Goal: Task Accomplishment & Management: Complete application form

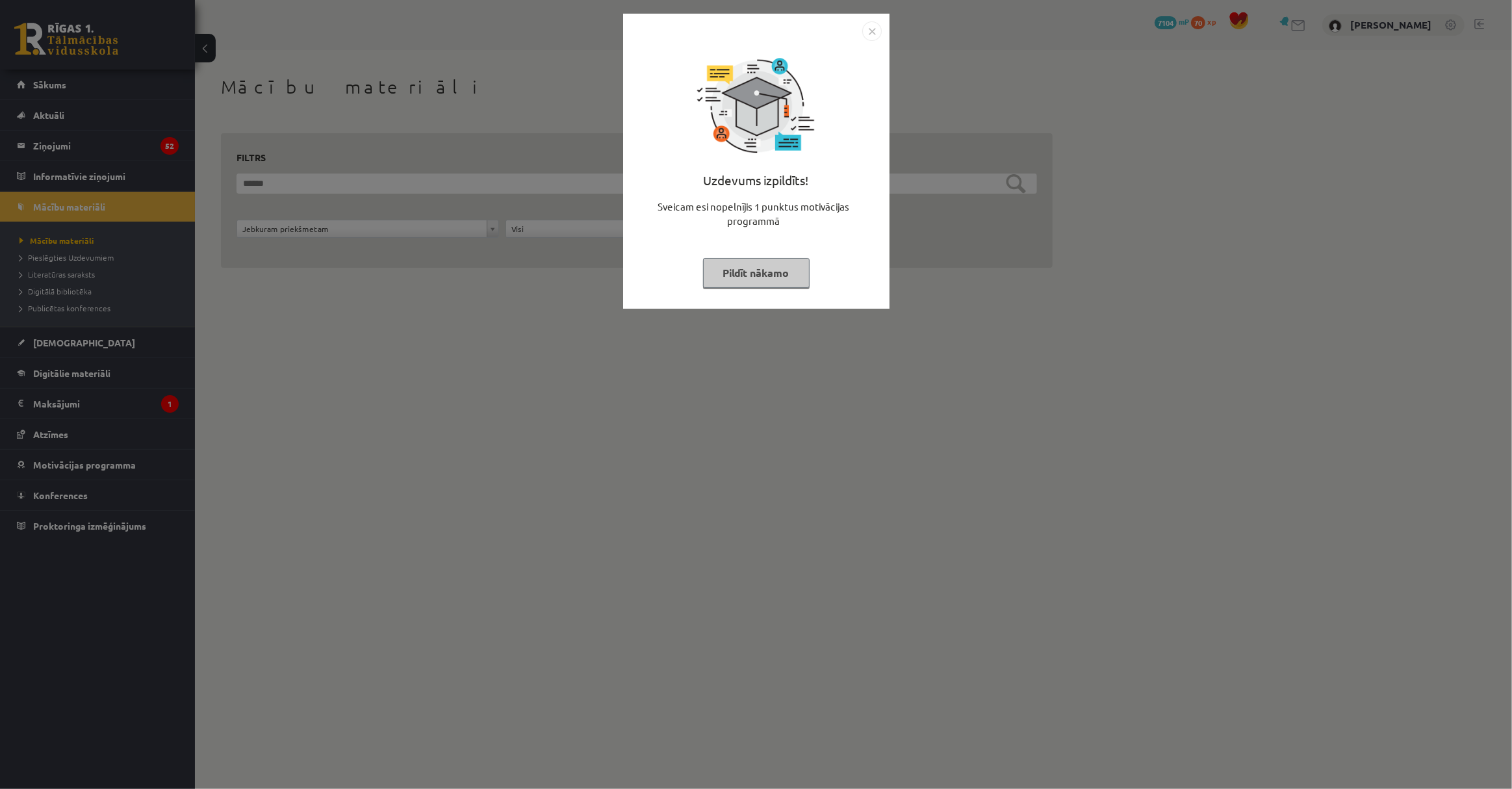
click at [765, 278] on button "Pildīt nākamo" at bounding box center [756, 272] width 107 height 30
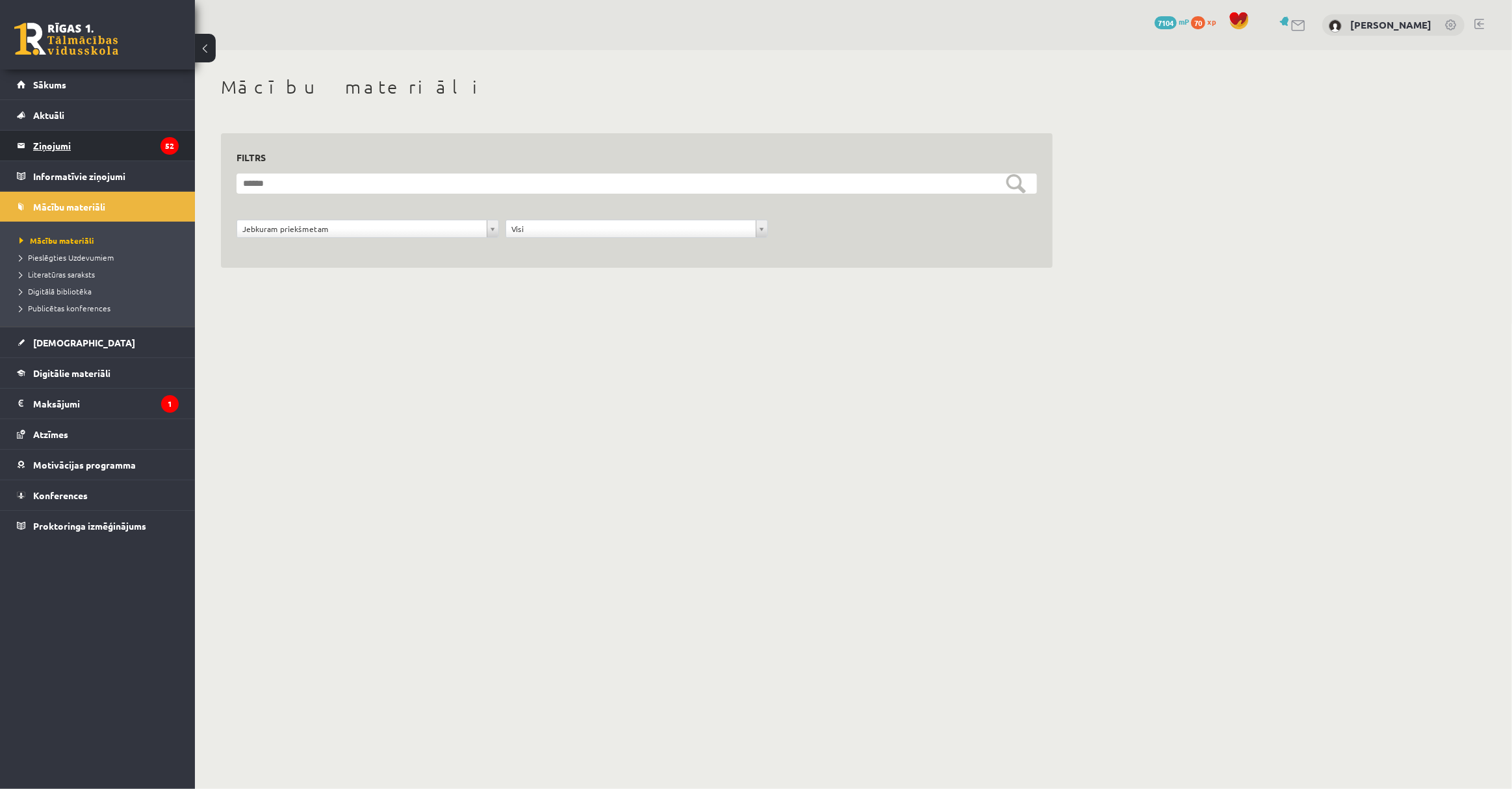
click at [99, 131] on legend "Ziņojumi 52" at bounding box center [106, 145] width 146 height 30
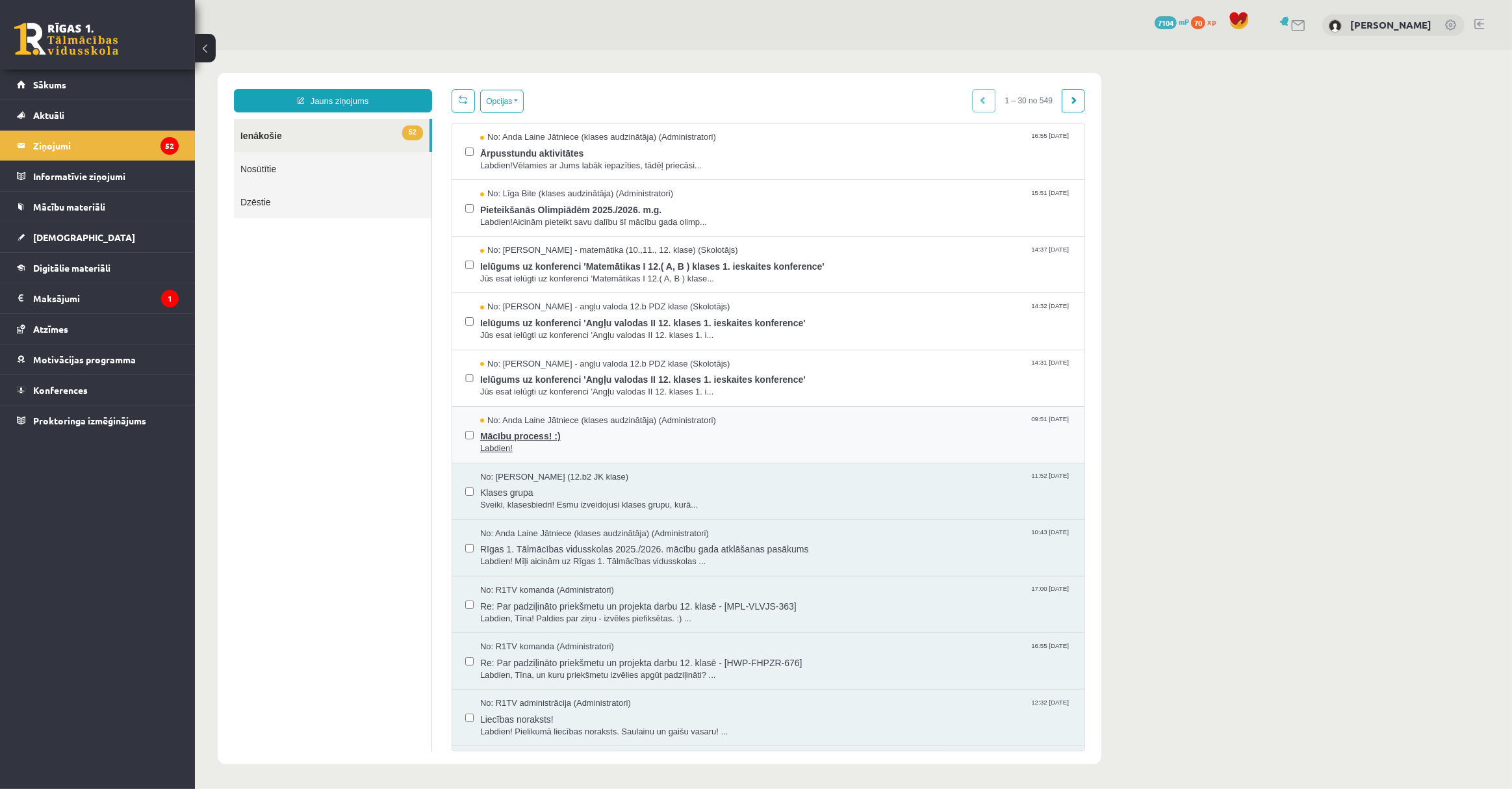
click at [694, 421] on span "No: Anda Laine Jātniece (klases audzinātāja) (Administratori)" at bounding box center [597, 420] width 236 height 13
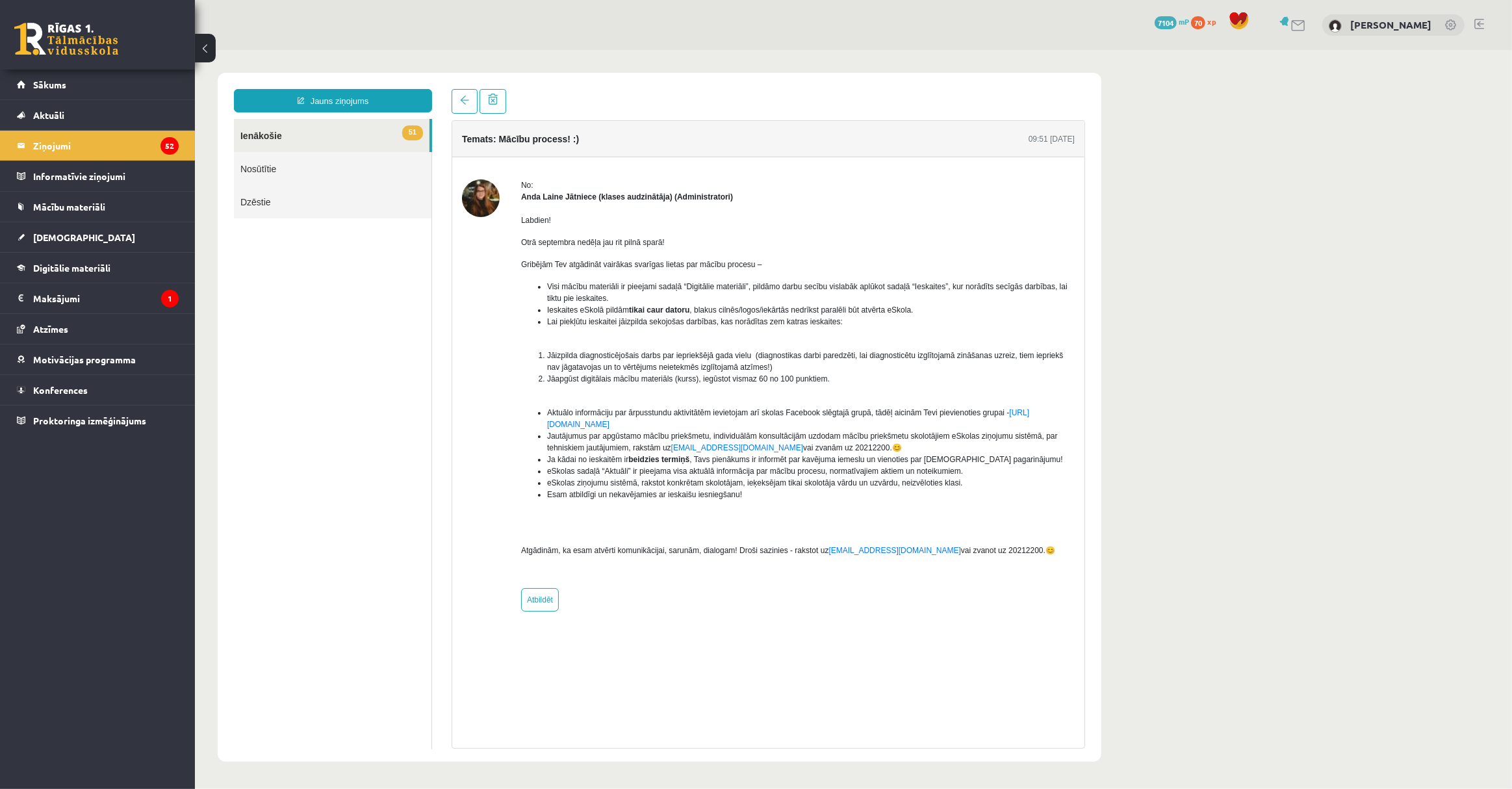
drag, startPoint x: 1267, startPoint y: 485, endPoint x: 968, endPoint y: 322, distance: 340.5
click at [1267, 484] on body "Jauns ziņojums 51 Ienākošie Nosūtītie Dzēstie ** ********* ********* ******* Te…" at bounding box center [853, 416] width 1318 height 735
click at [97, 195] on link "Mācību materiāli" at bounding box center [97, 206] width 161 height 30
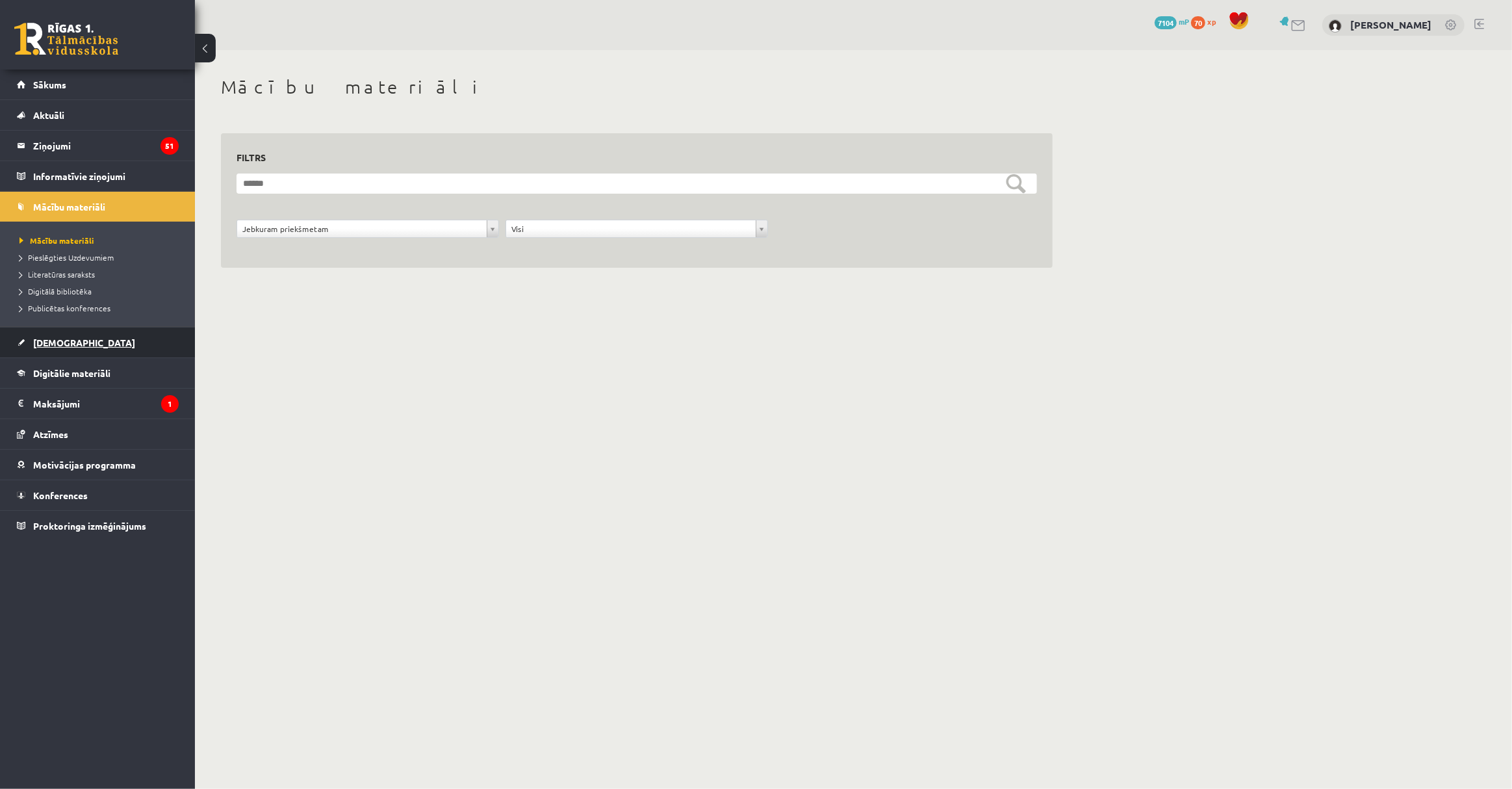
click at [71, 333] on link "[DEMOGRAPHIC_DATA]" at bounding box center [97, 342] width 161 height 30
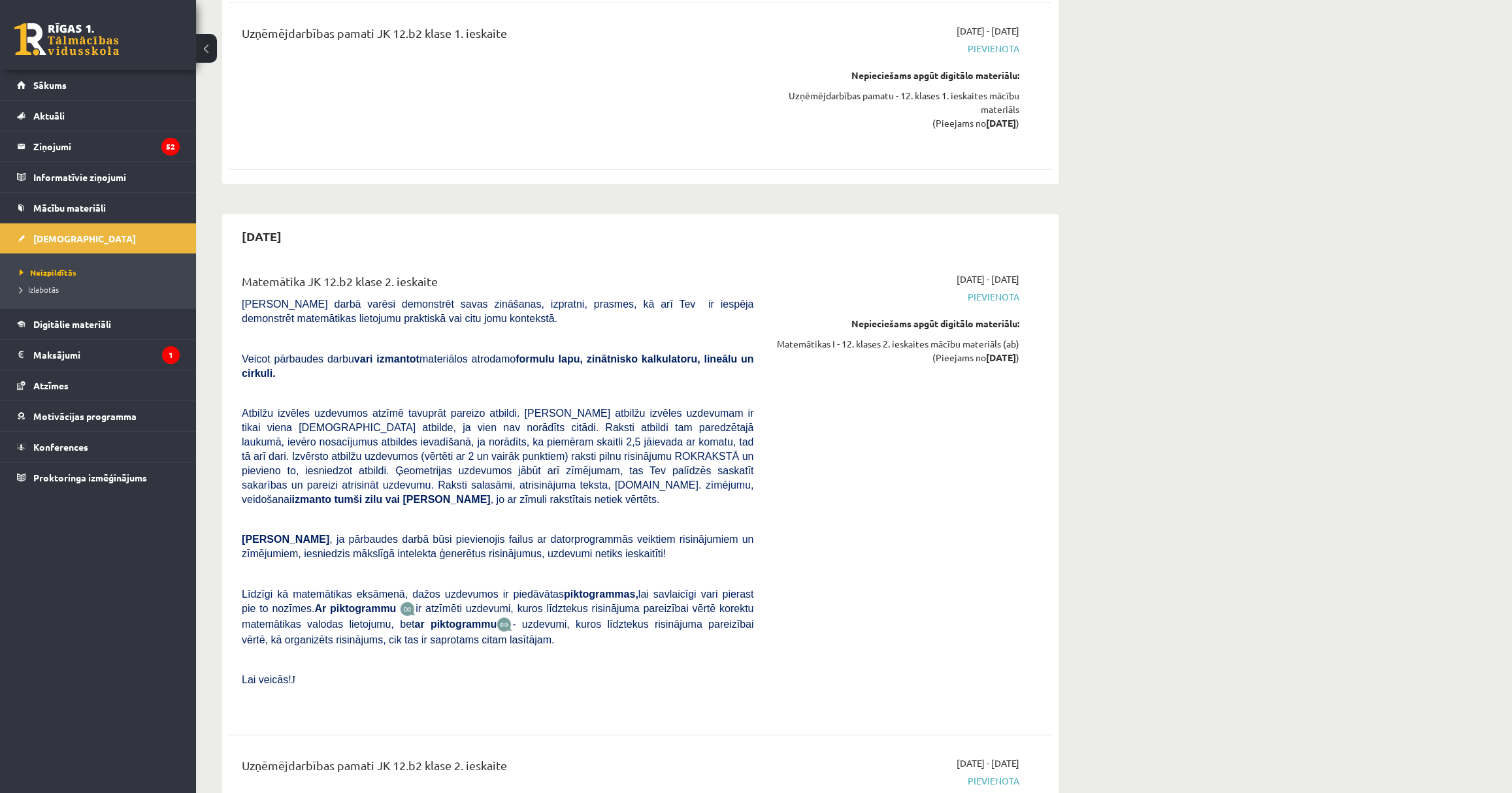
scroll to position [2732, 0]
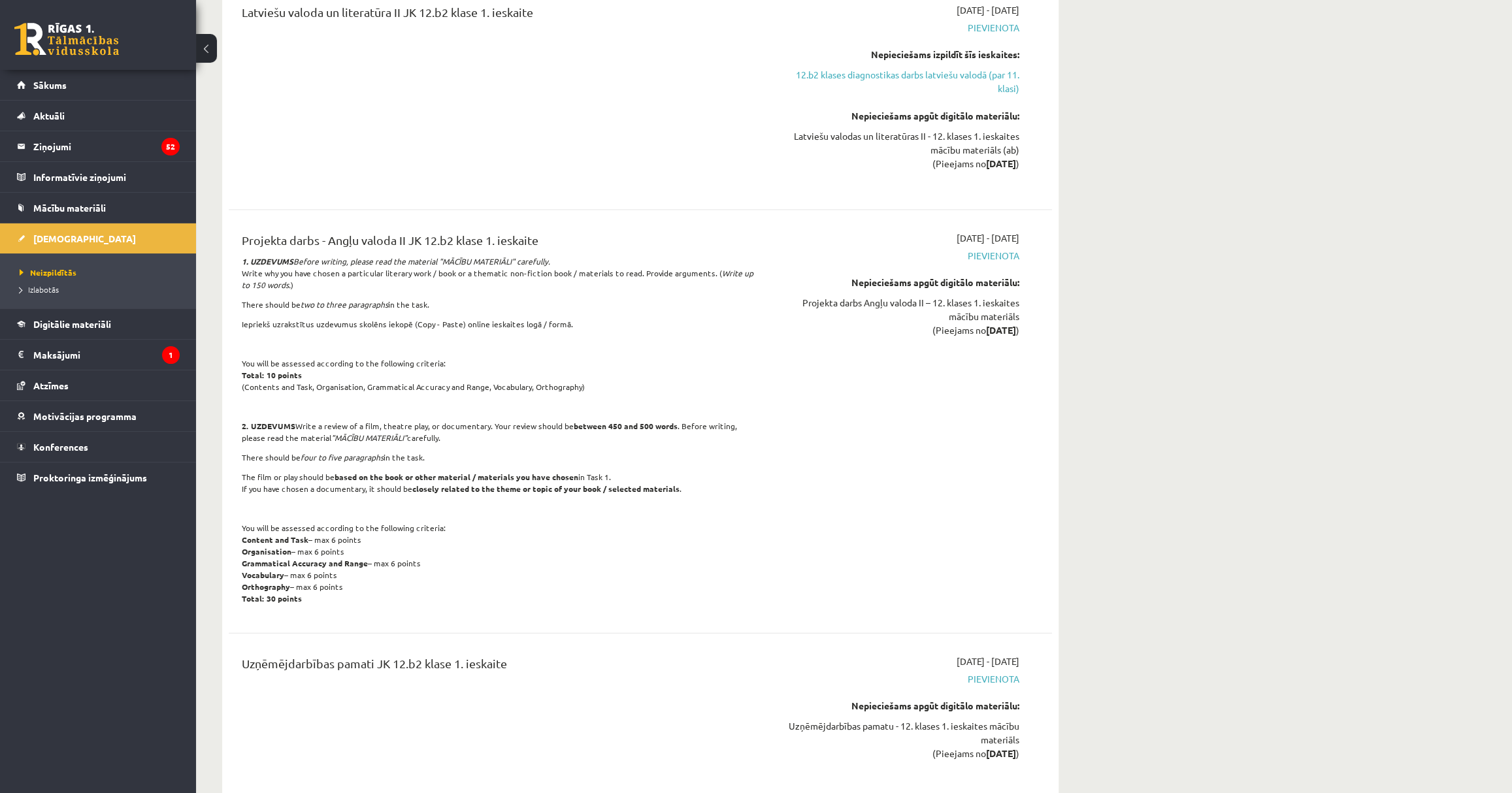
drag, startPoint x: 594, startPoint y: 464, endPoint x: 539, endPoint y: 336, distance: 139.3
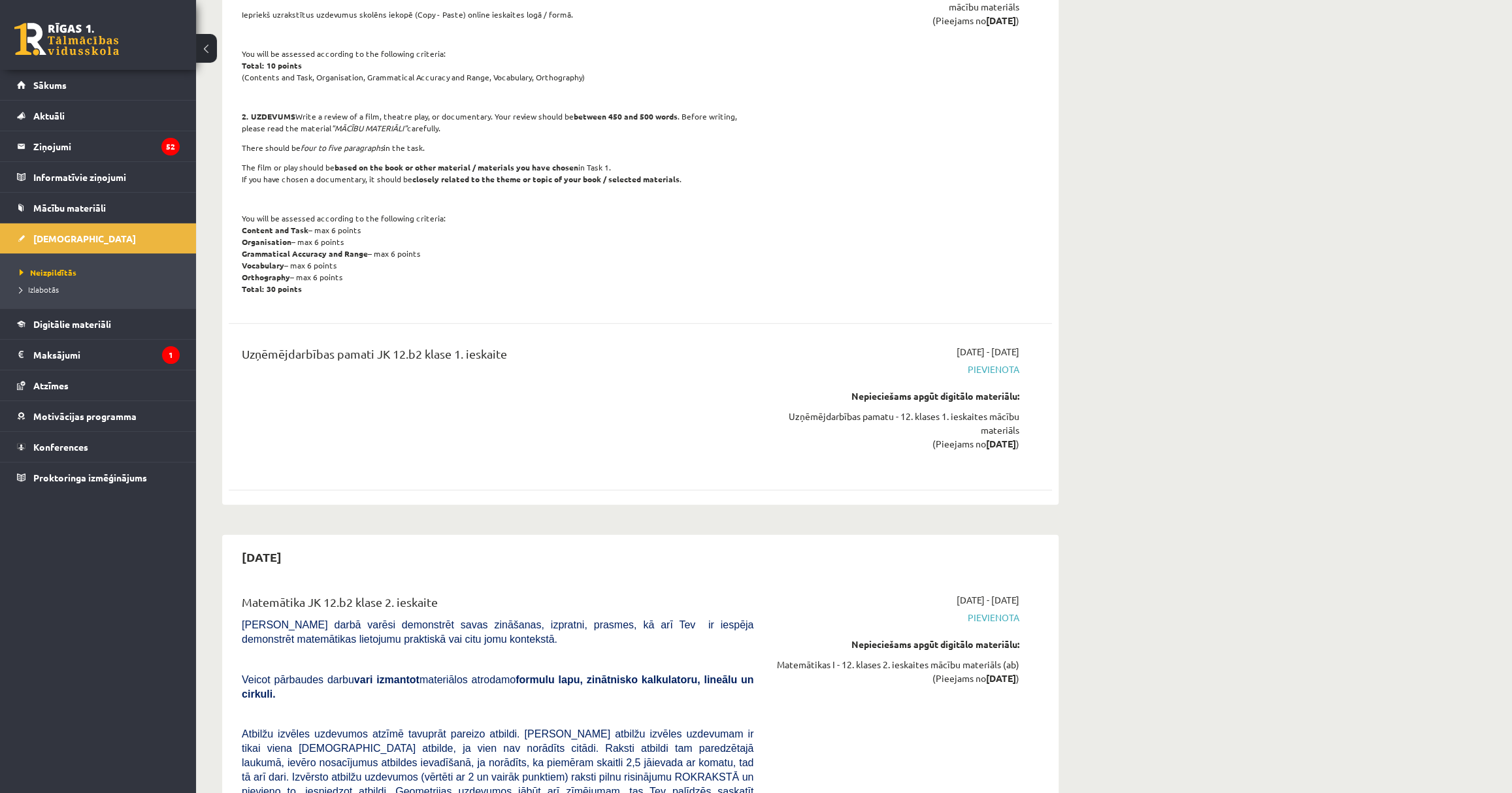
scroll to position [2302, 0]
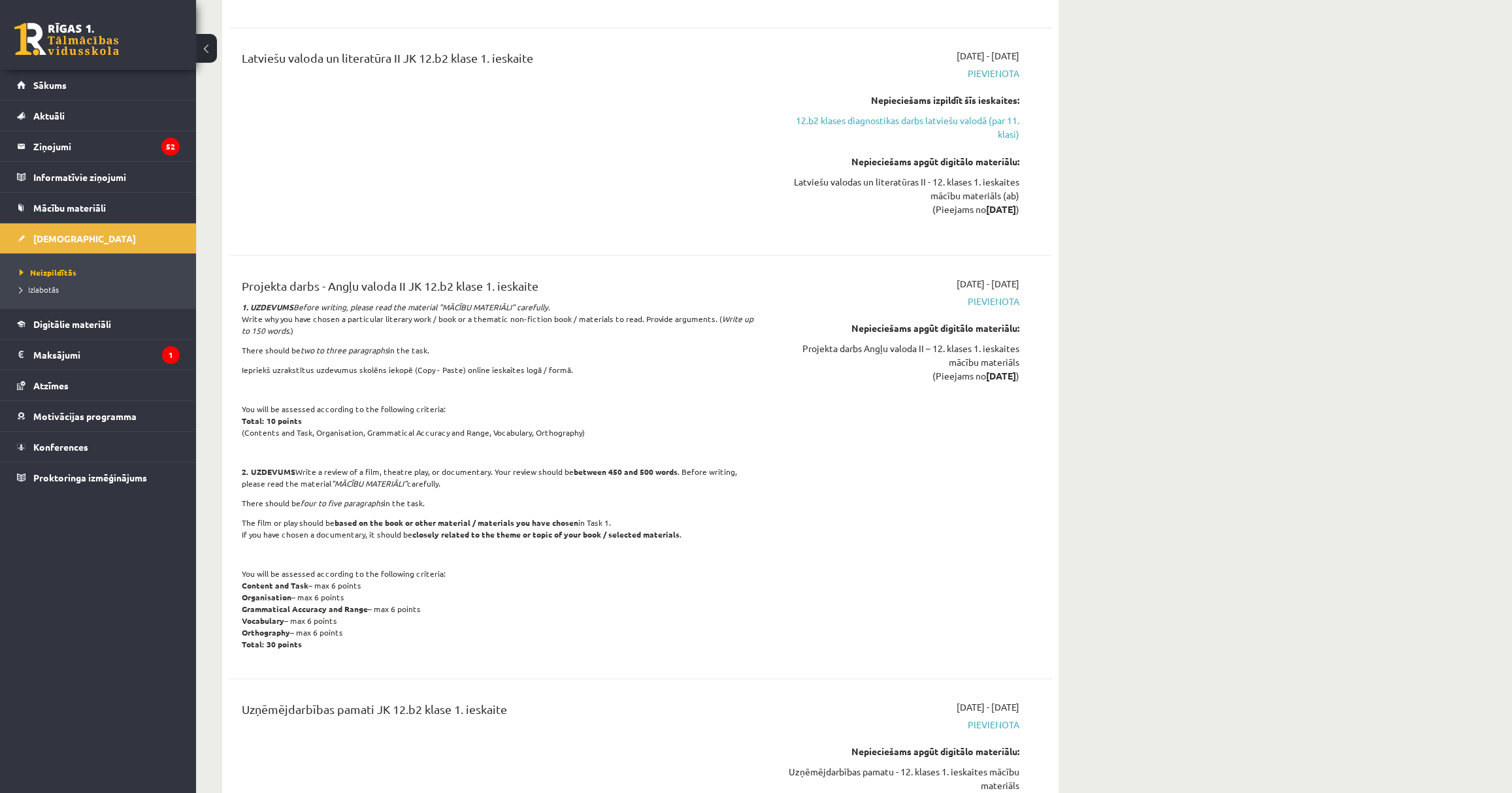
drag, startPoint x: 566, startPoint y: 368, endPoint x: 534, endPoint y: 265, distance: 107.9
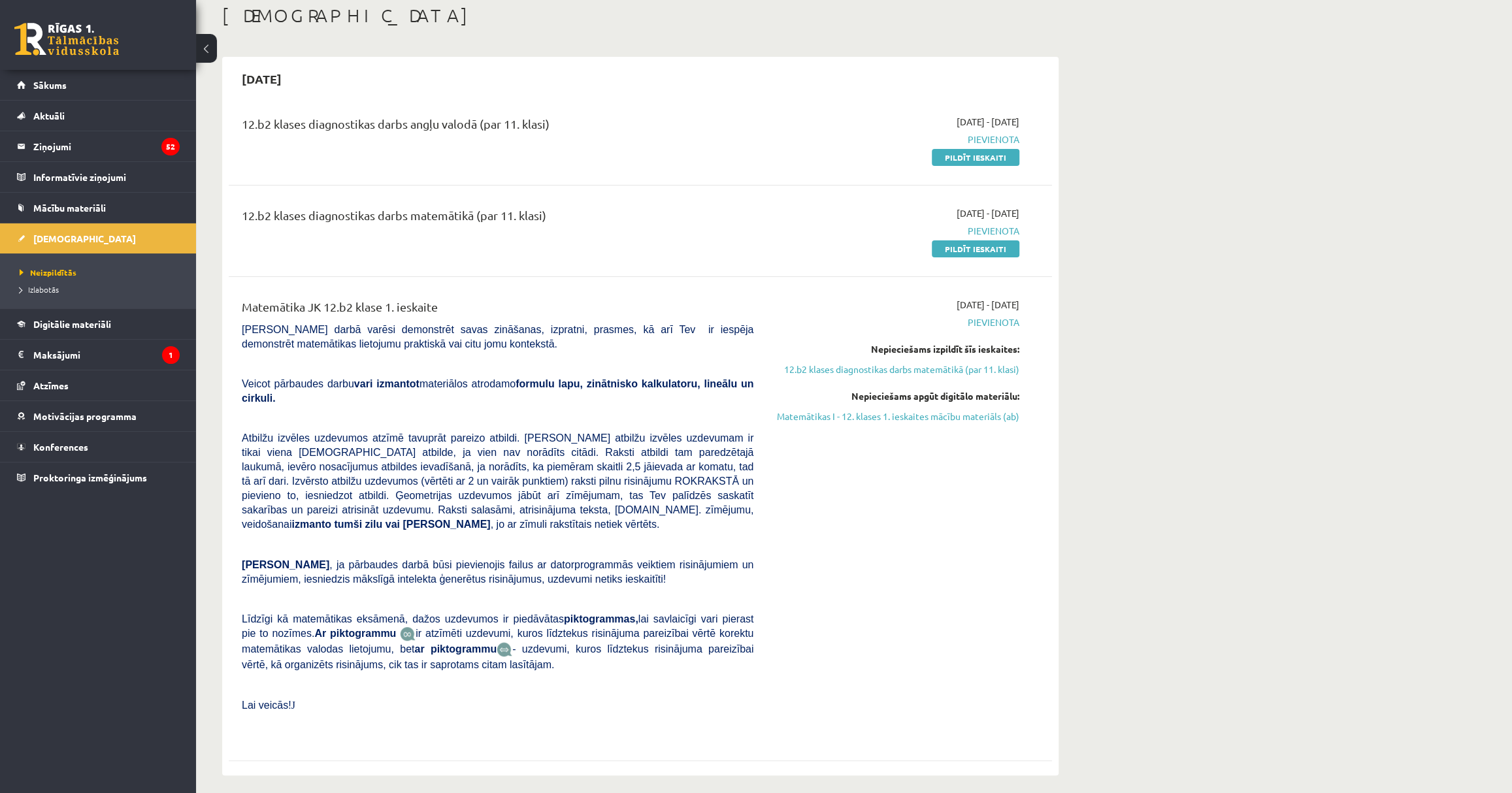
scroll to position [0, 0]
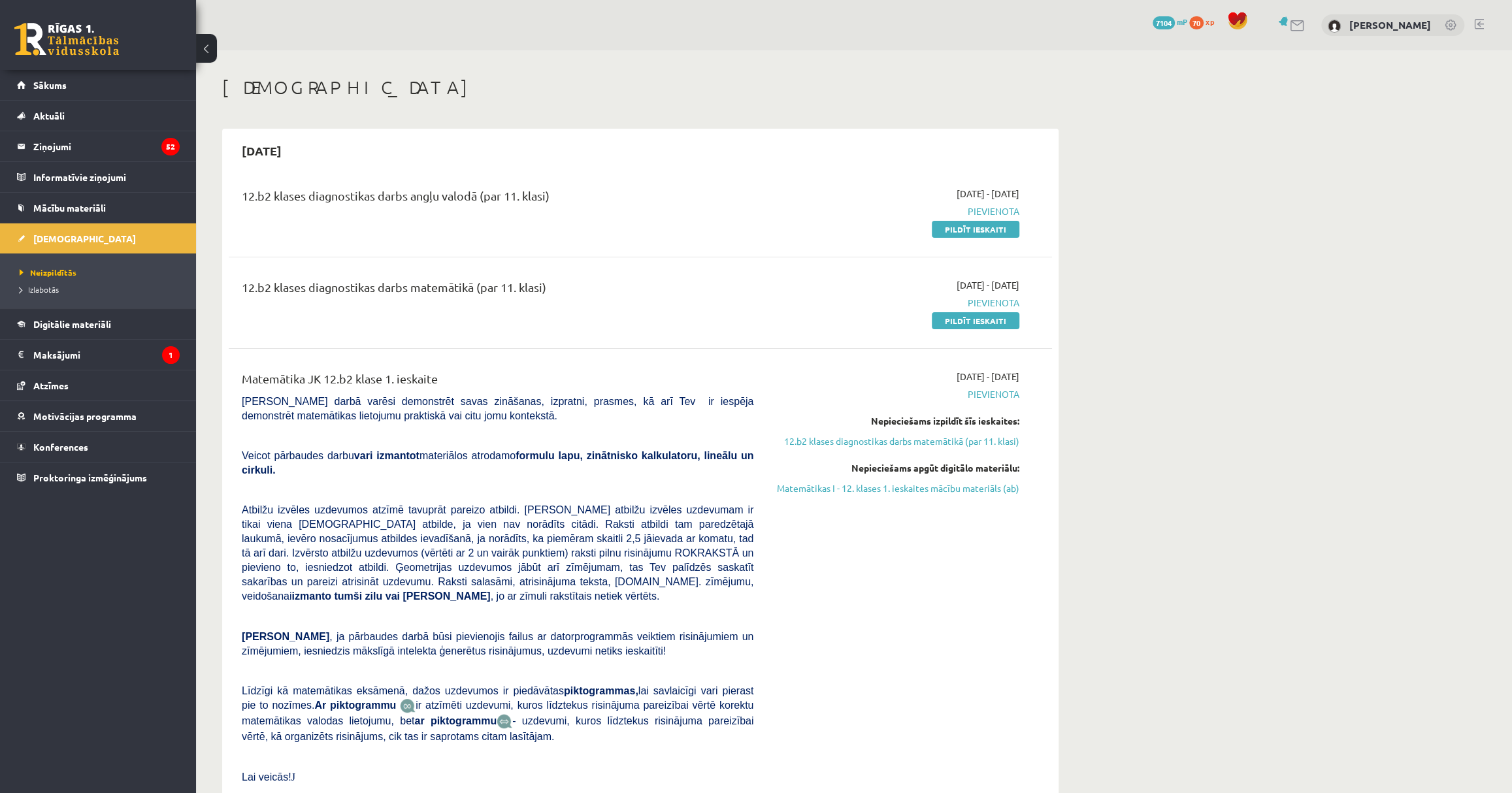
click at [638, 370] on div "Matemātika JK 12.b2 klase 1. ieskaite" at bounding box center [497, 381] width 511 height 24
click at [983, 326] on link "Pildīt ieskaiti" at bounding box center [976, 320] width 88 height 17
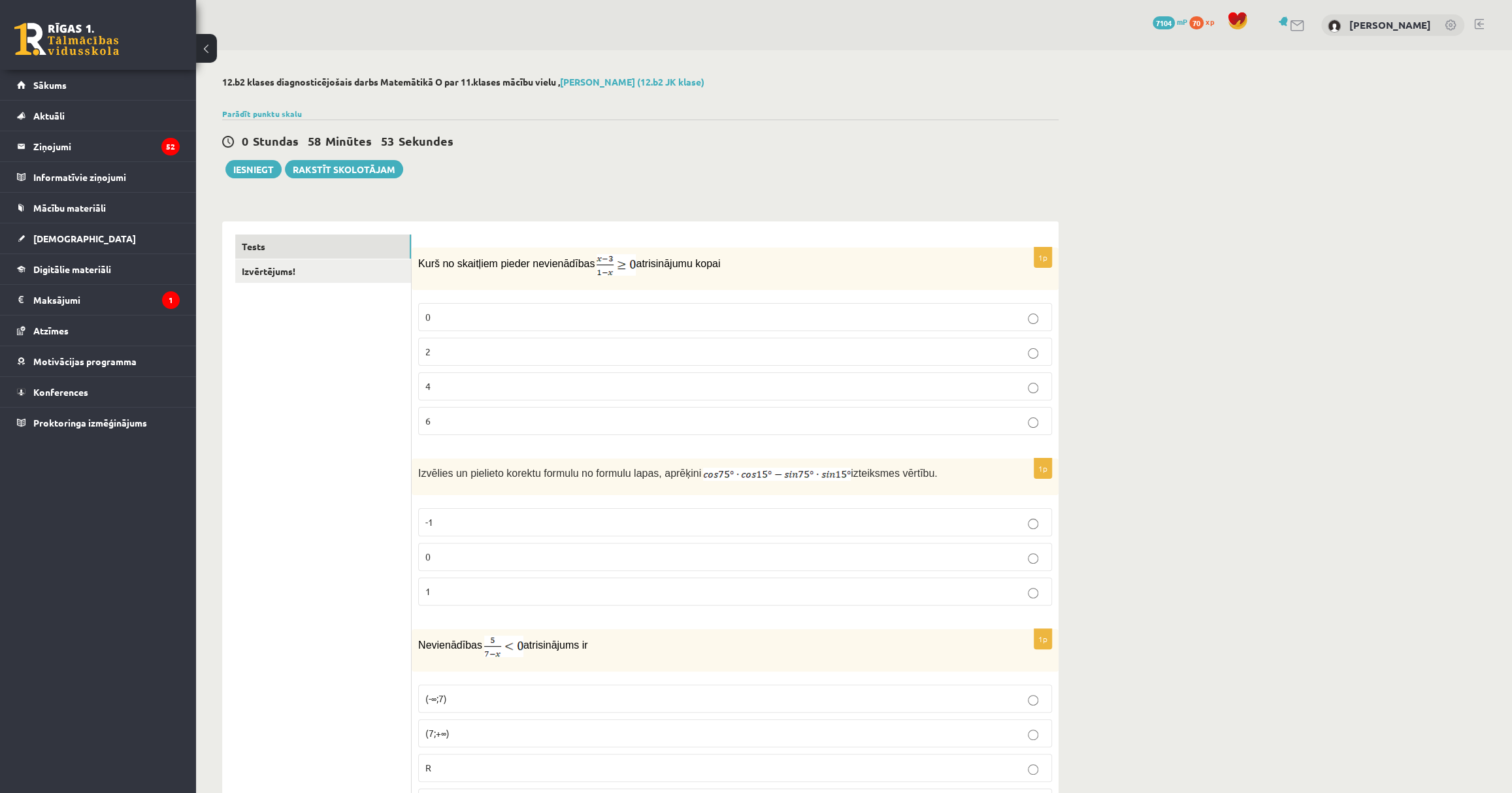
click at [472, 352] on p "2" at bounding box center [735, 352] width 620 height 14
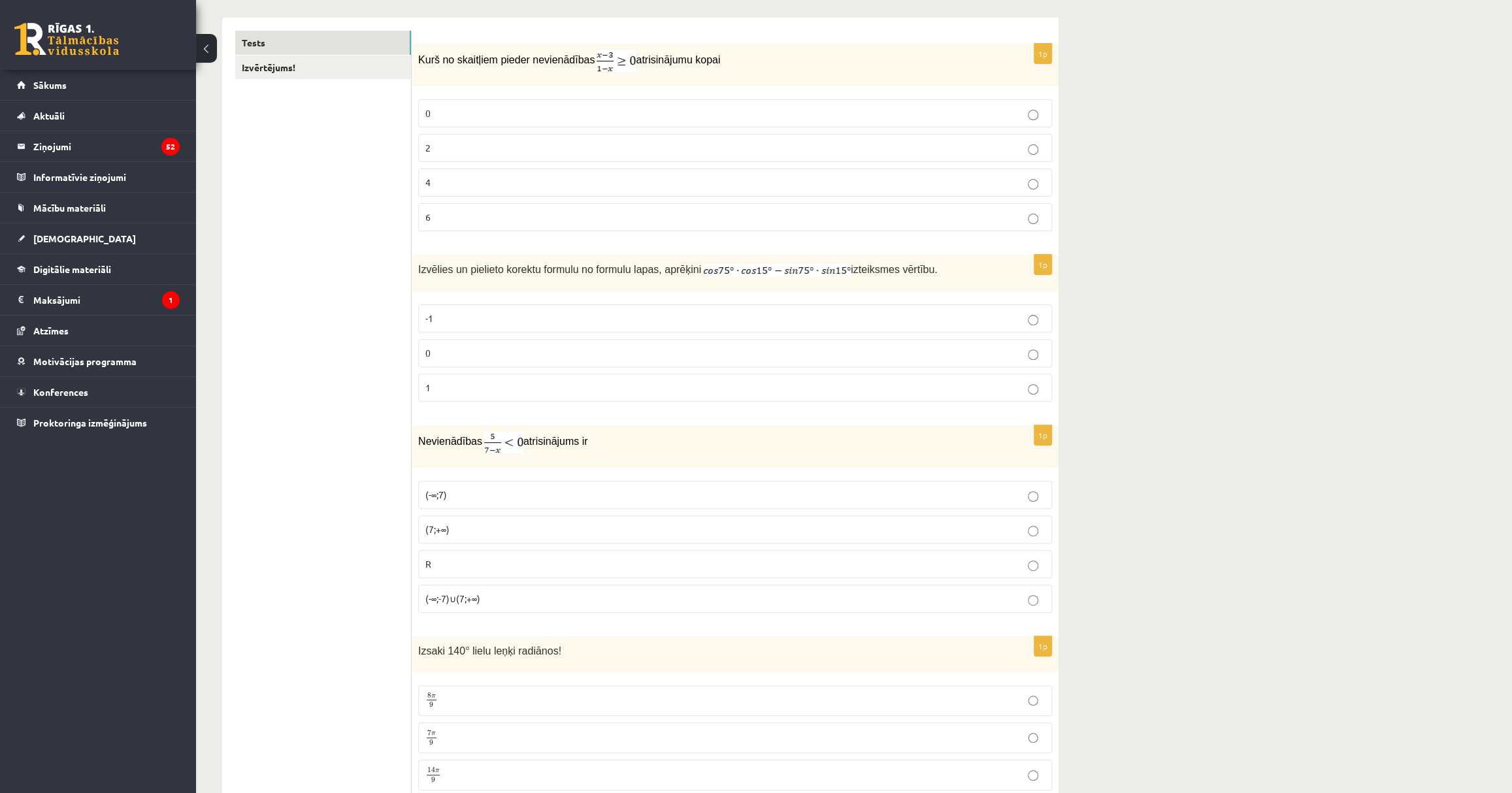
scroll to position [238, 0]
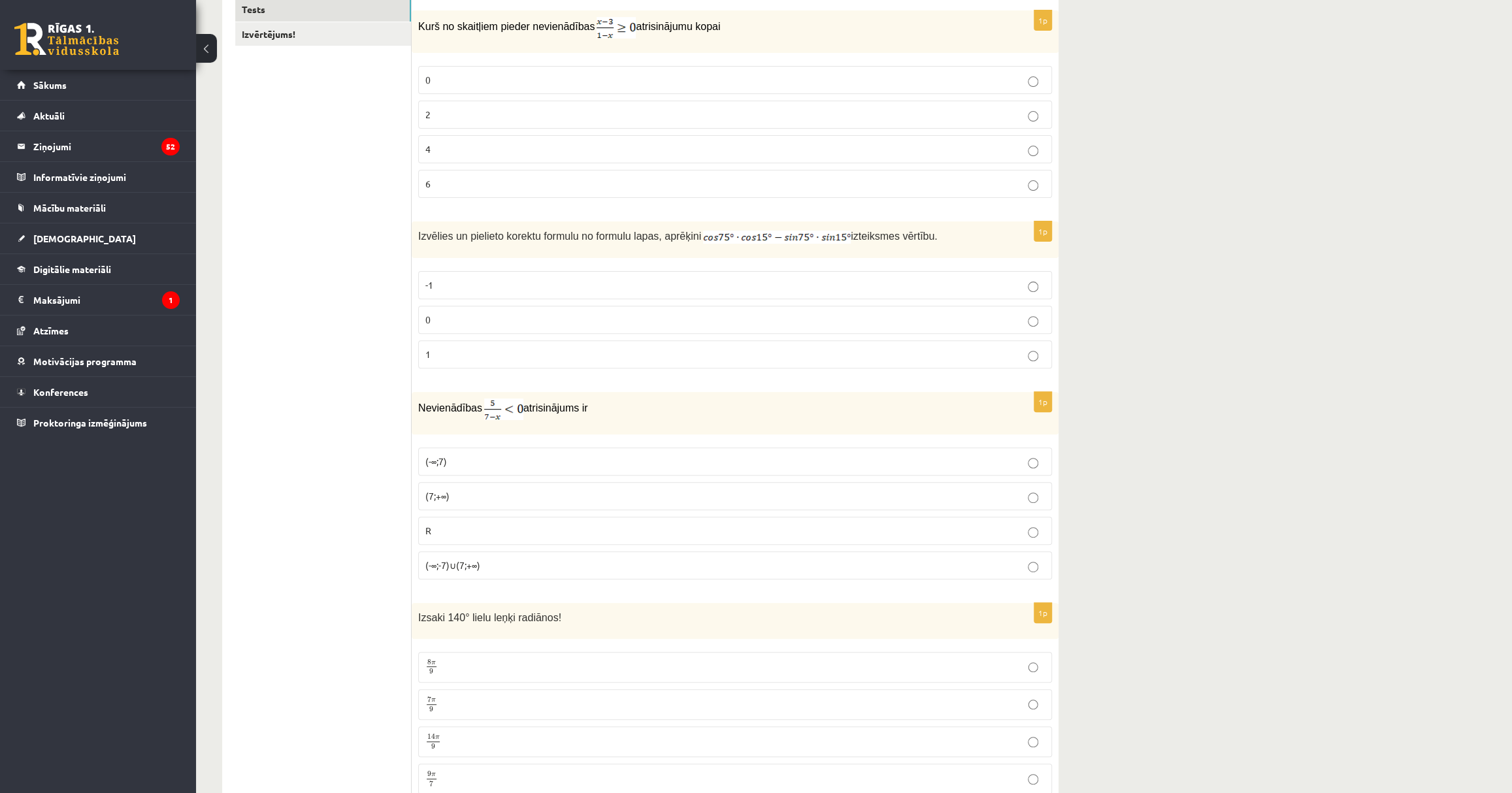
click at [462, 320] on p "0" at bounding box center [735, 320] width 620 height 14
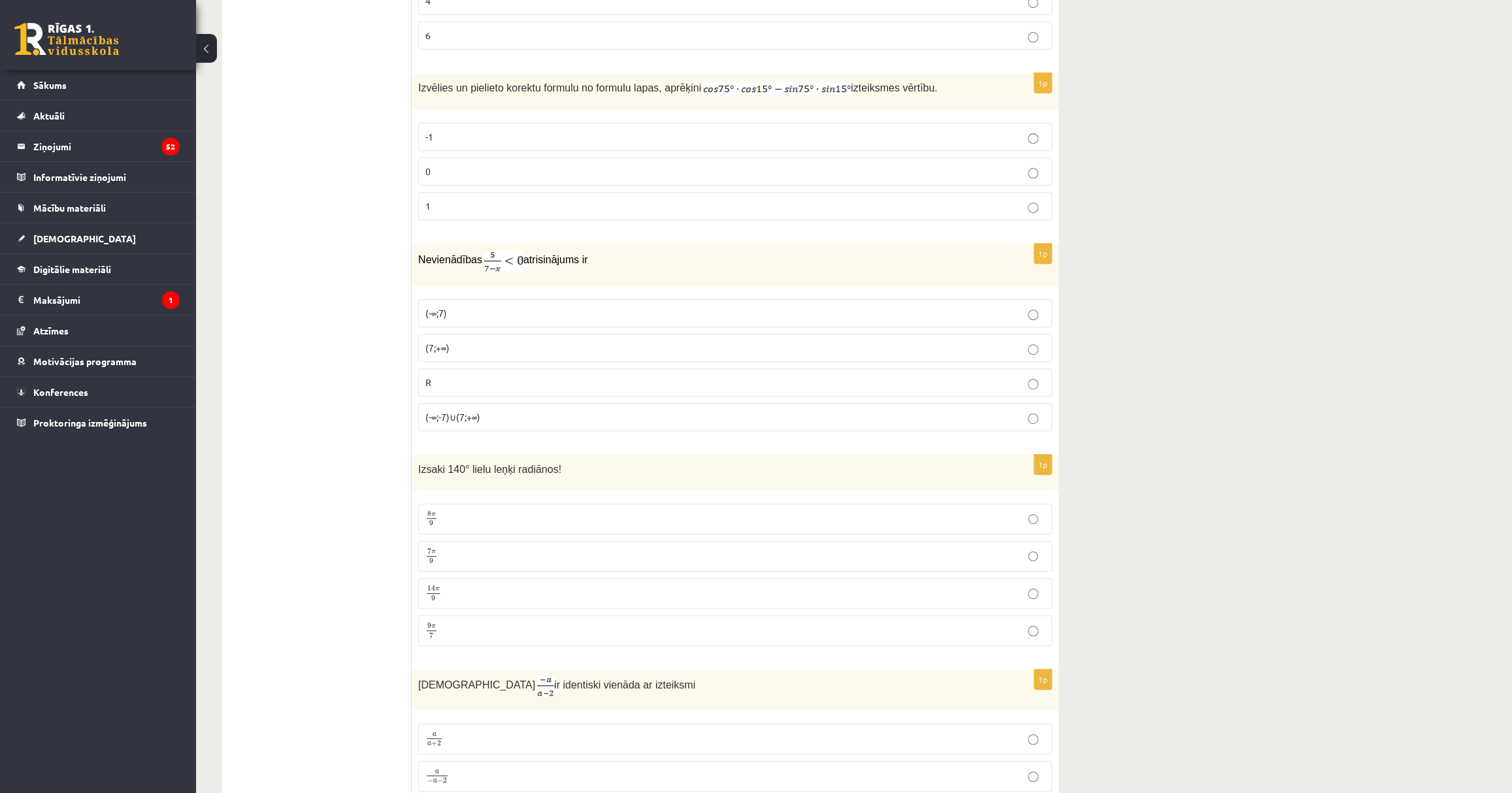
scroll to position [416, 0]
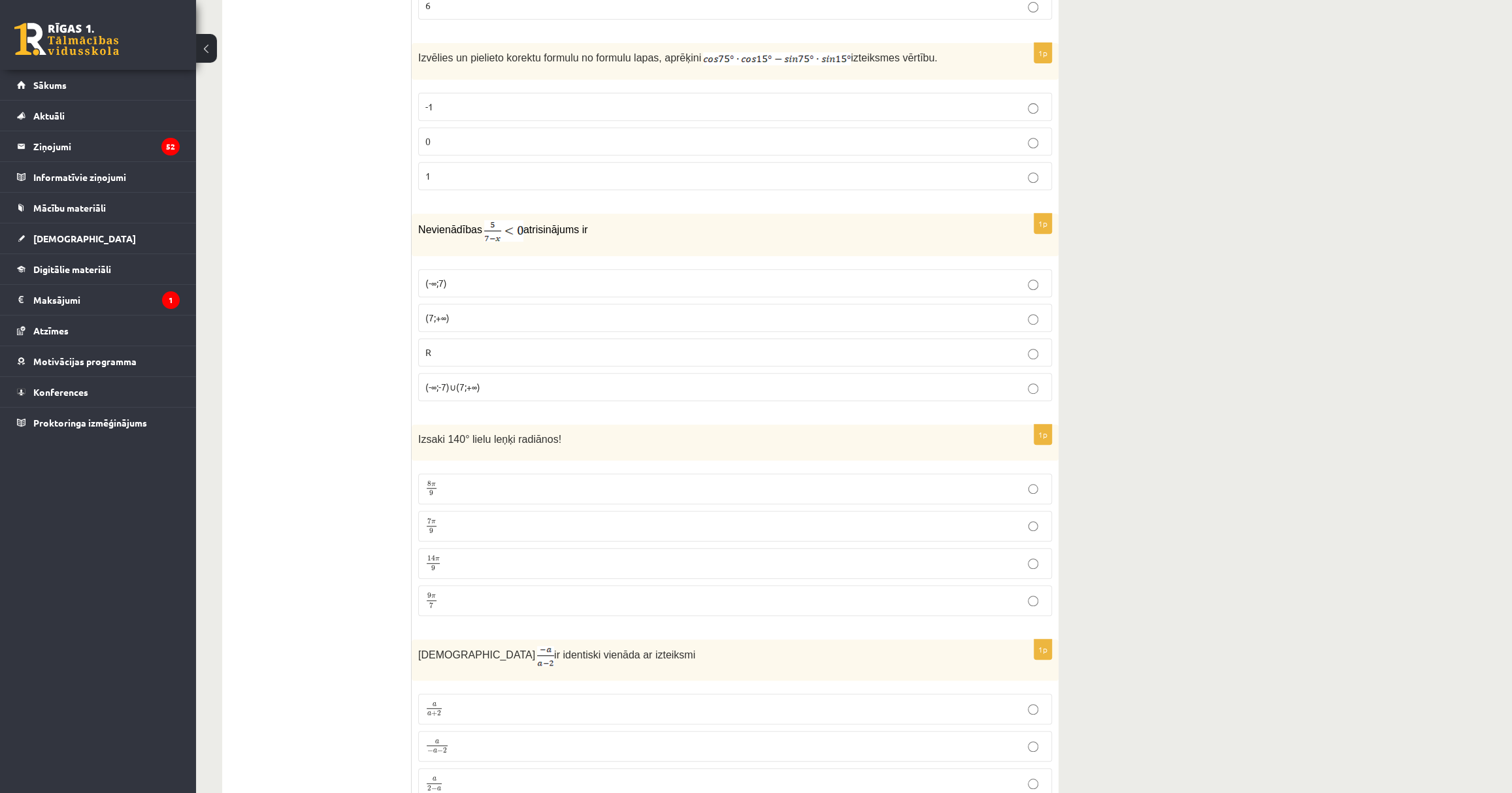
click at [443, 312] on span "(7;+∞)" at bounding box center [437, 318] width 24 height 12
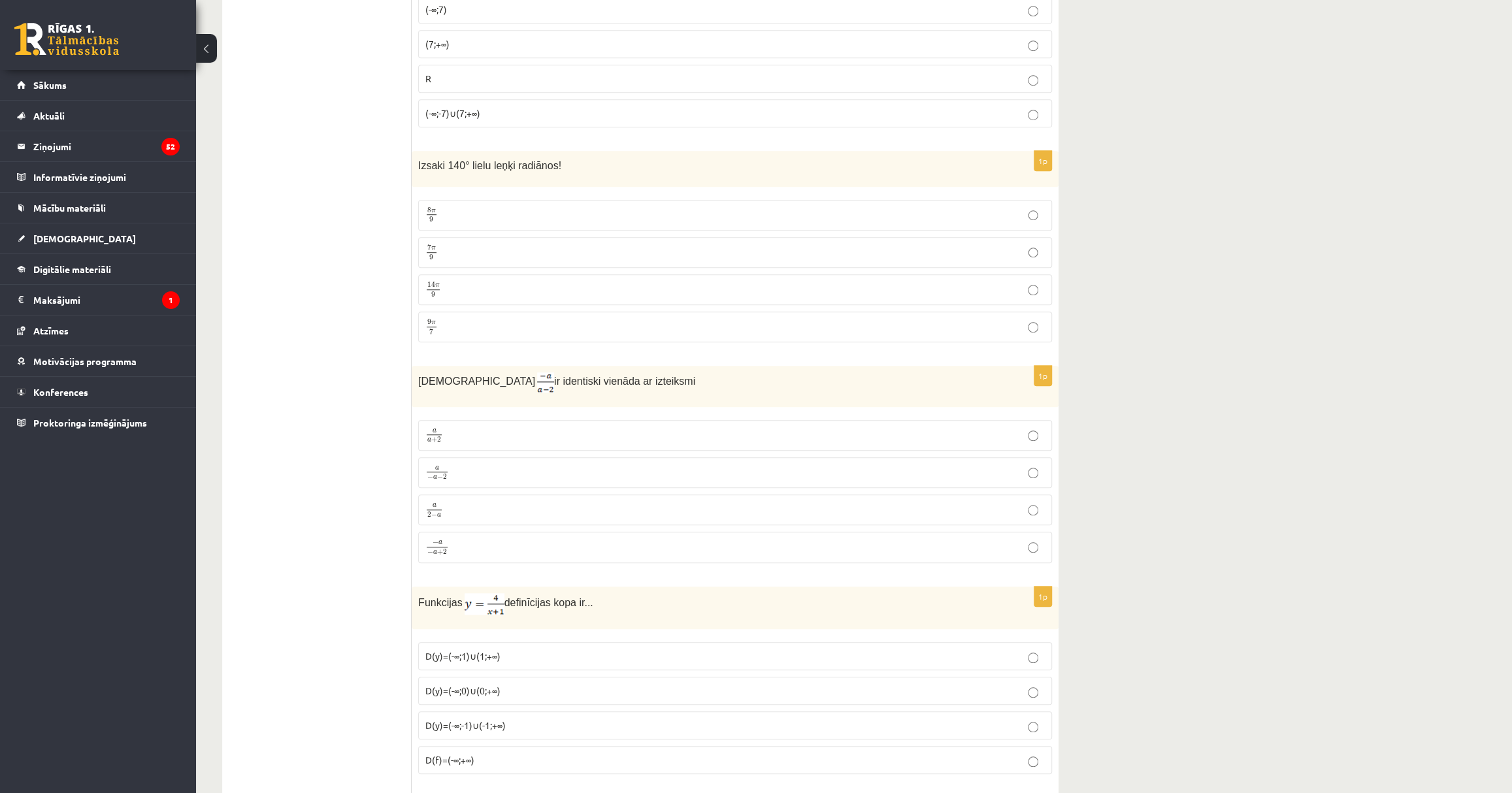
scroll to position [712, 0]
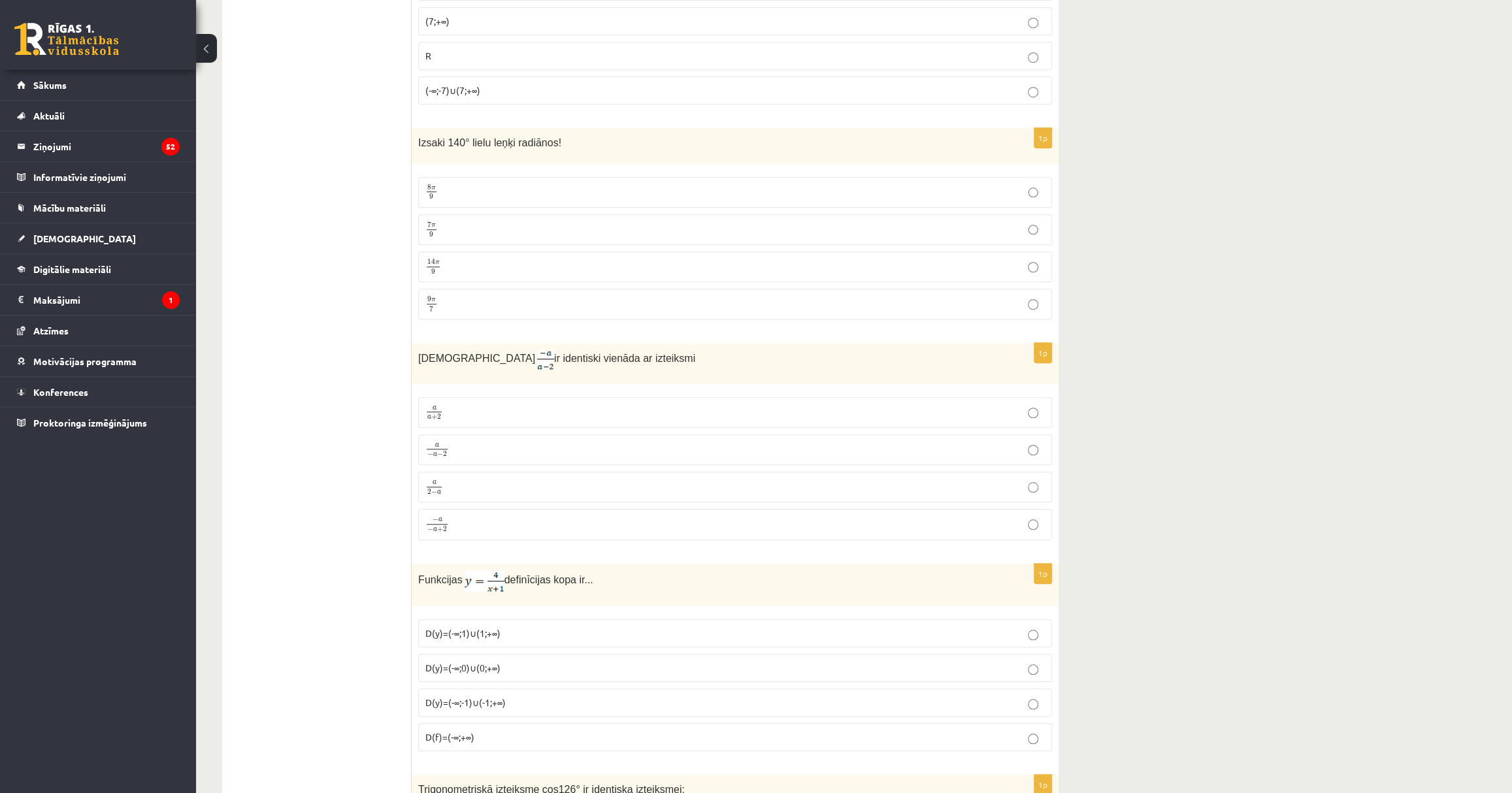
click at [476, 215] on label "7 π 9 7 π 9" at bounding box center [735, 229] width 634 height 30
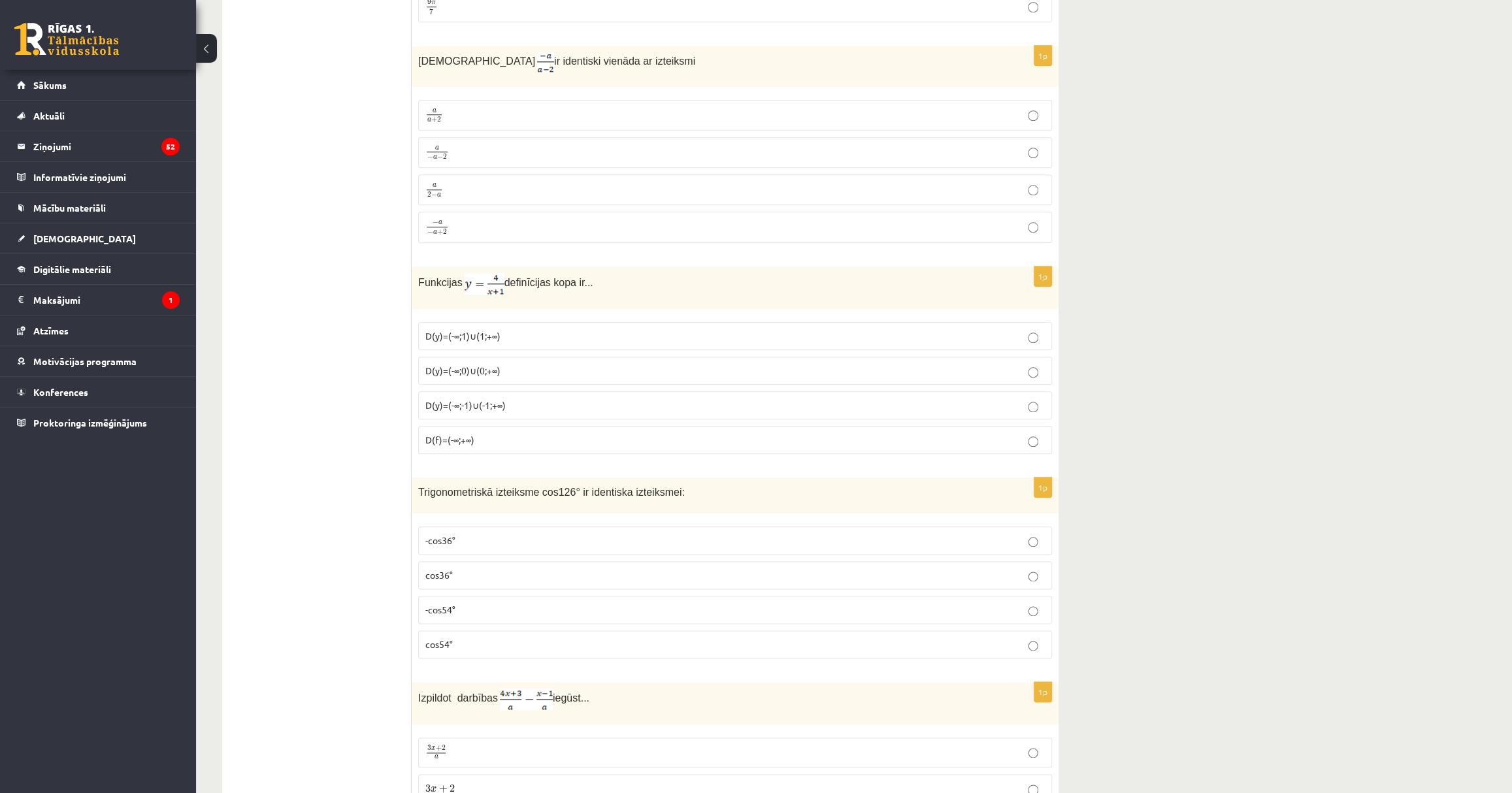
scroll to position [950, 0]
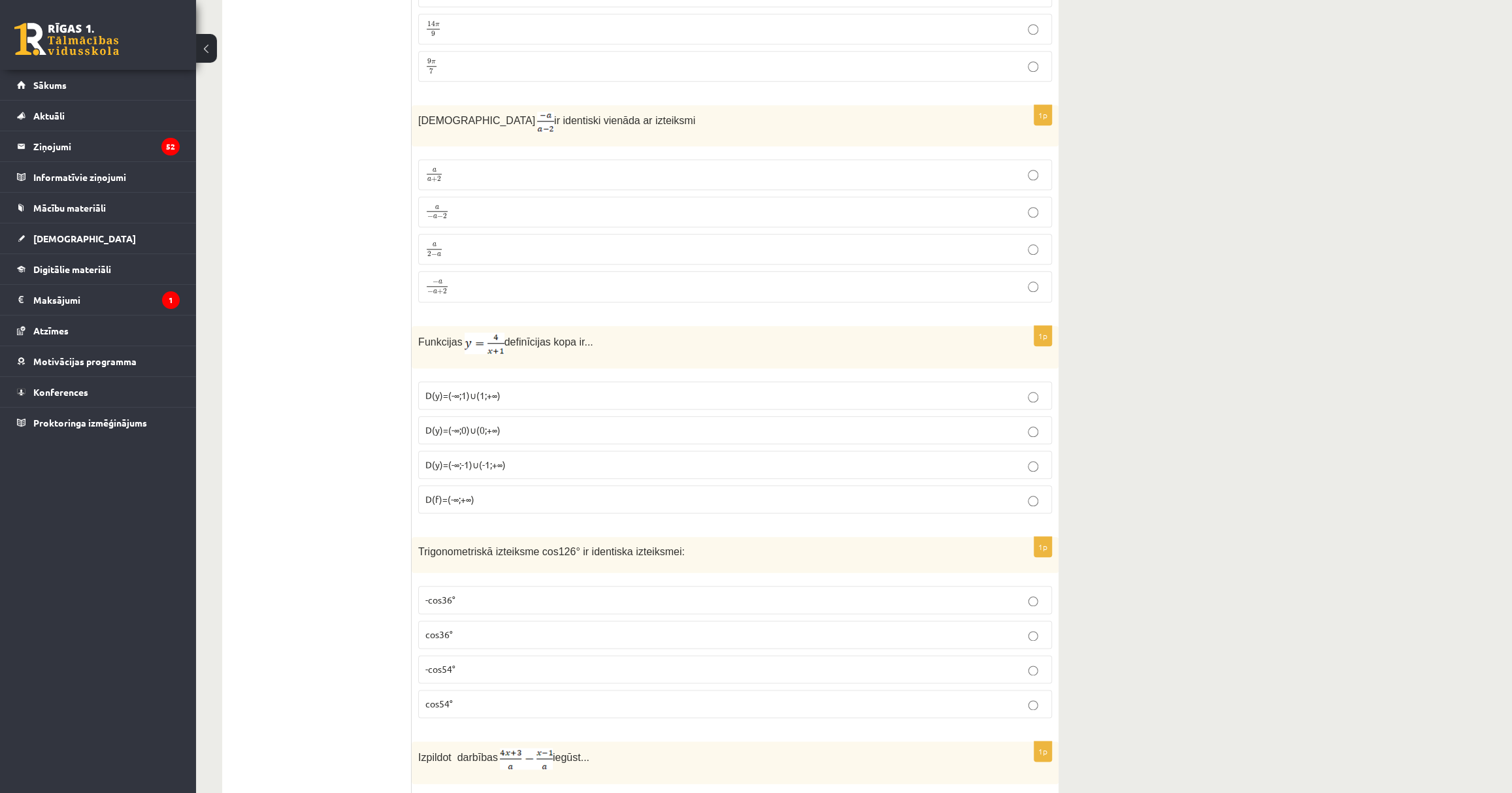
click at [446, 248] on p "a 2 − a a 2 − a" at bounding box center [735, 249] width 620 height 17
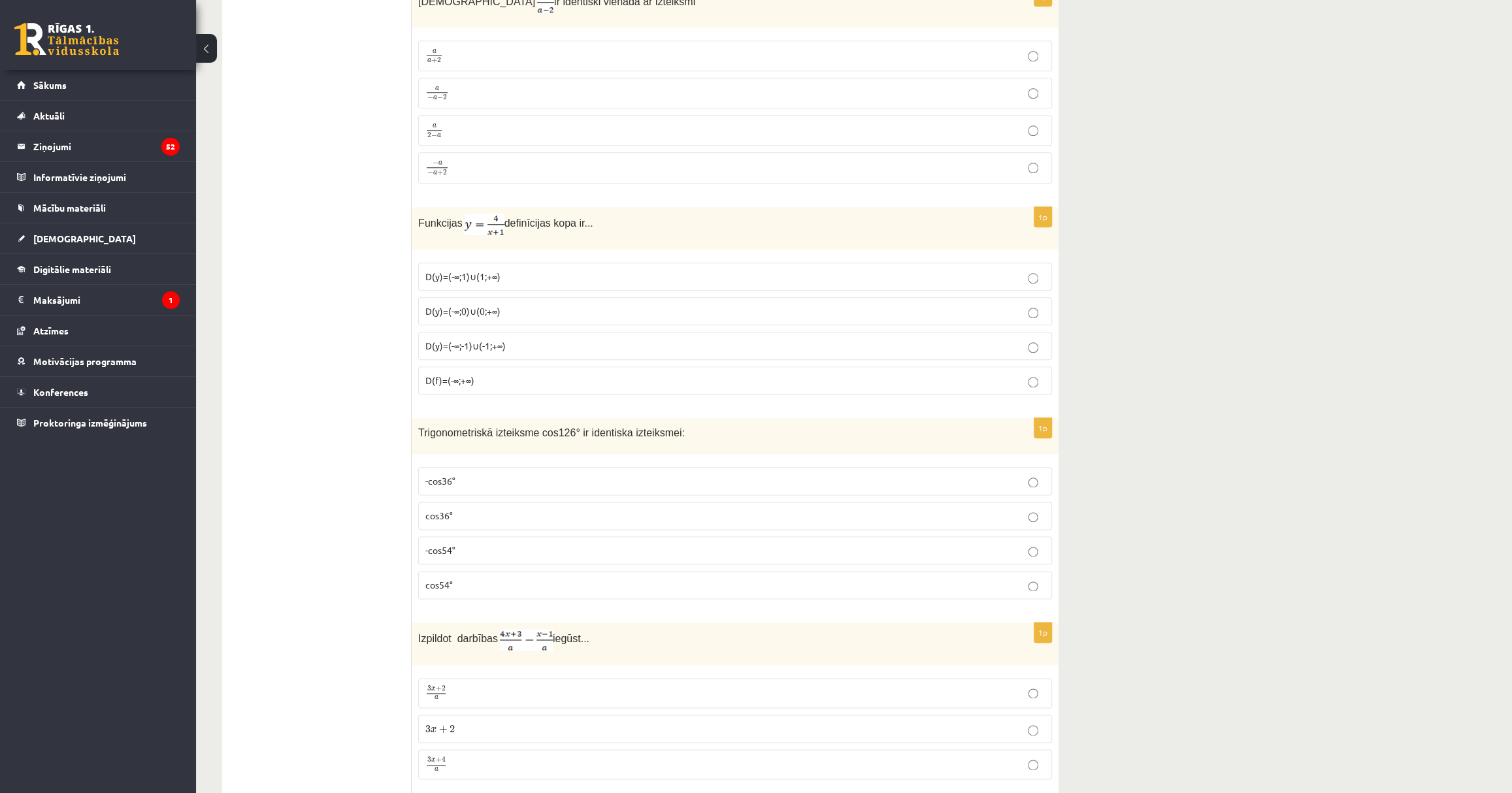
scroll to position [1128, 0]
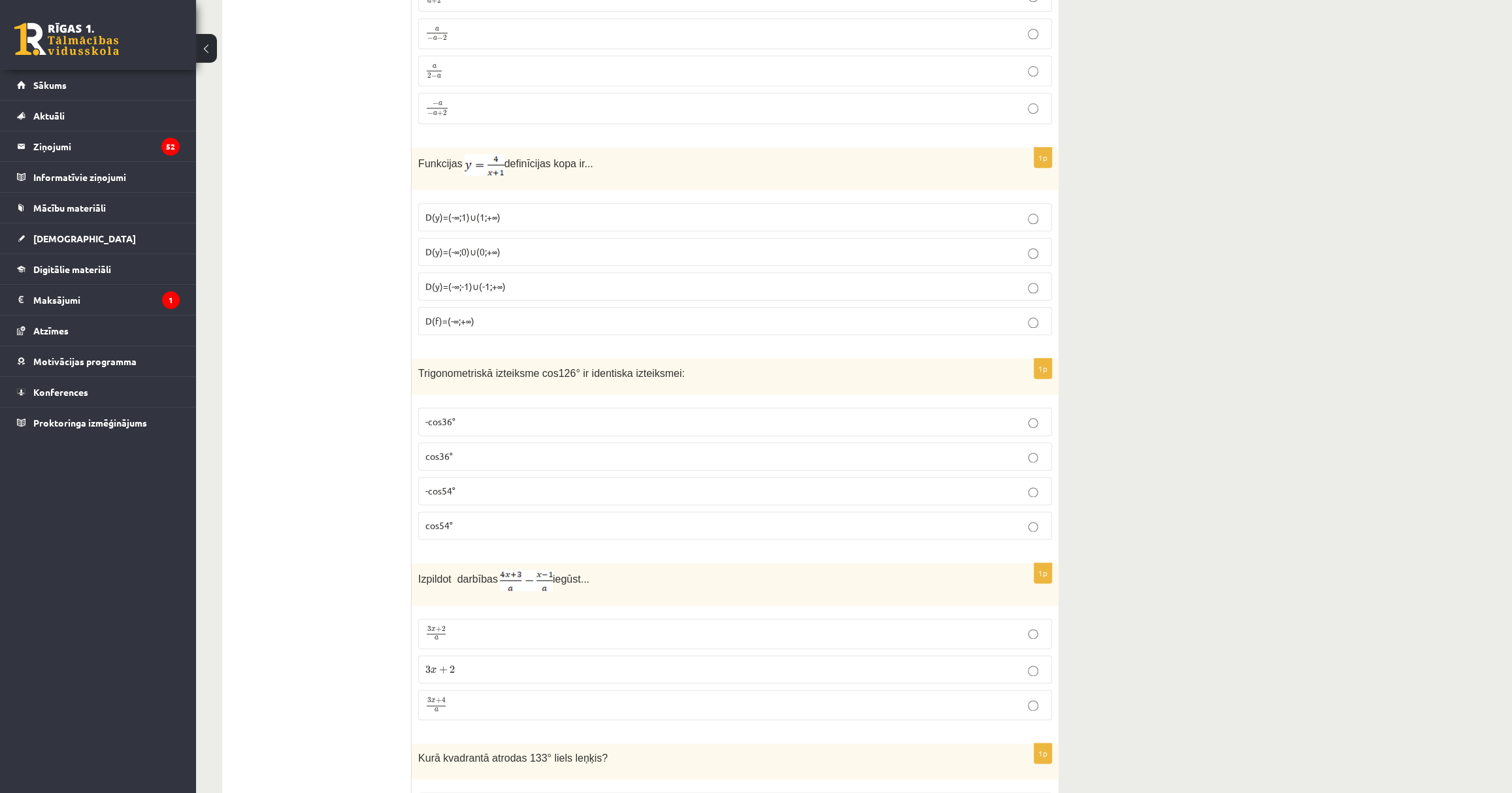
click at [432, 281] on span "D(y)=(-∞;-1)∪(-1;+∞)" at bounding box center [466, 286] width 80 height 12
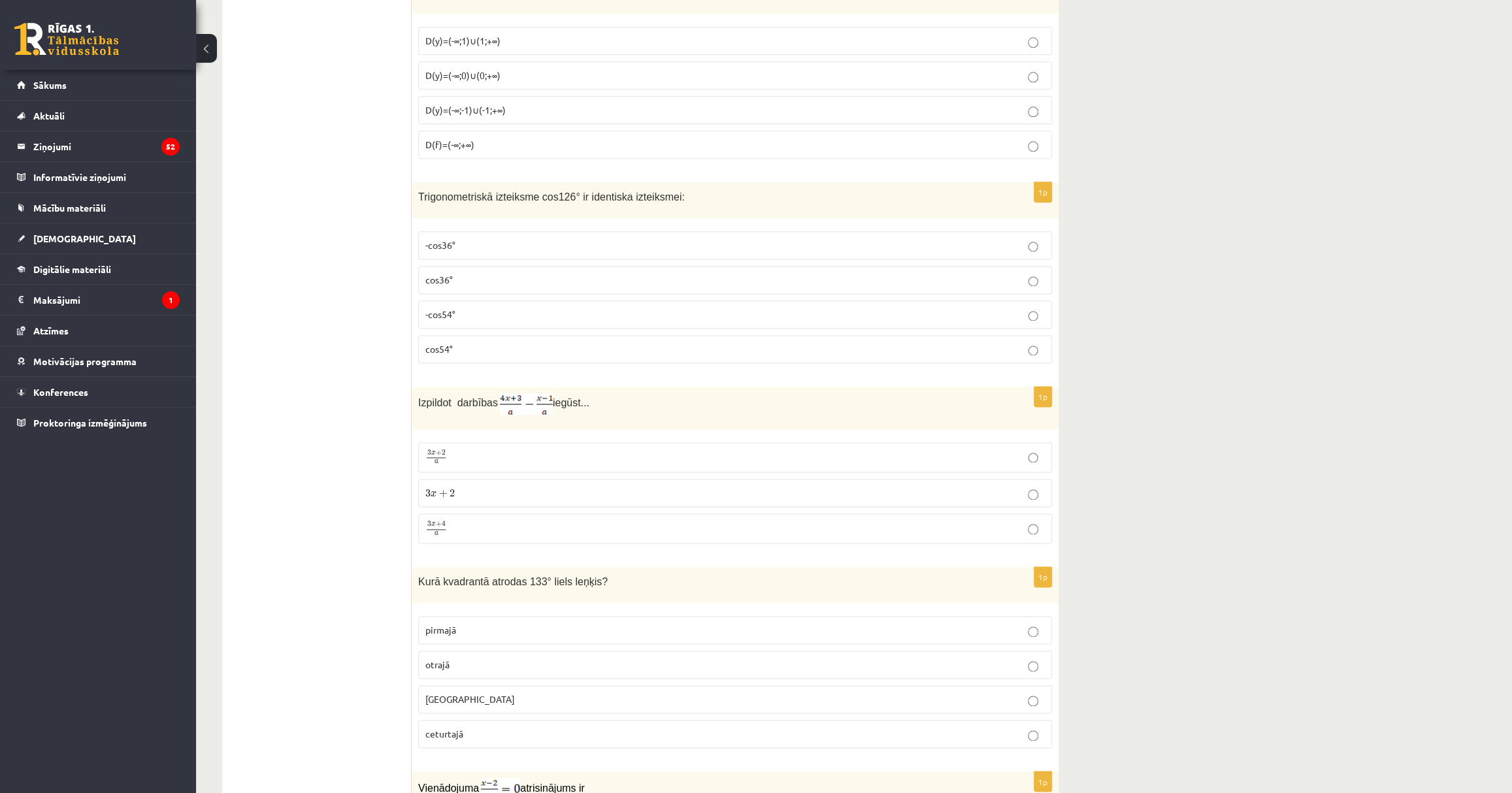
scroll to position [1307, 0]
click at [454, 309] on span "-cos54°" at bounding box center [440, 312] width 30 height 12
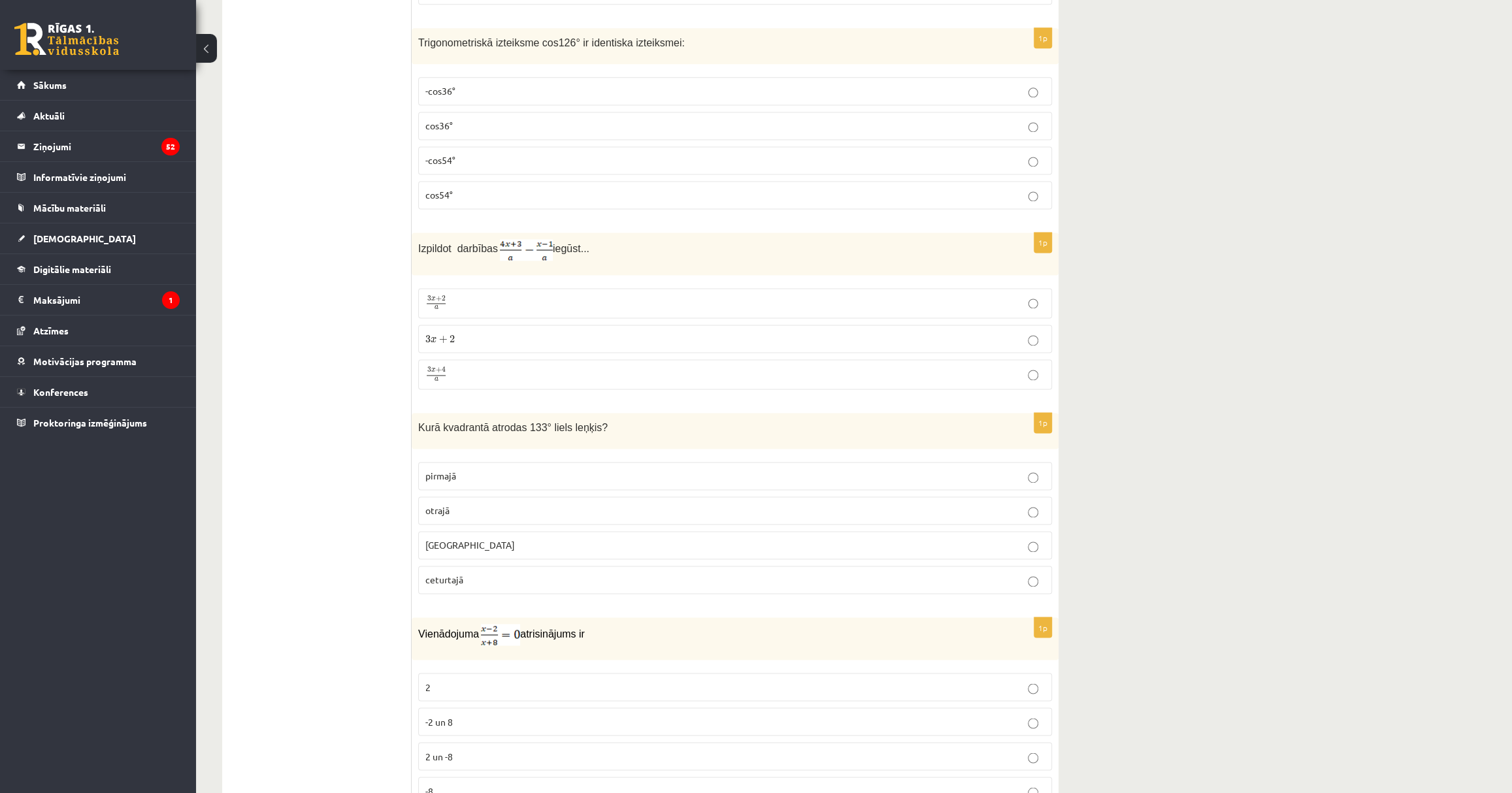
scroll to position [1484, 0]
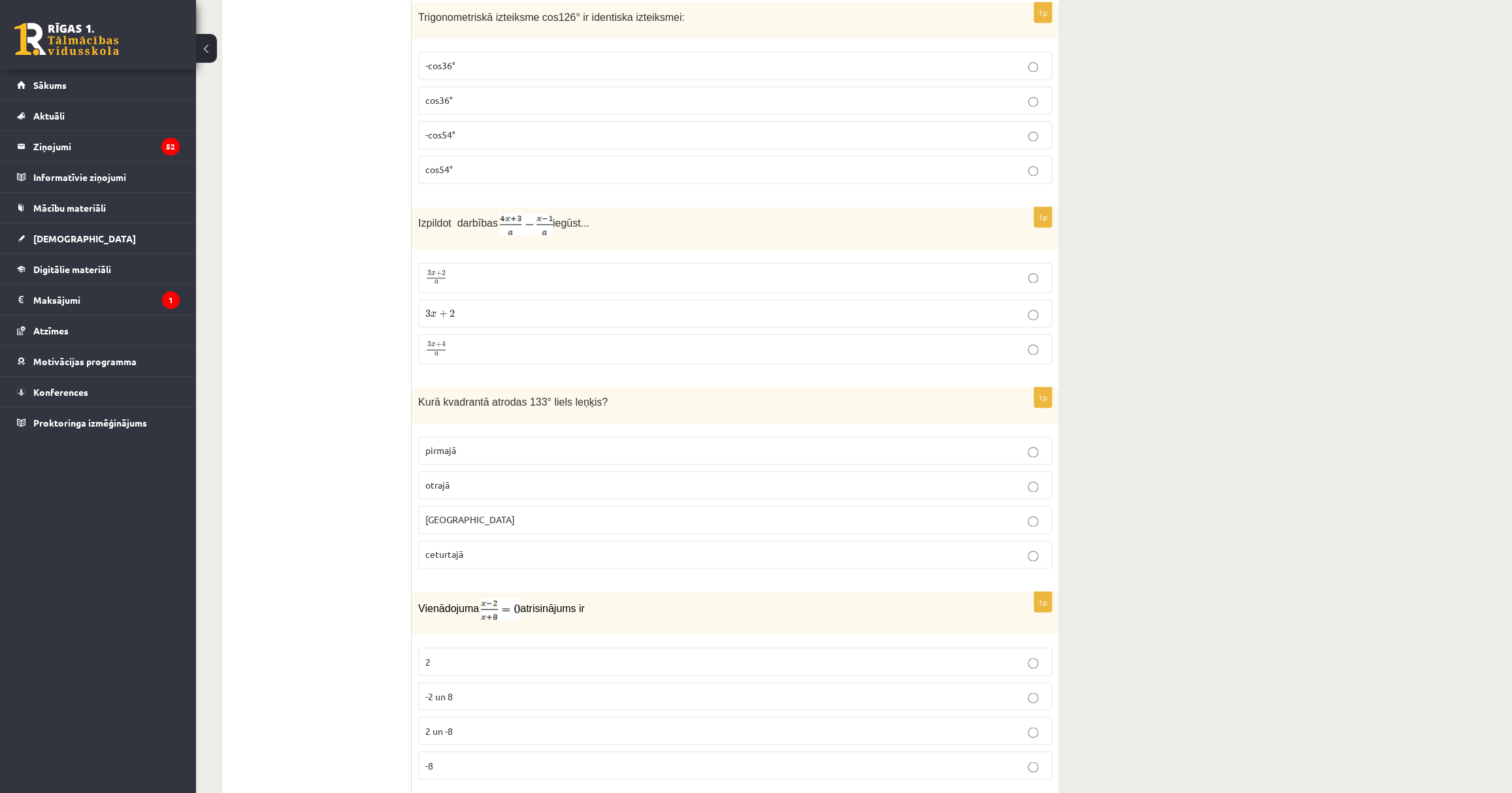
click at [460, 343] on p "3 x + 4 a 3 x + 4 a" at bounding box center [735, 349] width 620 height 17
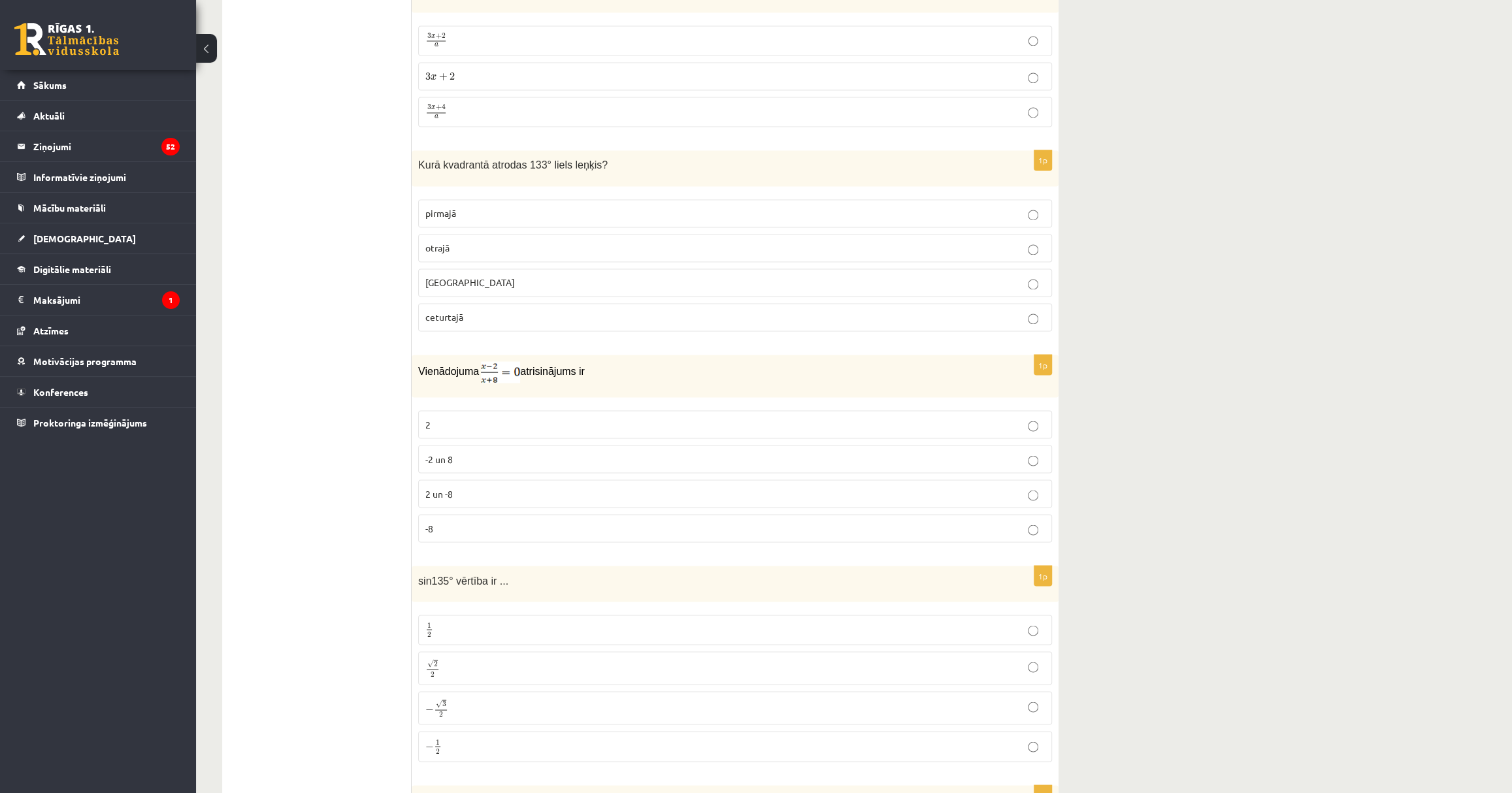
scroll to position [1723, 0]
click at [450, 241] on p "otrajā" at bounding box center [735, 247] width 620 height 14
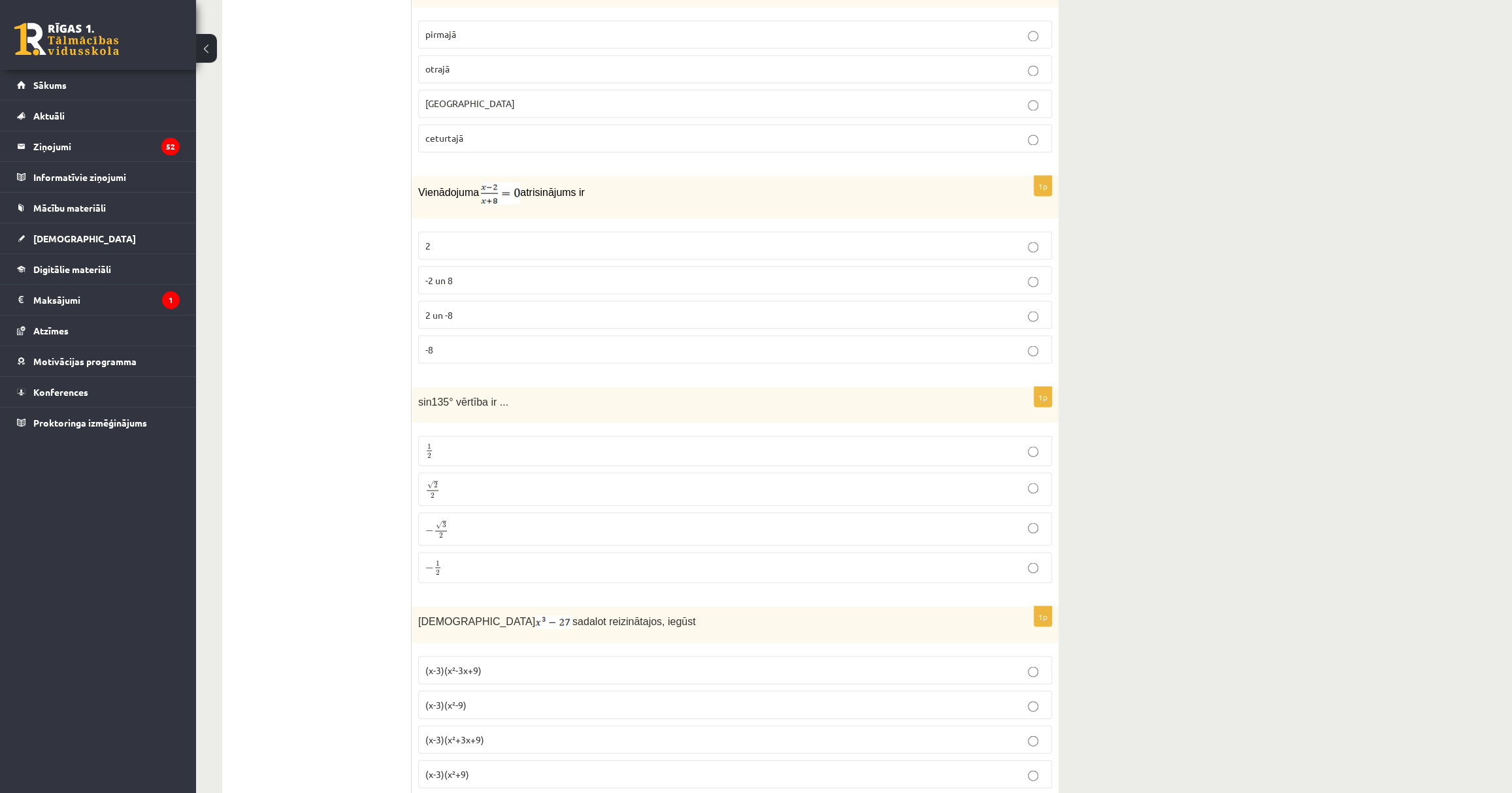
scroll to position [1841, 0]
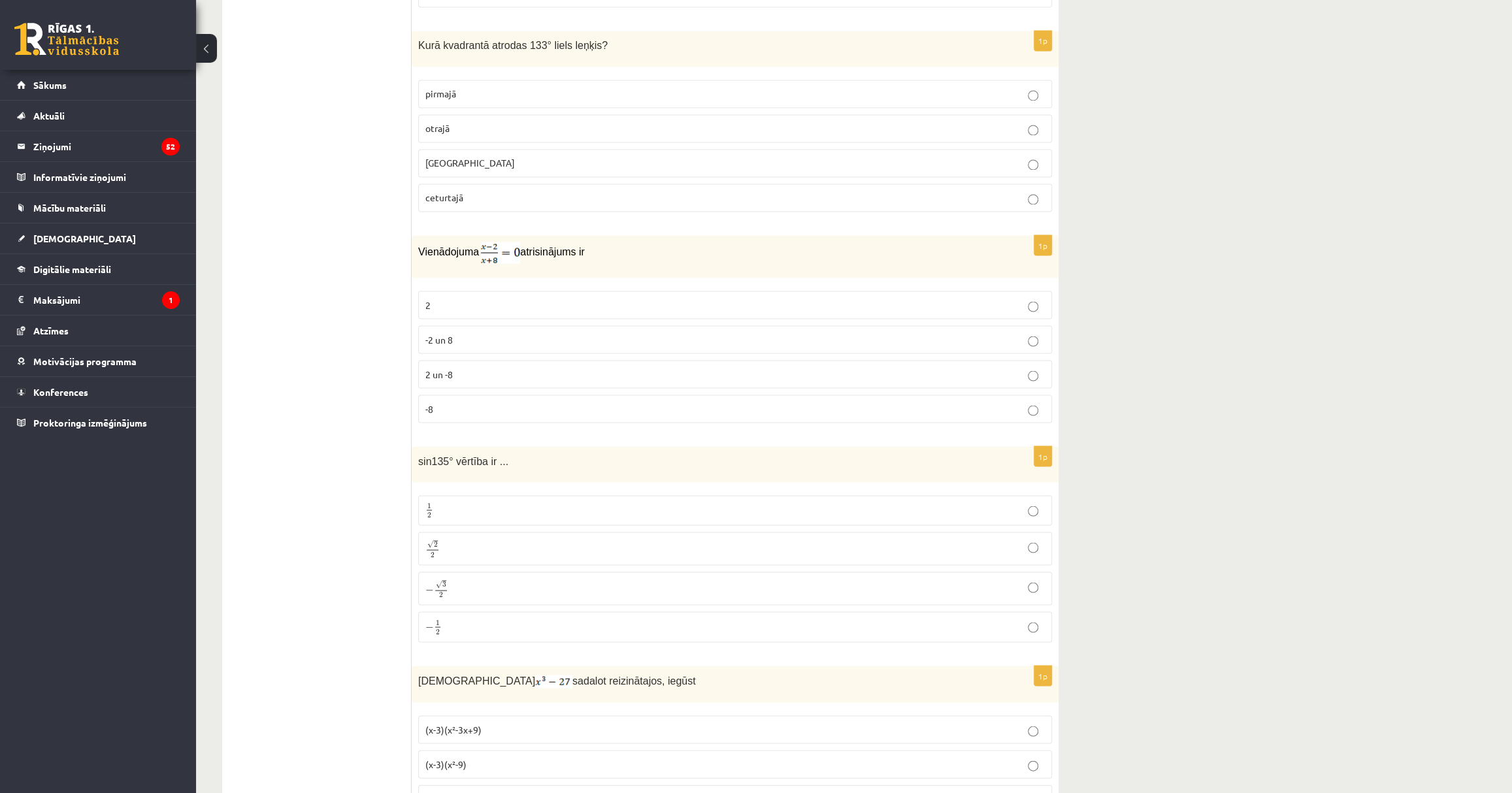
click at [456, 298] on p "2" at bounding box center [735, 305] width 620 height 14
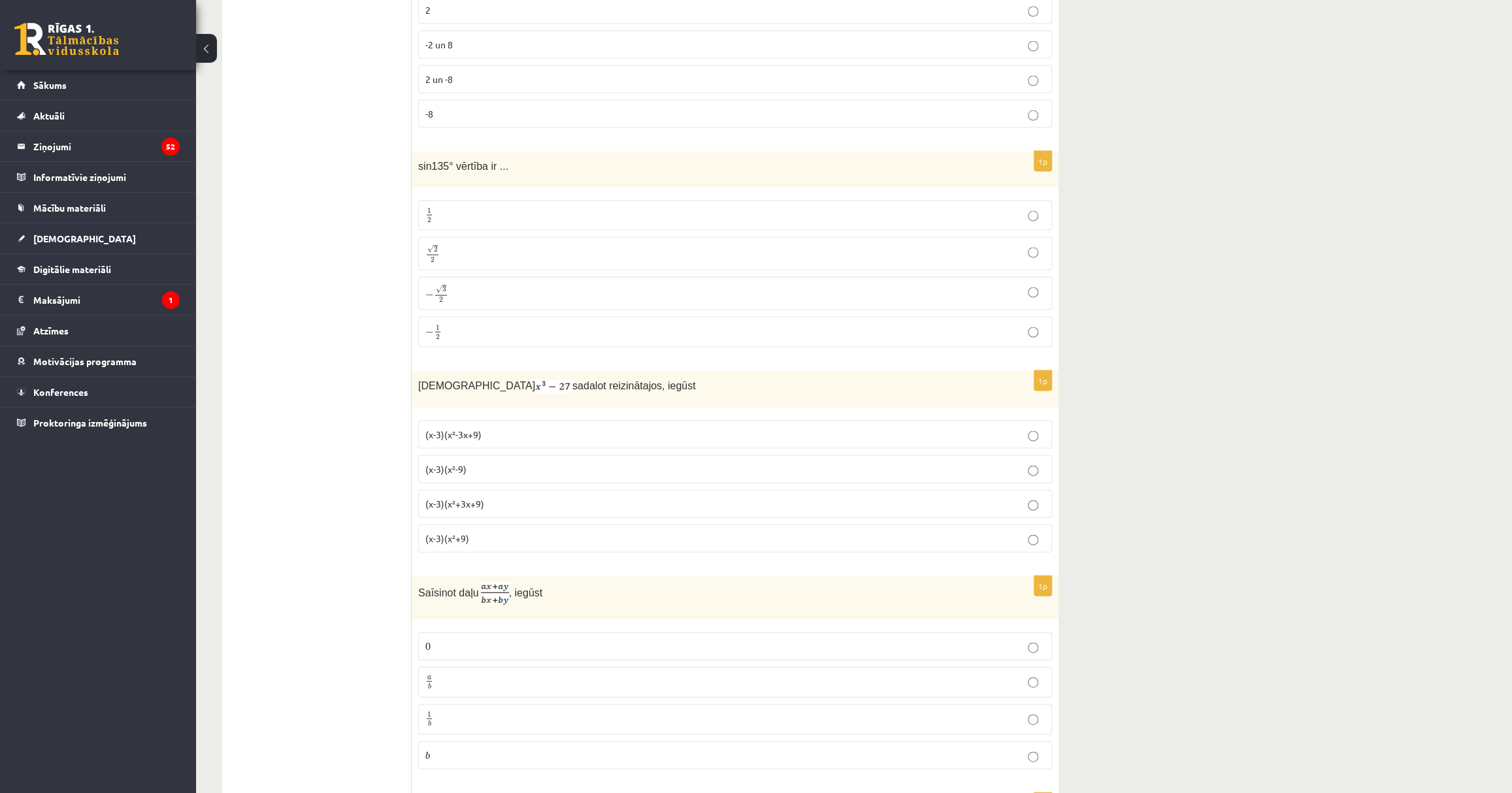
scroll to position [2138, 0]
click at [441, 242] on p "√ 2 2 2 2" at bounding box center [735, 251] width 620 height 19
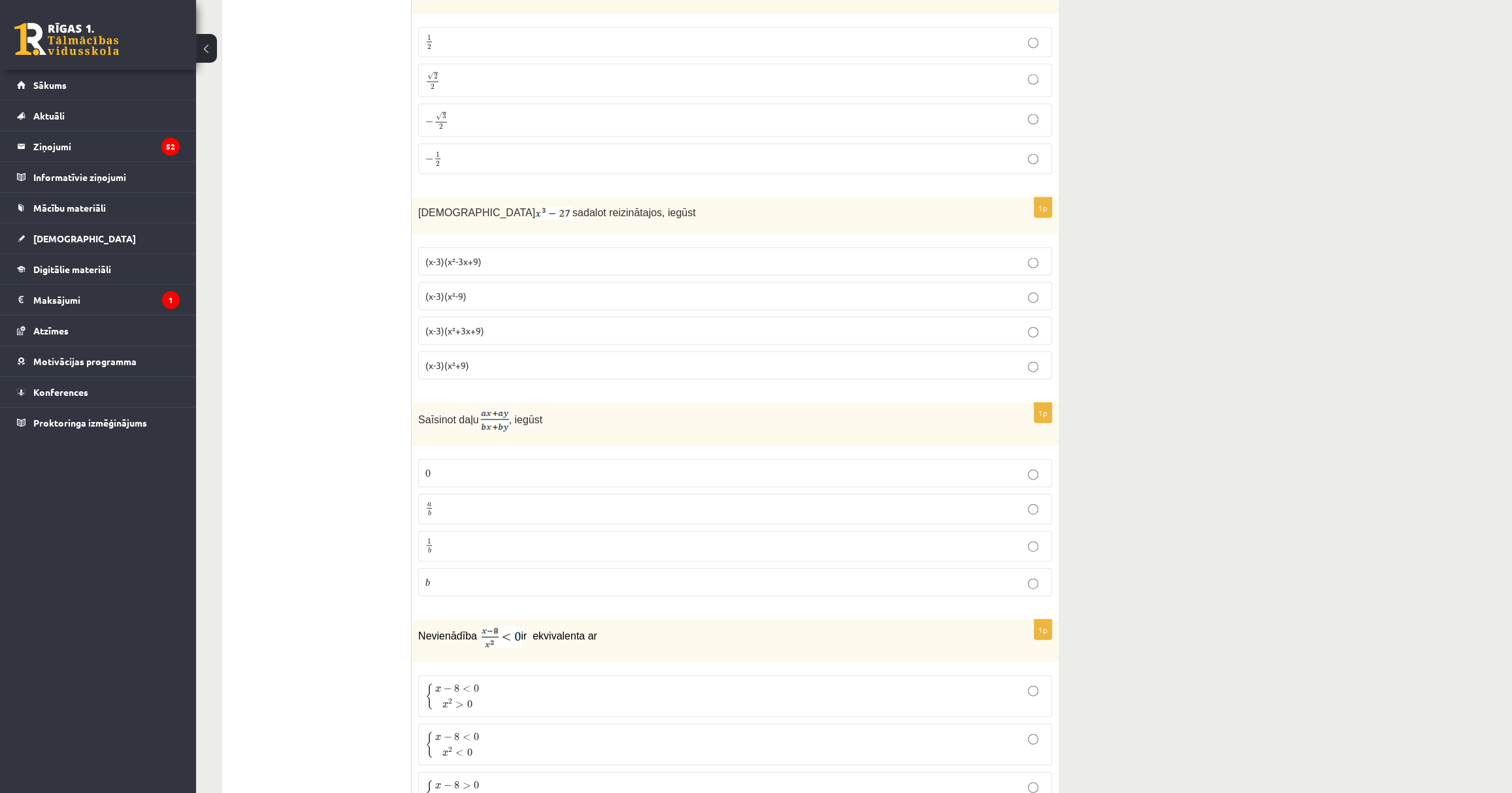
scroll to position [2316, 0]
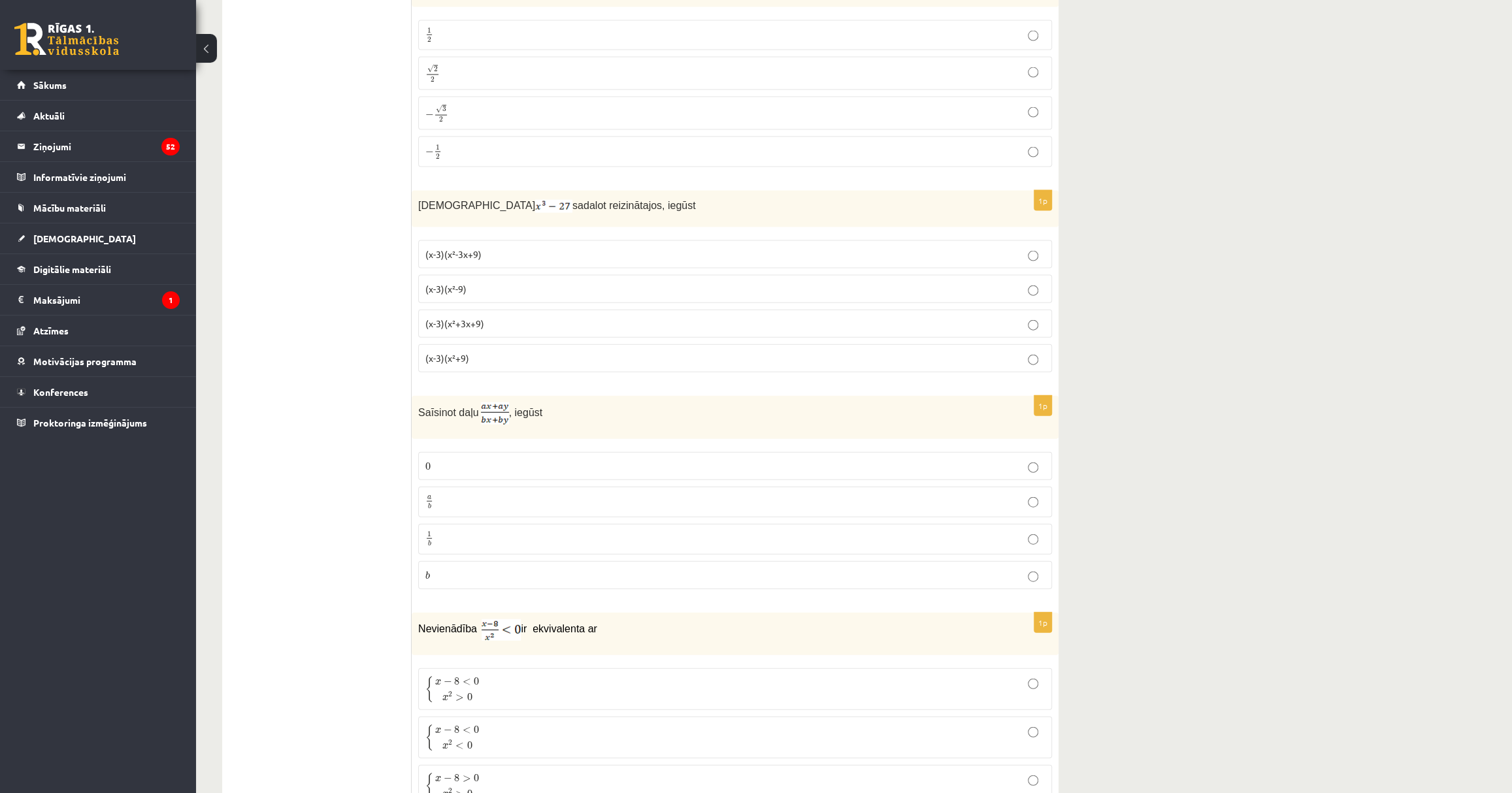
click at [461, 318] on span "(x-3)(x²+3x+9)" at bounding box center [455, 324] width 59 height 12
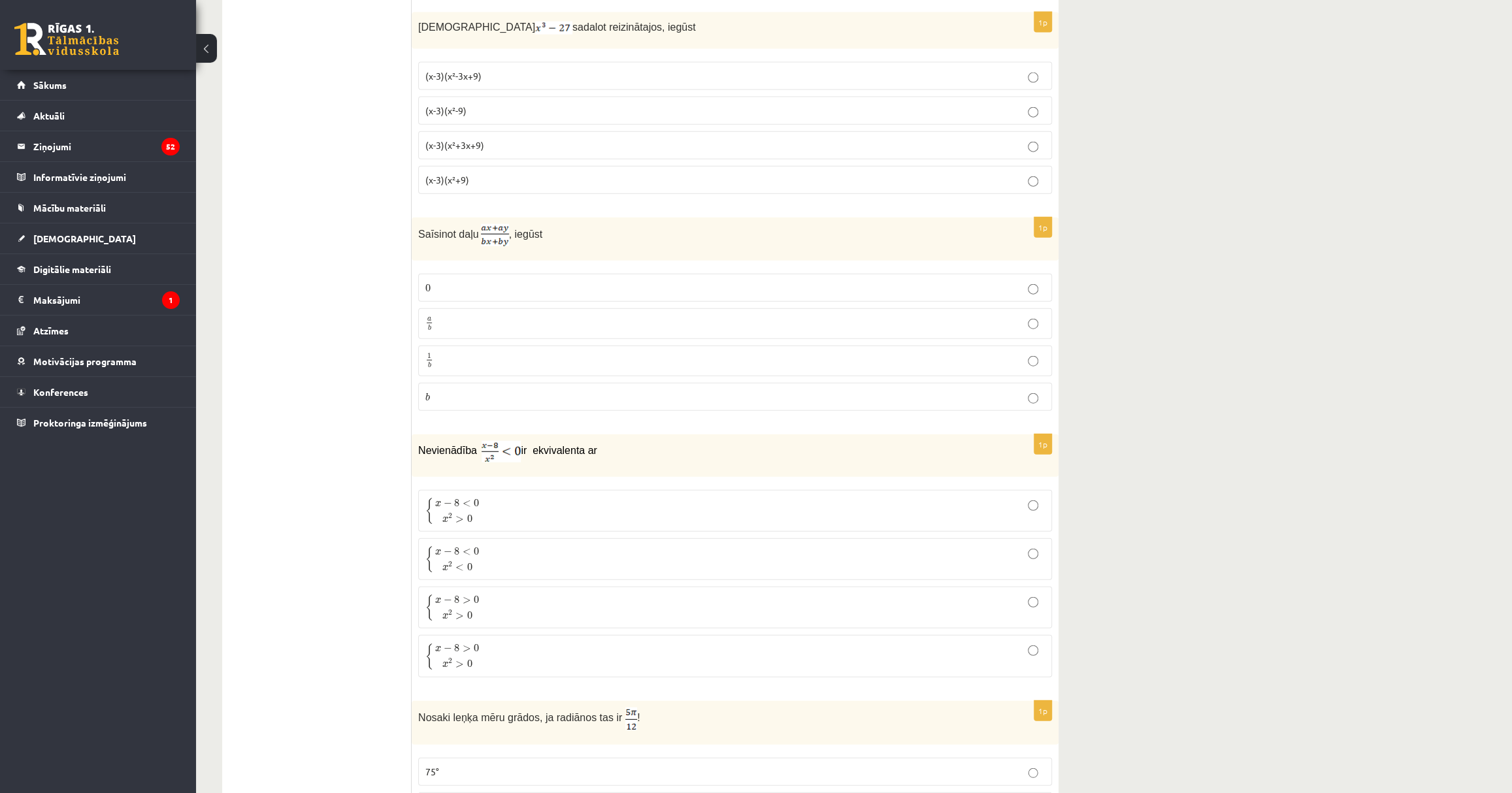
scroll to position [2554, 0]
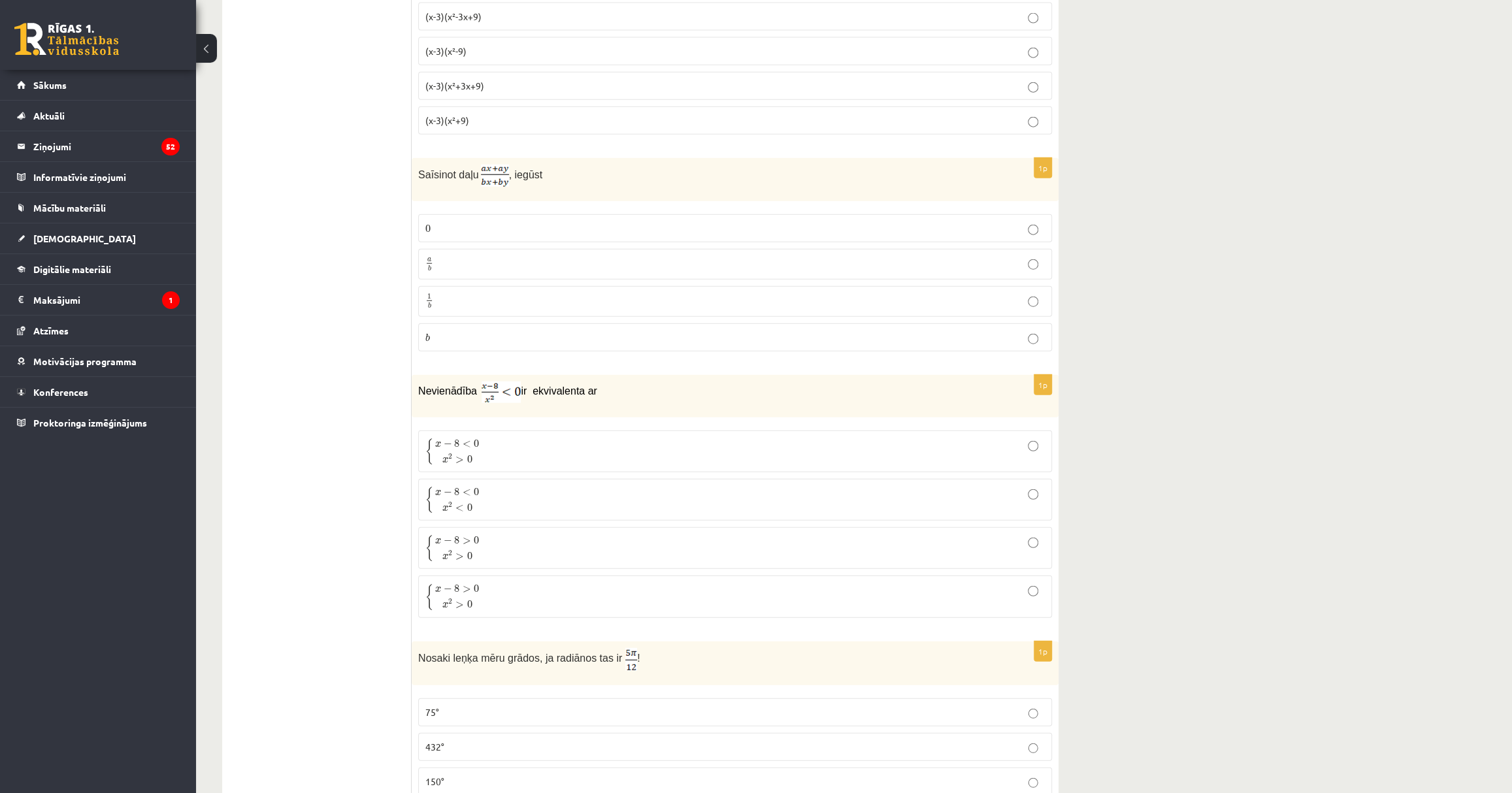
click at [431, 258] on span "a b" at bounding box center [429, 265] width 8 height 14
drag, startPoint x: 536, startPoint y: 437, endPoint x: 504, endPoint y: 442, distance: 32.4
click at [531, 438] on p "{ x − 8 < 0 x 2 > 0 { x − 8 < 0 x 2 > 0" at bounding box center [735, 452] width 620 height 27
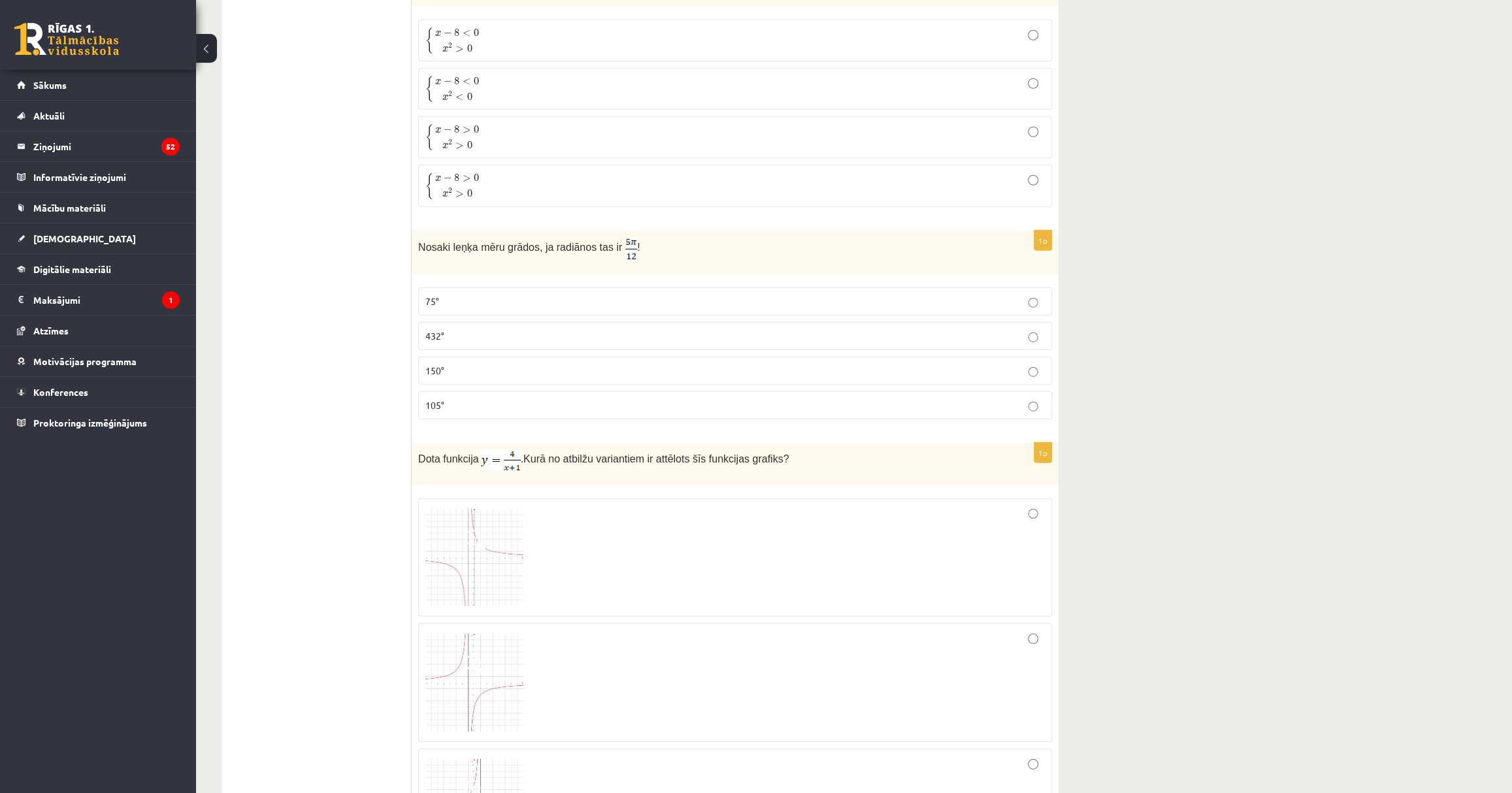
scroll to position [2970, 0]
click at [472, 290] on p "75°" at bounding box center [735, 297] width 620 height 14
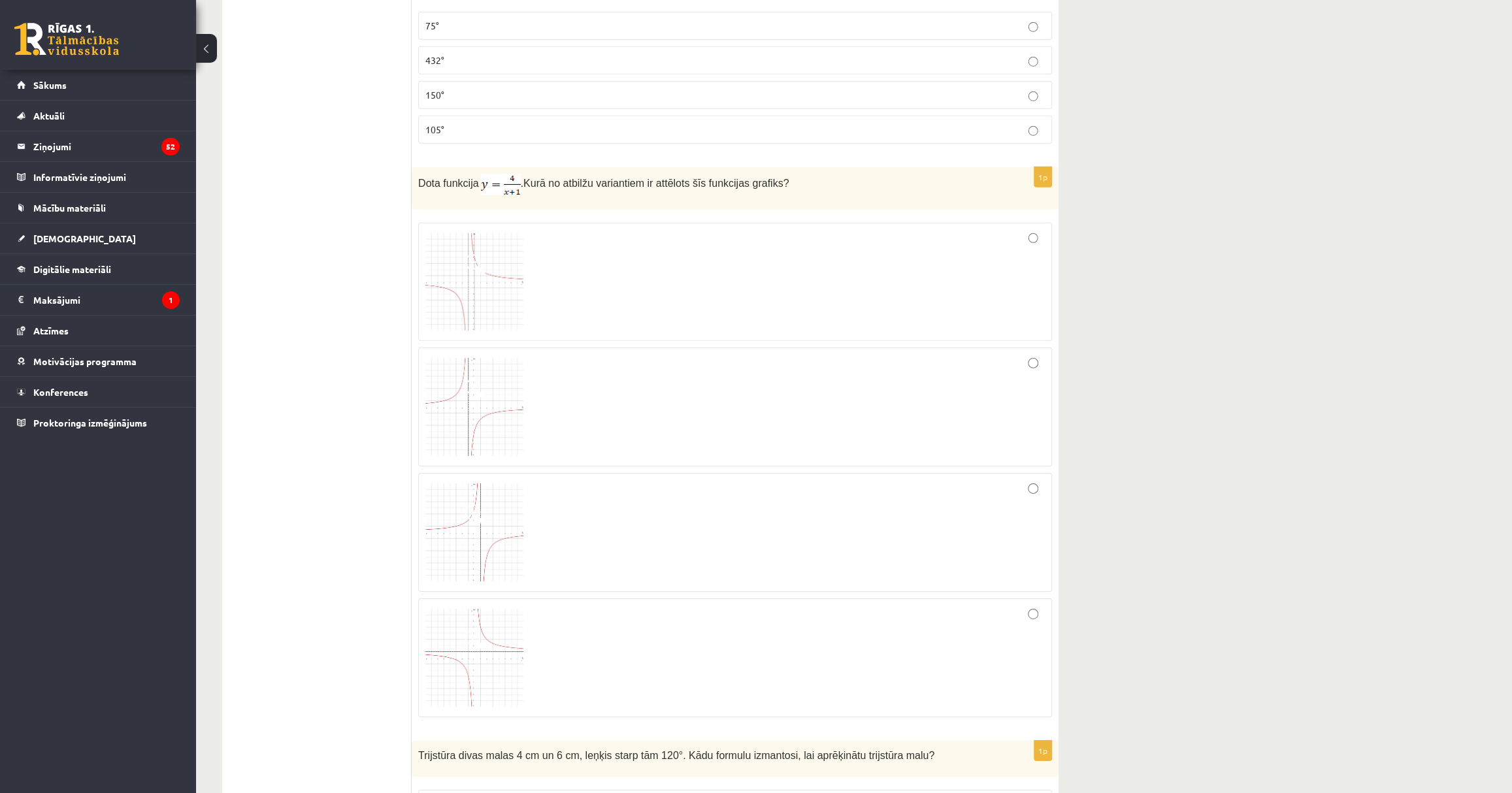
scroll to position [3268, 0]
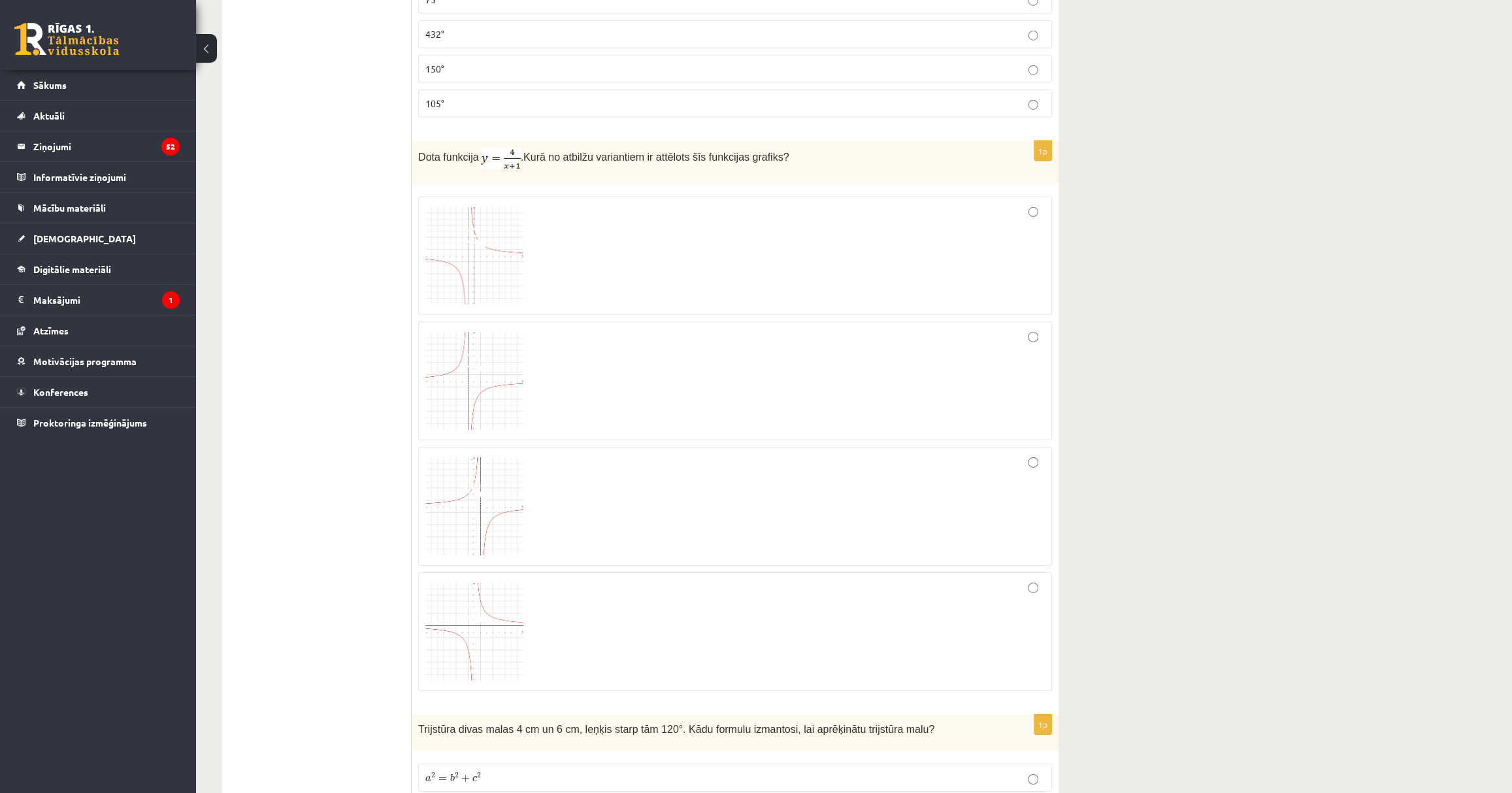
click at [717, 222] on div at bounding box center [735, 256] width 620 height 105
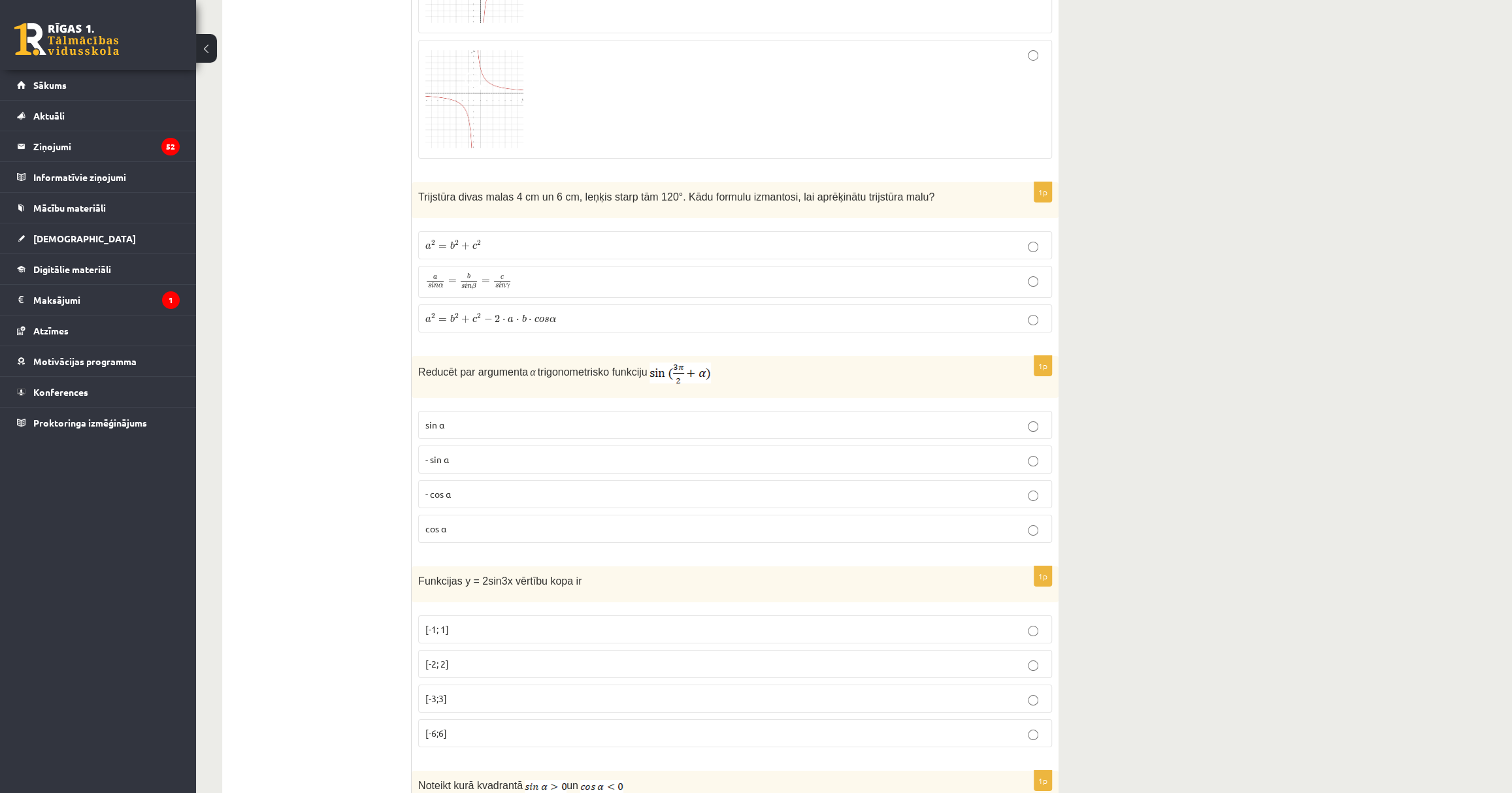
scroll to position [3802, 0]
click at [725, 311] on p "a 2 = b 2 + c 2 − 2 ⋅ a ⋅ b ⋅ c o s α a 2 = b 2 + c 2 − 2 ⋅ a ⋅ b ⋅ c o s α" at bounding box center [735, 317] width 620 height 14
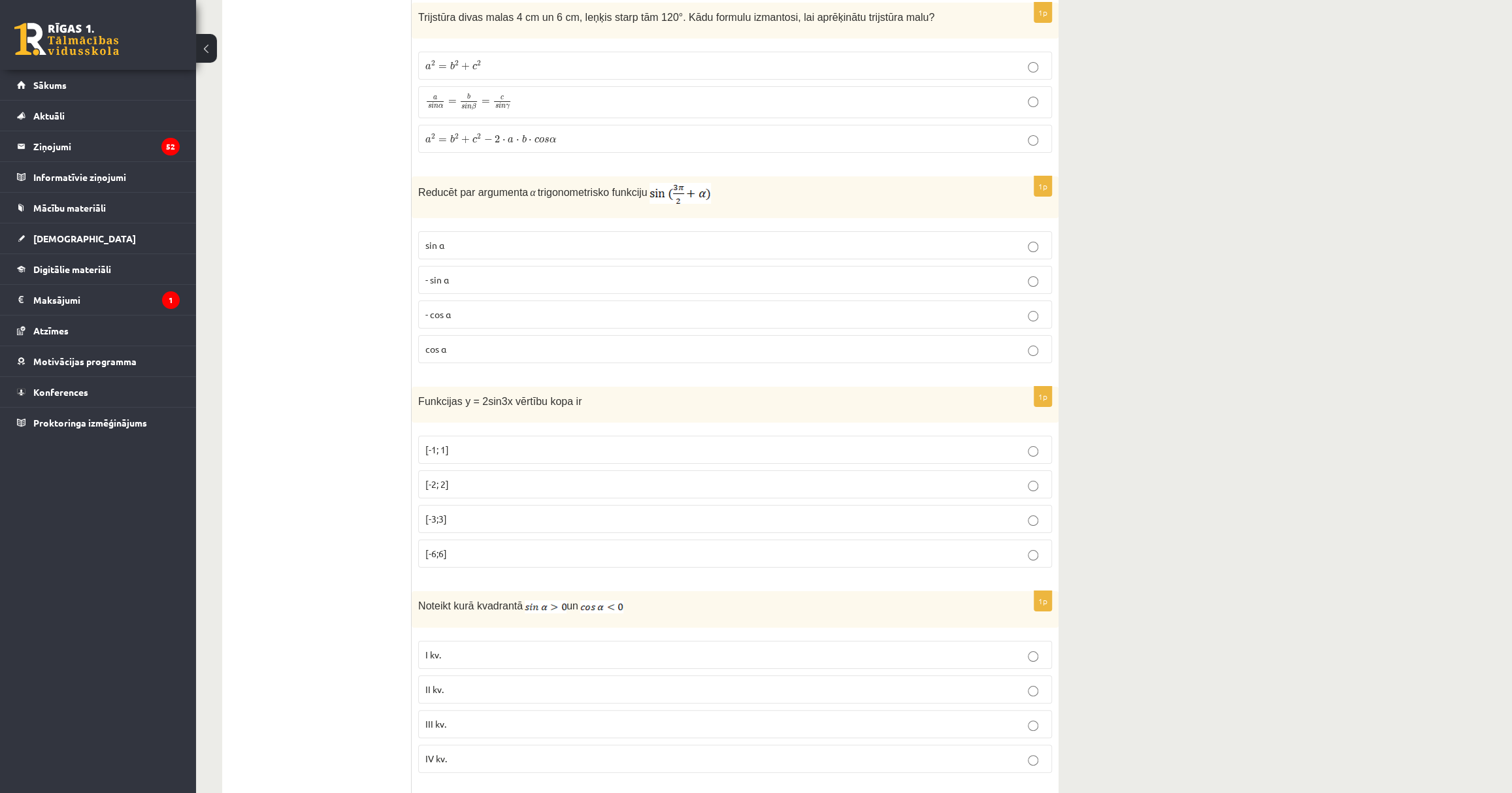
scroll to position [3980, 0]
click at [511, 273] on p "- sin ⁡α" at bounding box center [735, 280] width 620 height 14
click at [478, 308] on p "- cos ⁡α" at bounding box center [735, 315] width 620 height 14
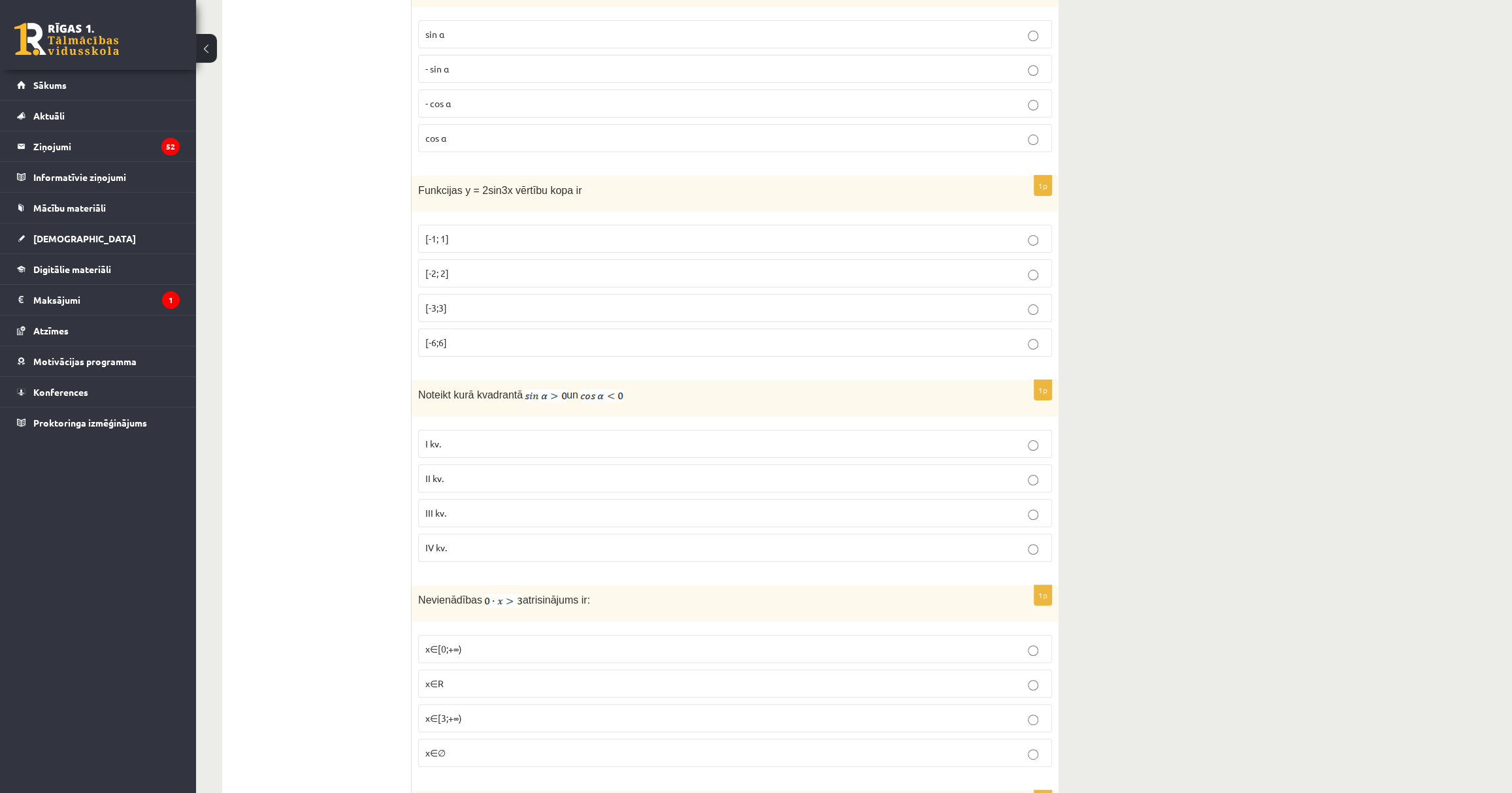
scroll to position [4217, 0]
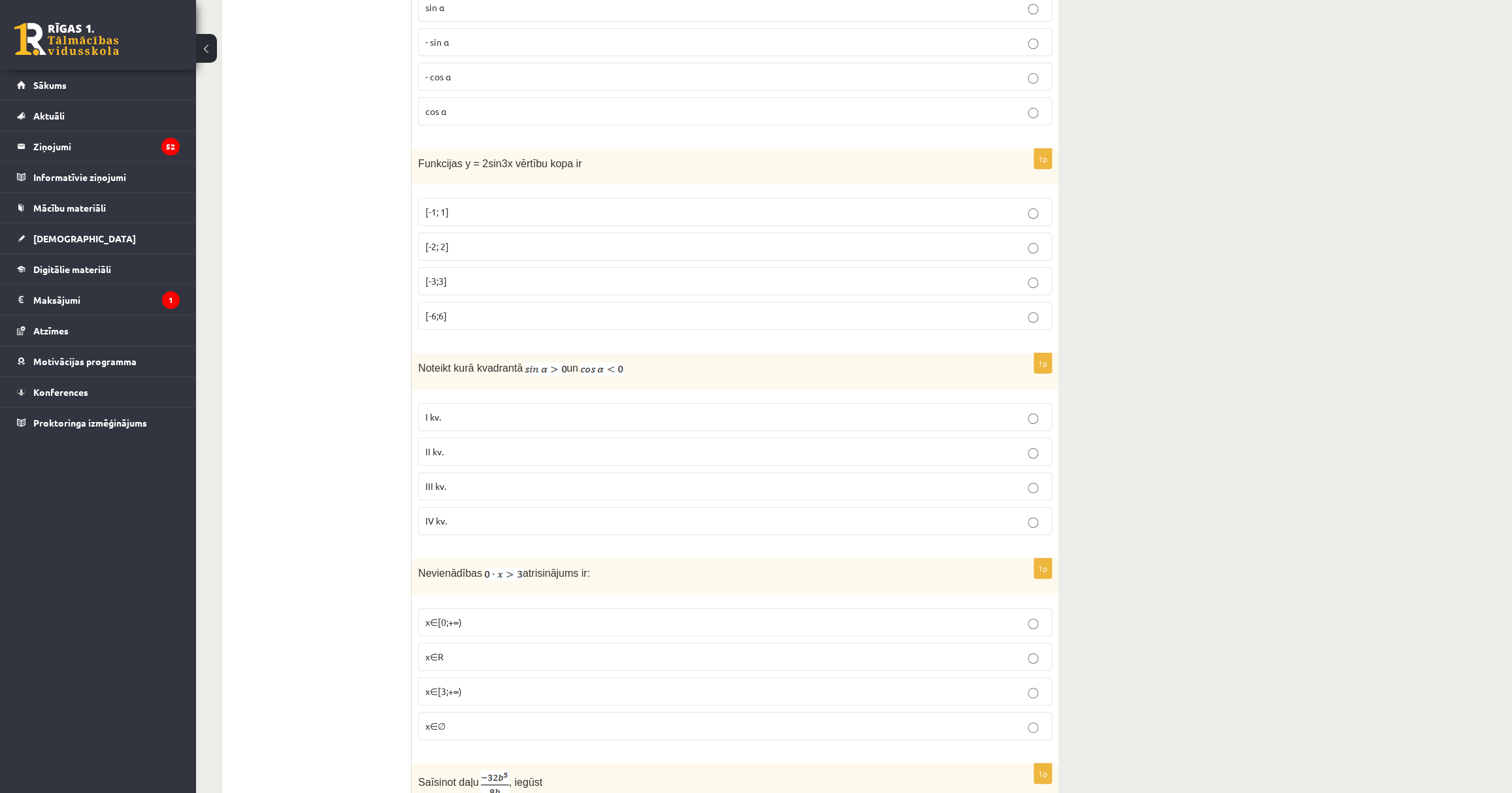
click at [498, 240] on p "[-2; 2]" at bounding box center [735, 246] width 620 height 14
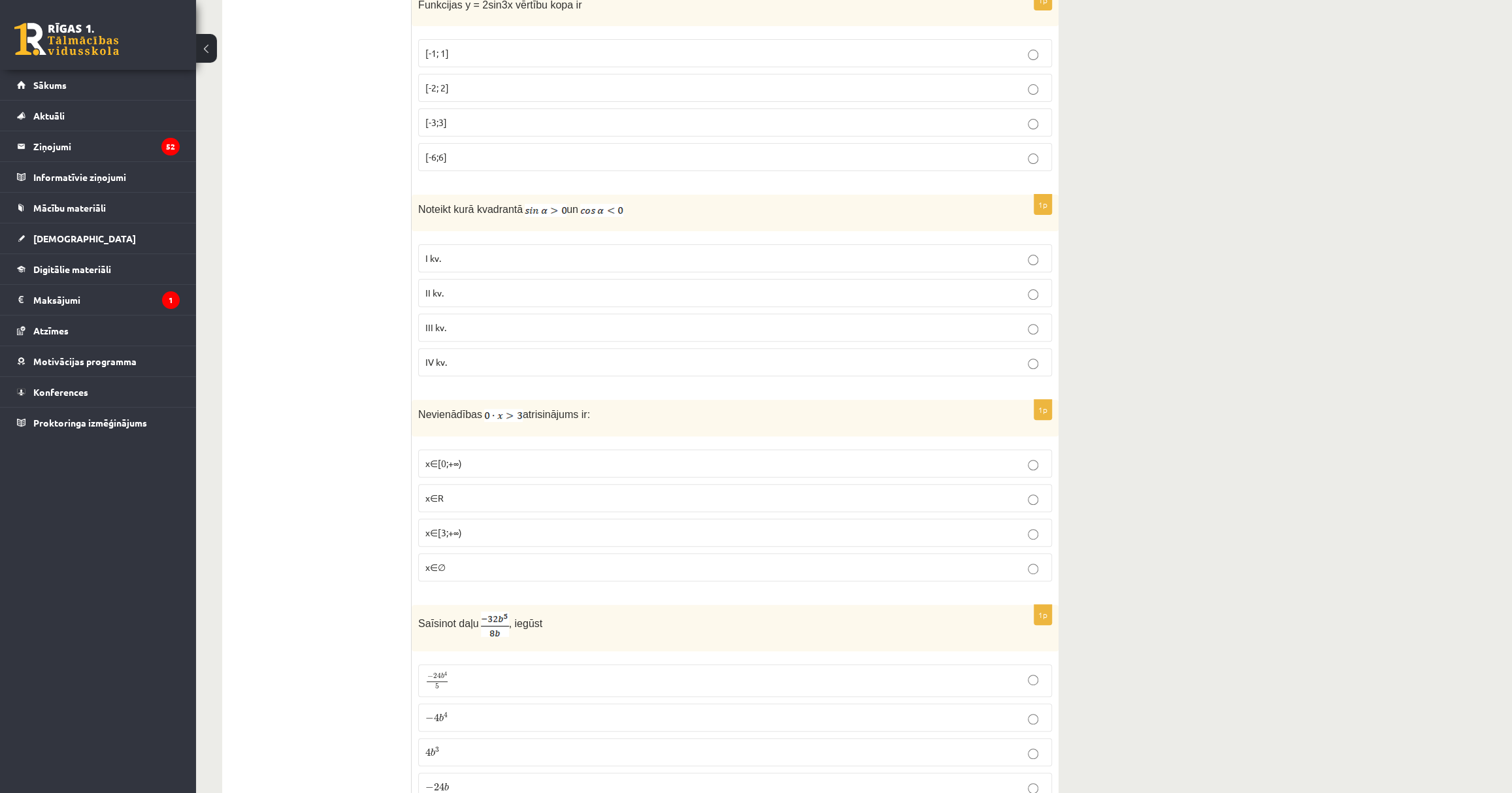
scroll to position [4396, 0]
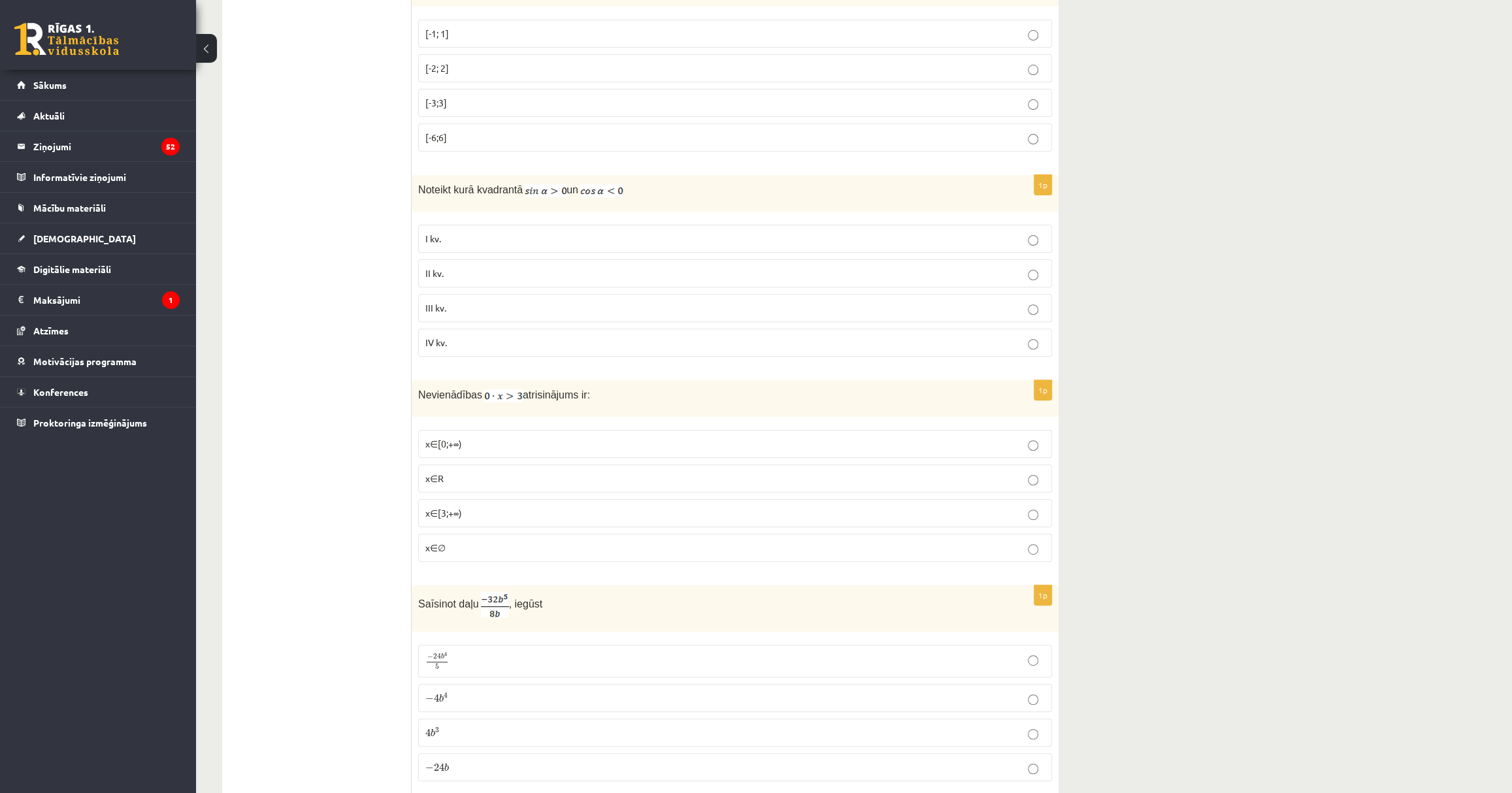
click at [450, 267] on p "II kv." at bounding box center [735, 274] width 620 height 14
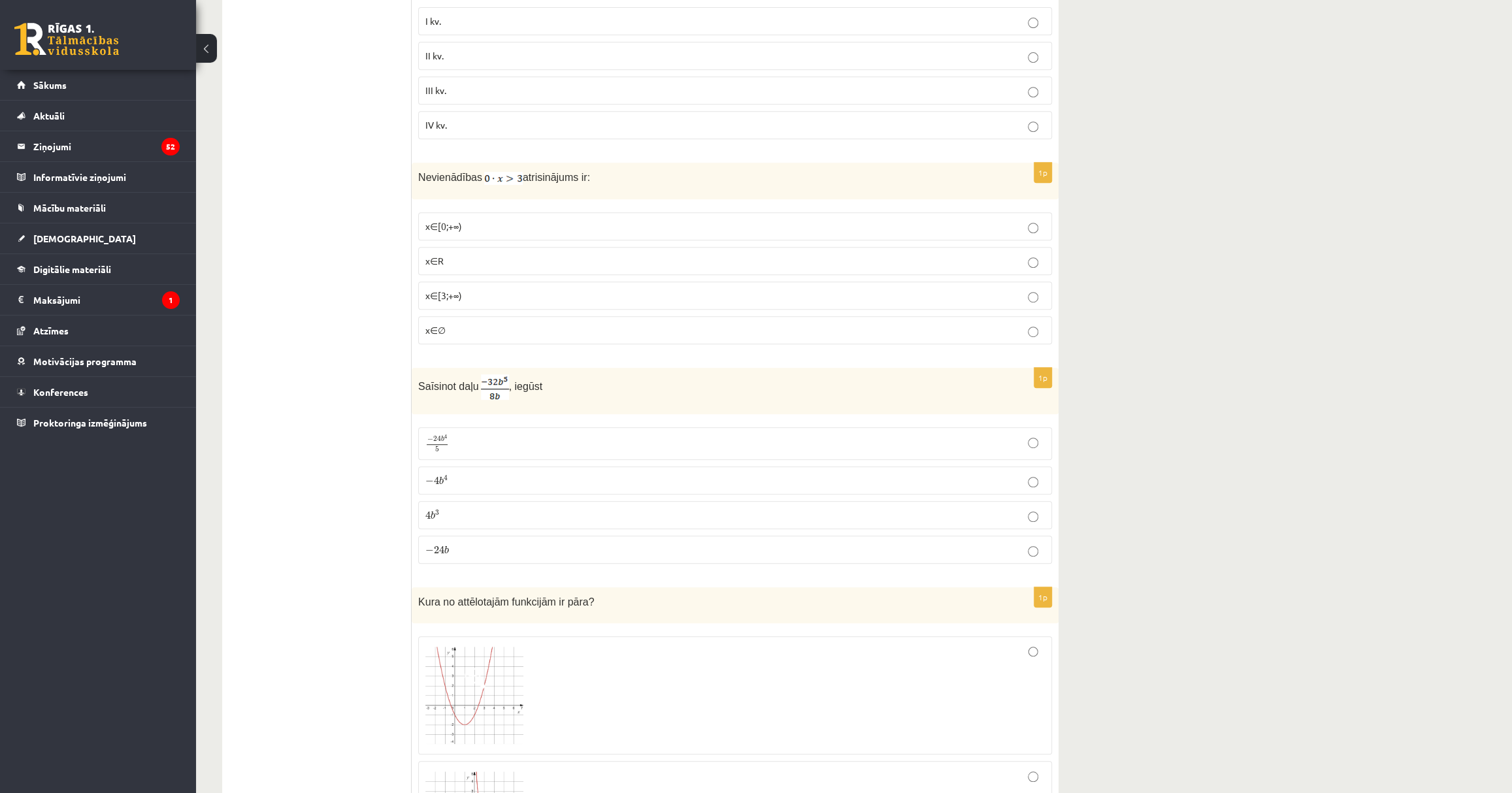
scroll to position [4633, 0]
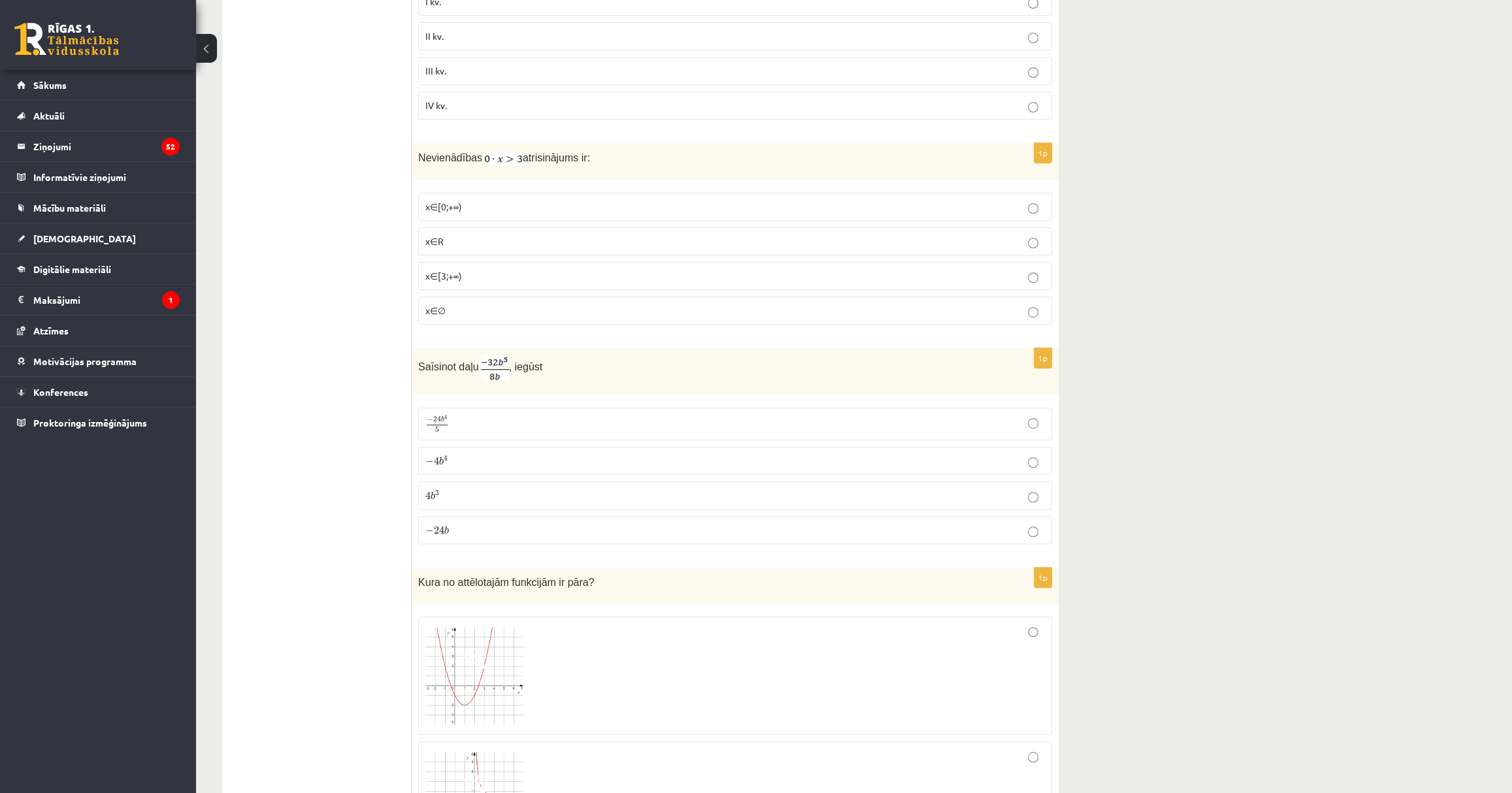
click at [490, 304] on p "x∈∅" at bounding box center [735, 311] width 620 height 14
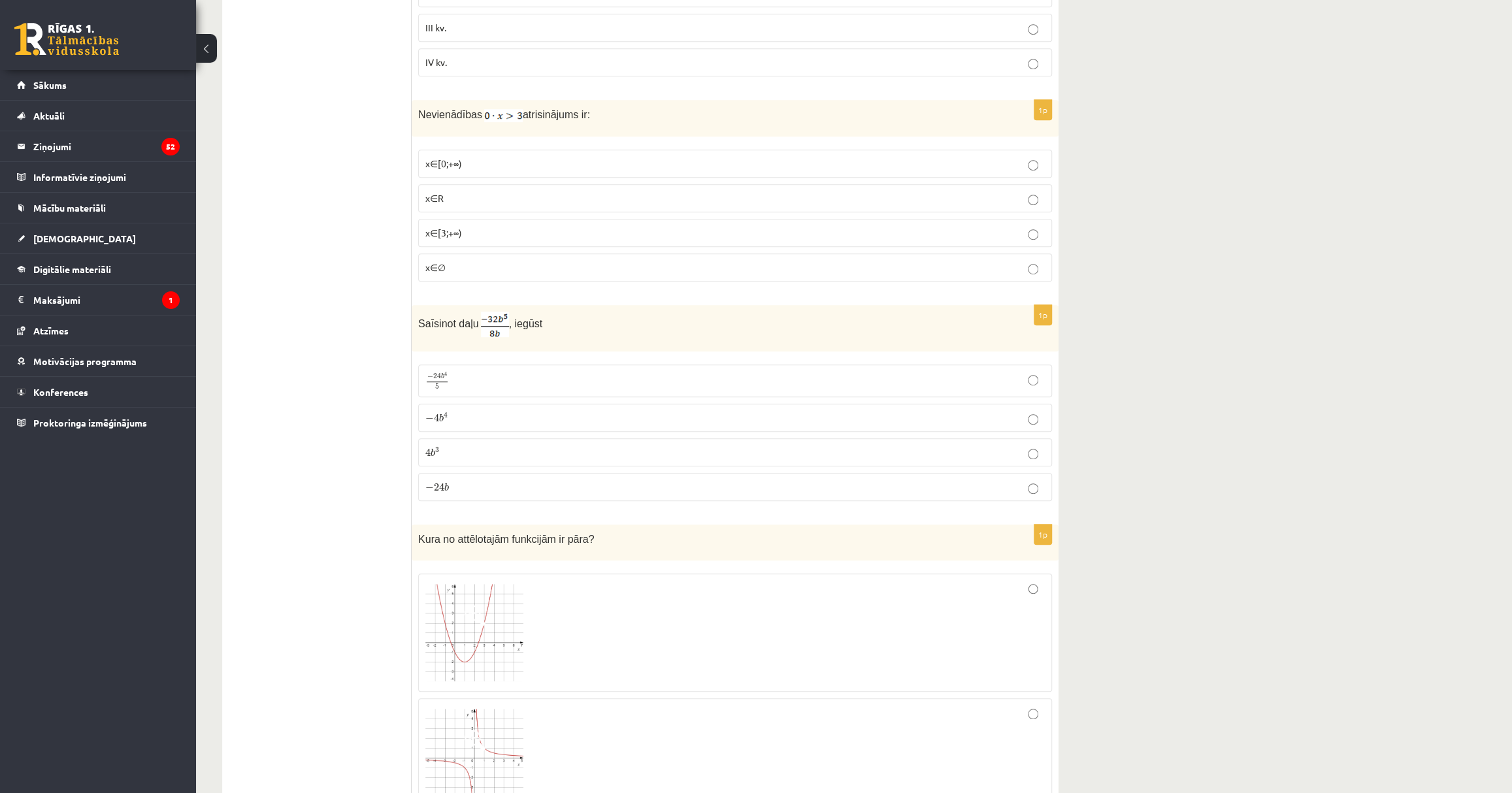
scroll to position [4692, 0]
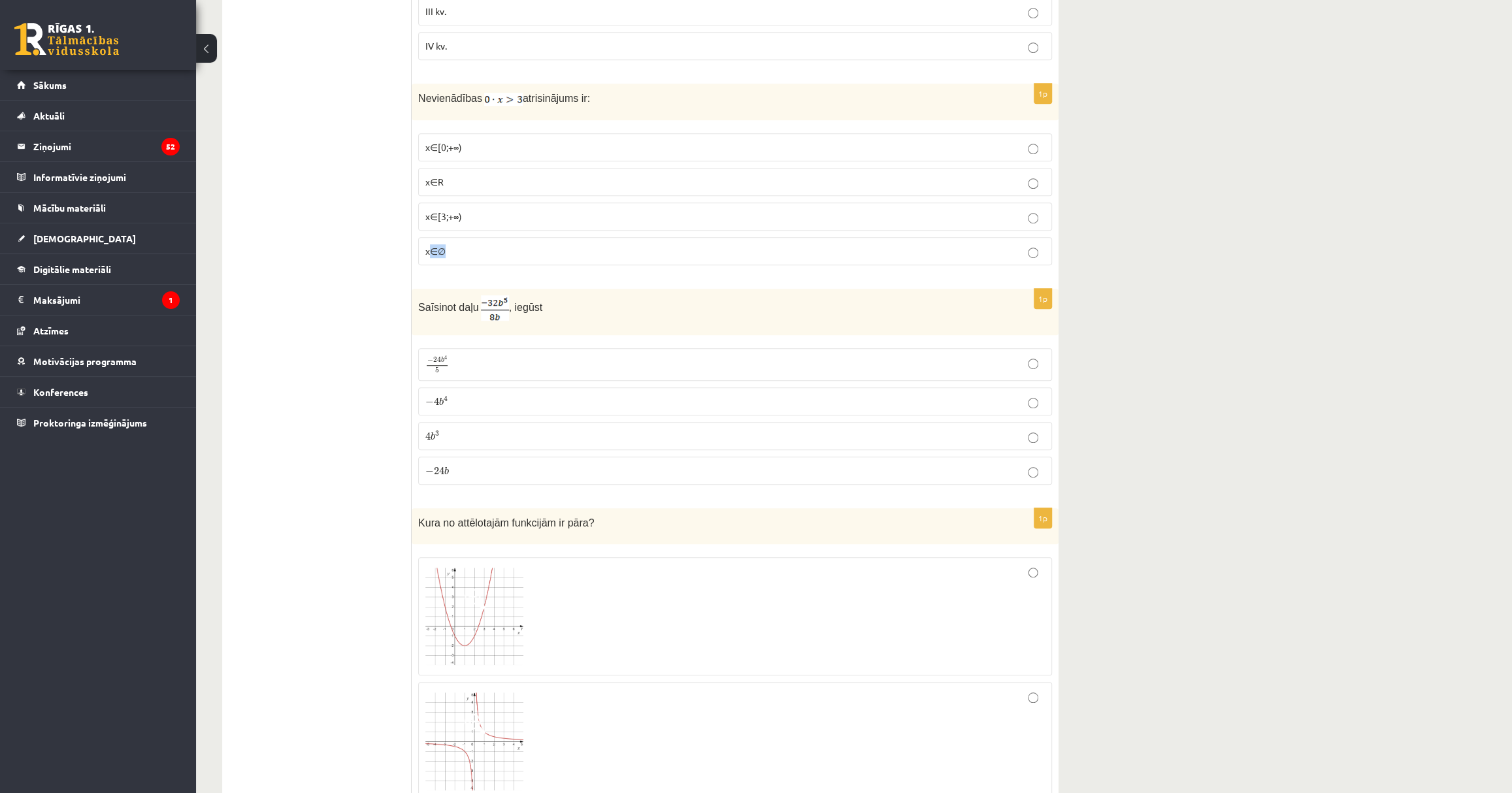
click at [432, 245] on span "x∈∅" at bounding box center [435, 251] width 21 height 12
drag, startPoint x: 432, startPoint y: 238, endPoint x: 457, endPoint y: 254, distance: 29.7
click at [457, 254] on div "1p Nevienādības atrisinājums ir: x∈[0;+∞) x∈R x∈[3;+∞) x∈∅" at bounding box center [735, 180] width 647 height 192
click at [465, 244] on p "x∈∅" at bounding box center [735, 251] width 620 height 14
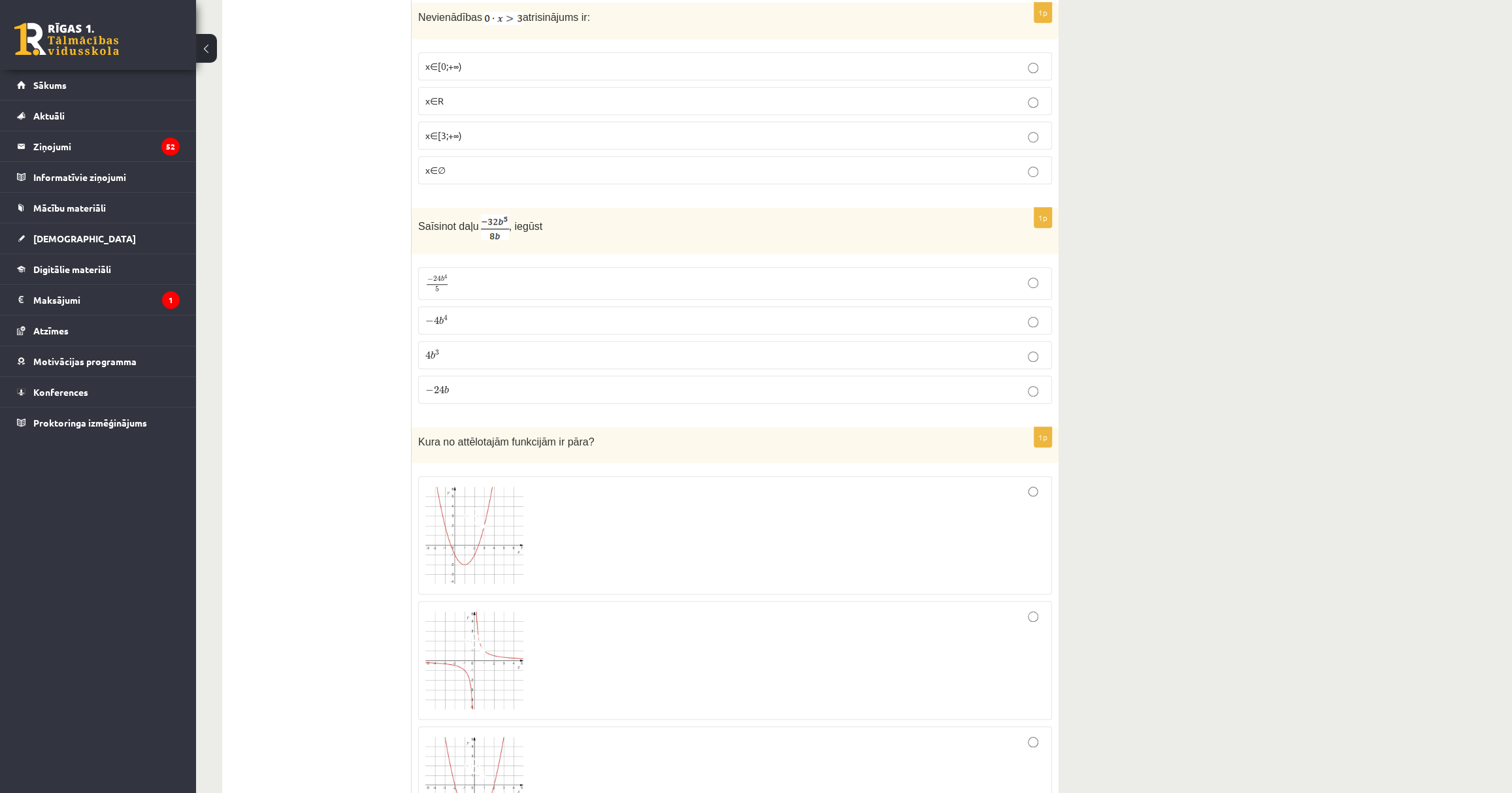
scroll to position [4871, 0]
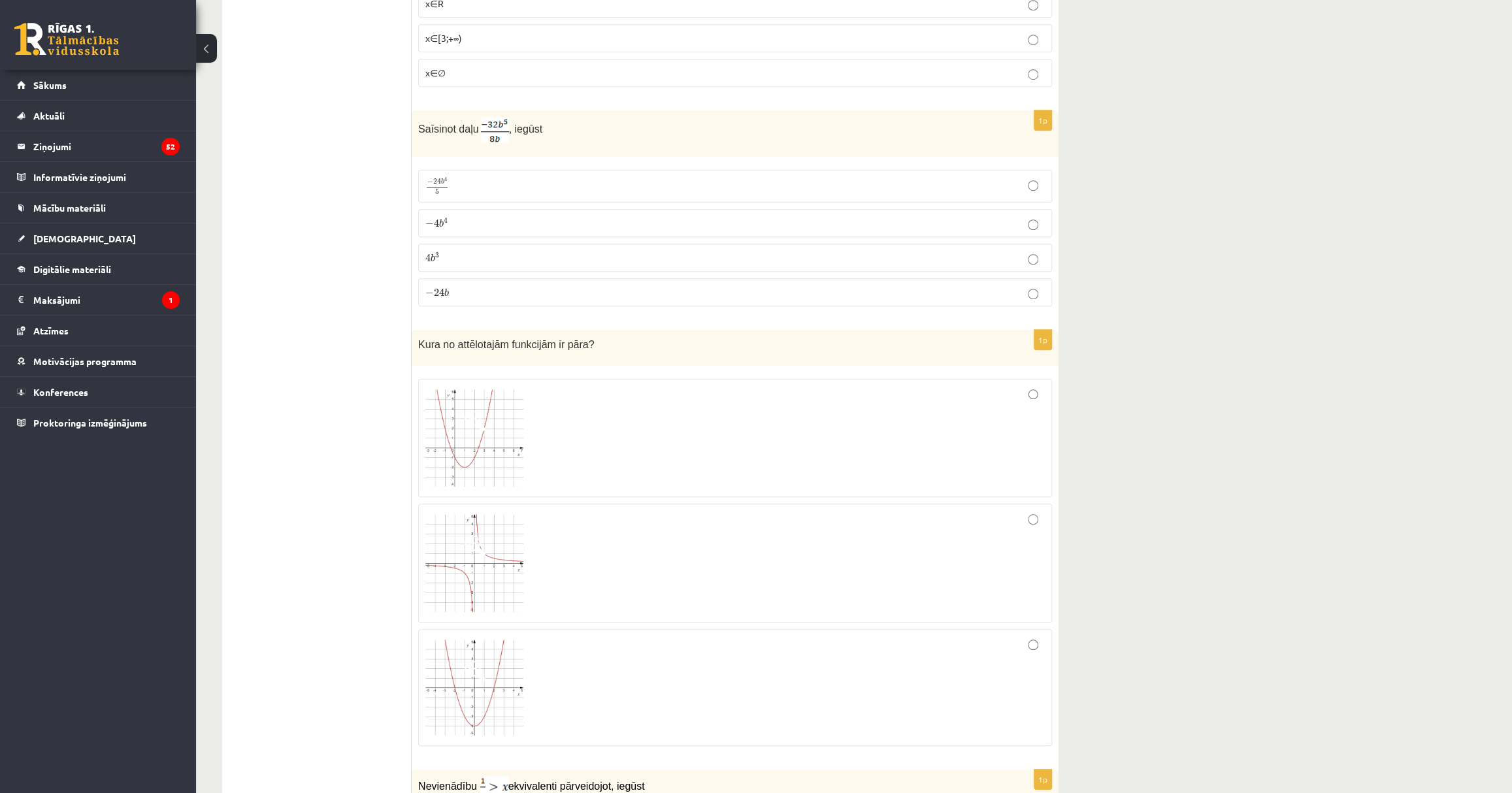
click at [466, 216] on p "− 4 b 4 − 4 b 4" at bounding box center [735, 223] width 620 height 14
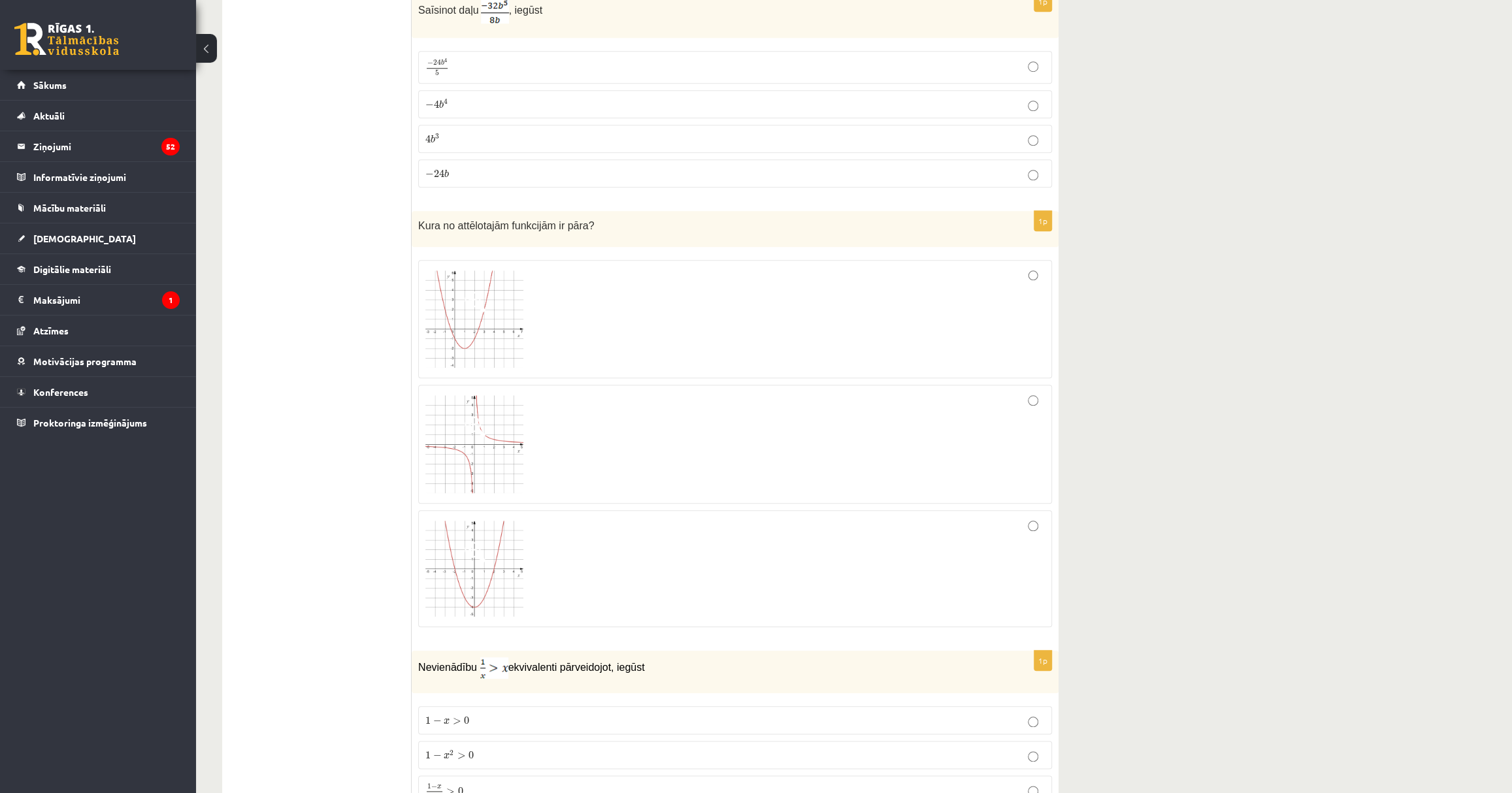
scroll to position [5049, 0]
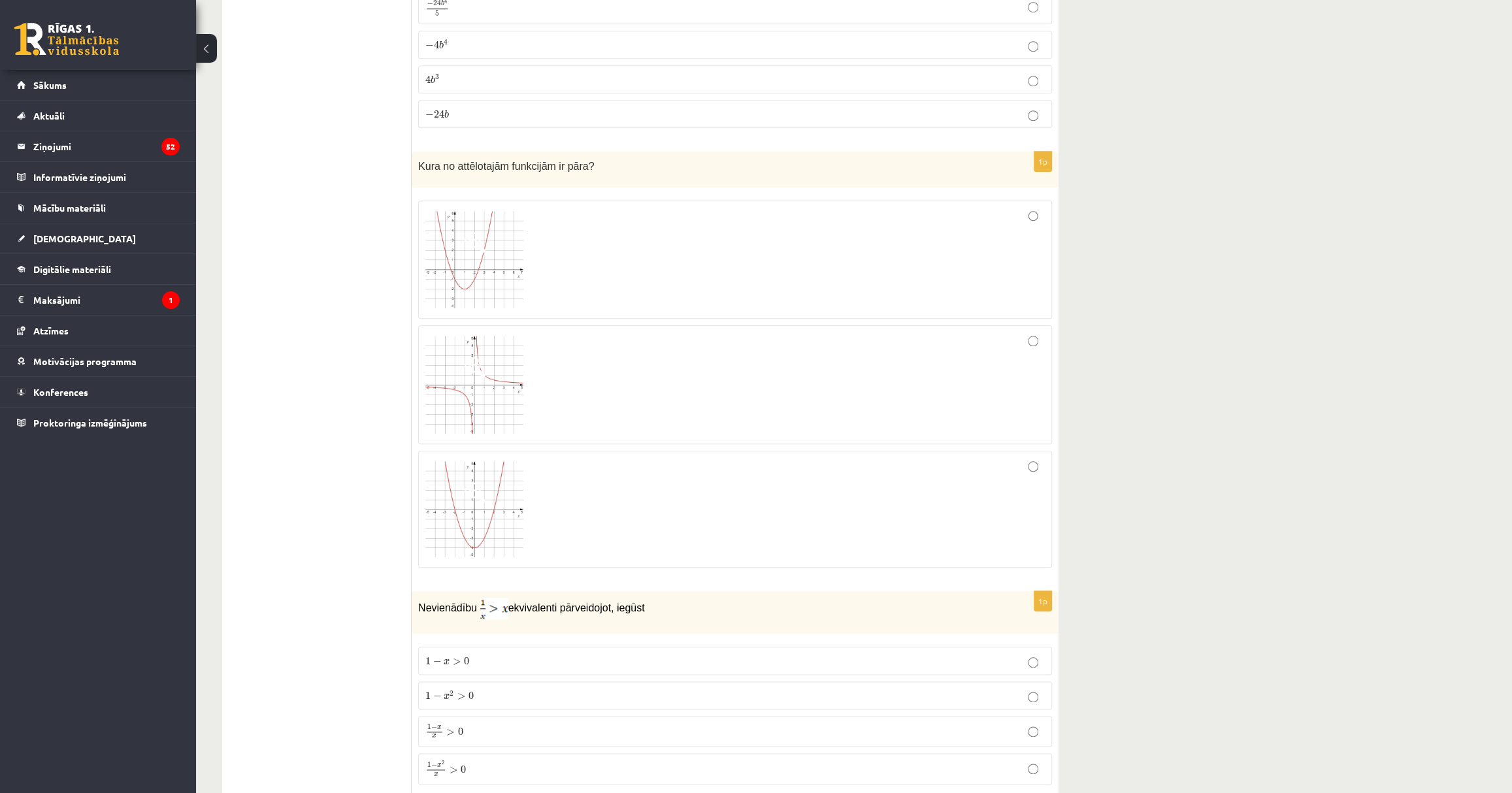
click at [928, 484] on div at bounding box center [735, 509] width 620 height 104
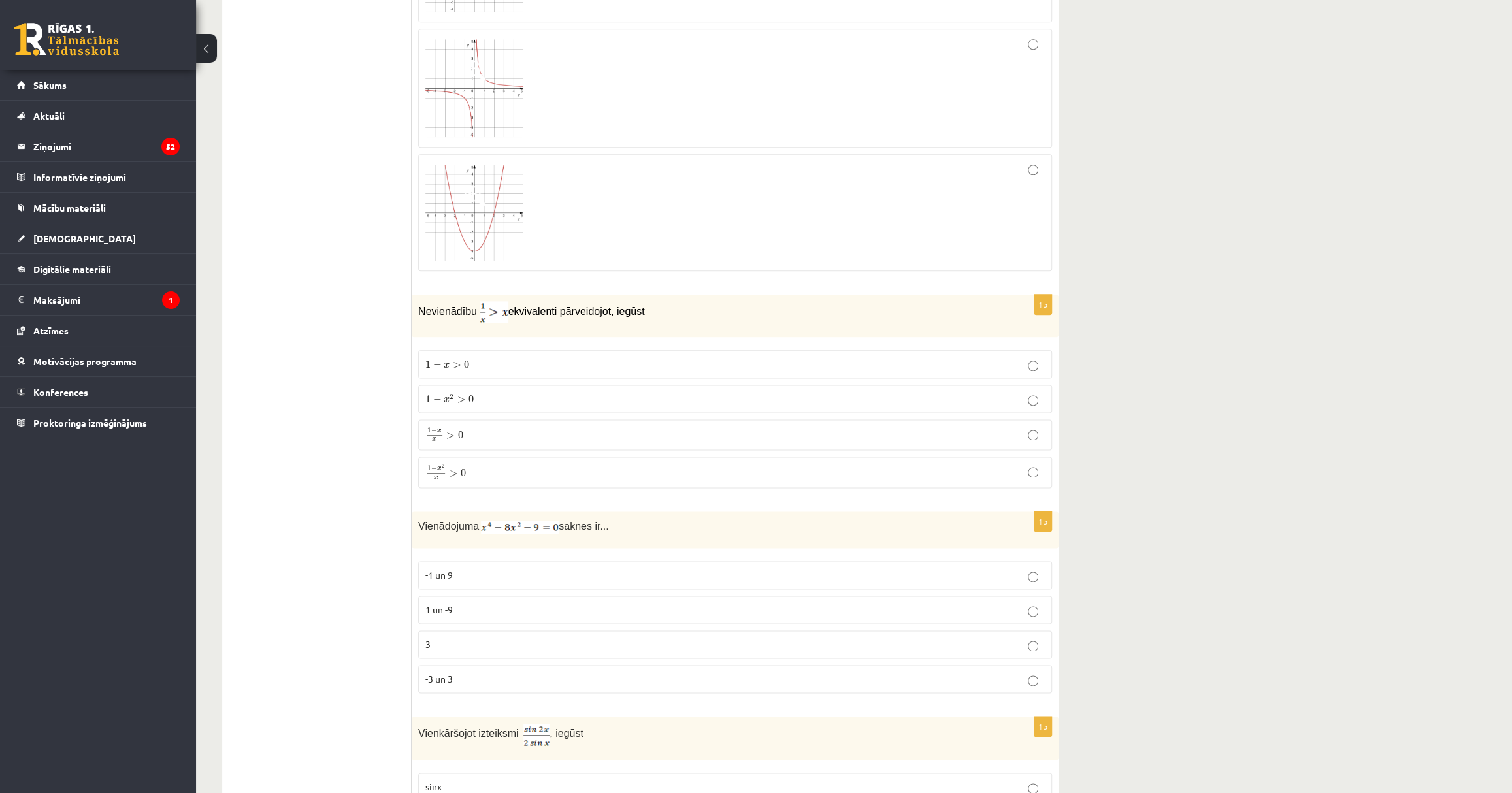
scroll to position [5405, 0]
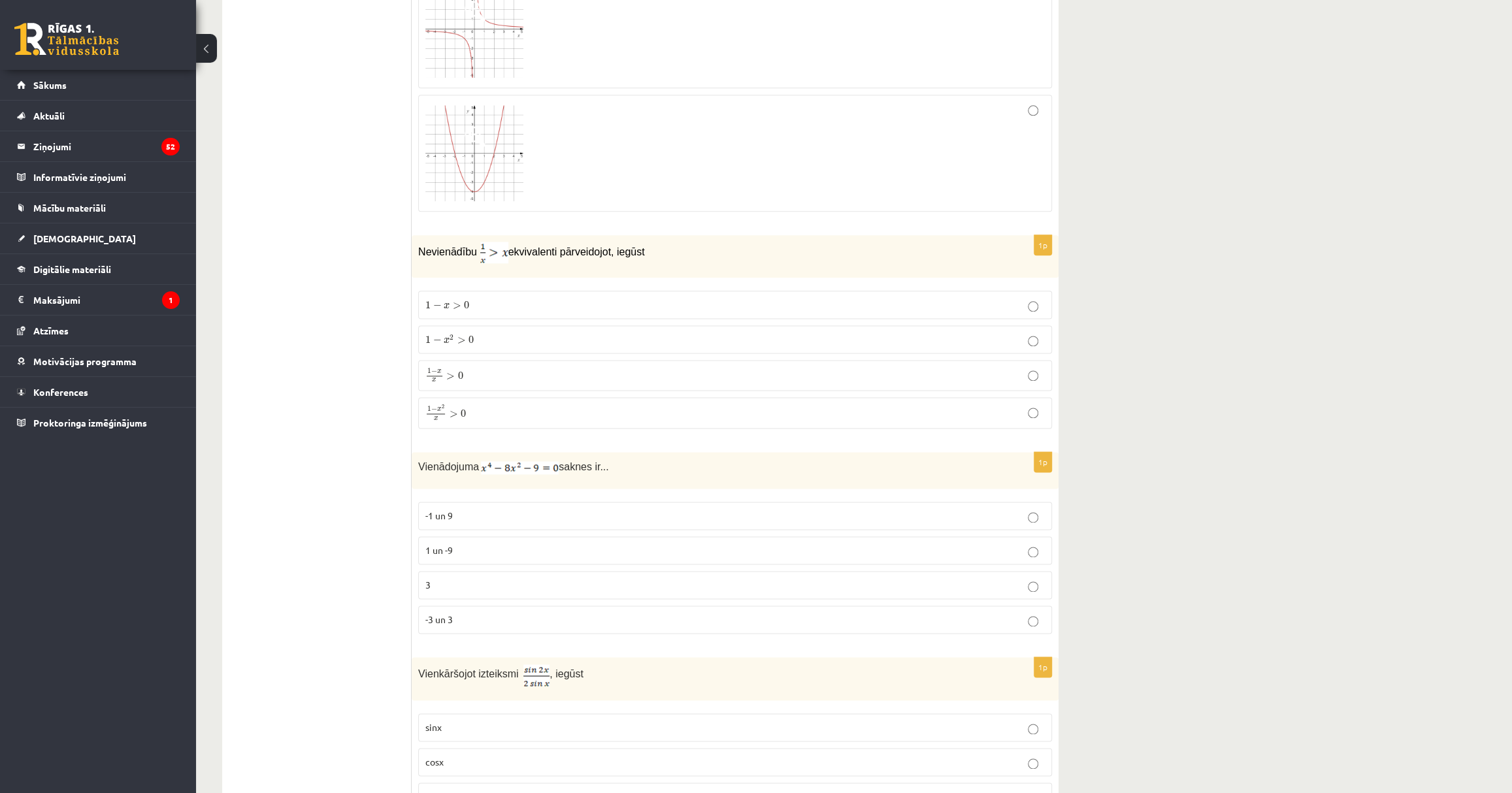
click at [463, 410] on span "0" at bounding box center [463, 414] width 5 height 8
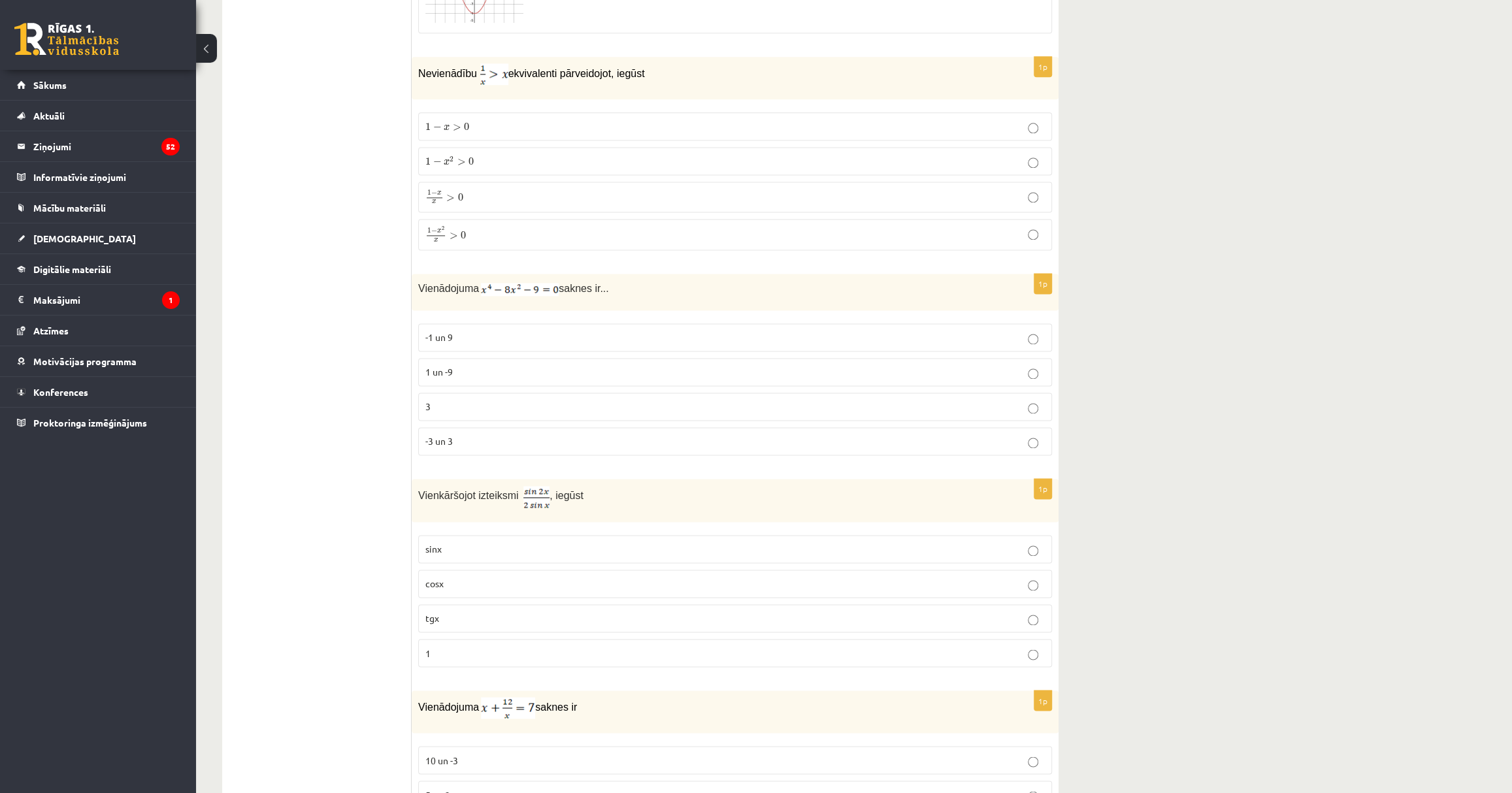
scroll to position [5644, 0]
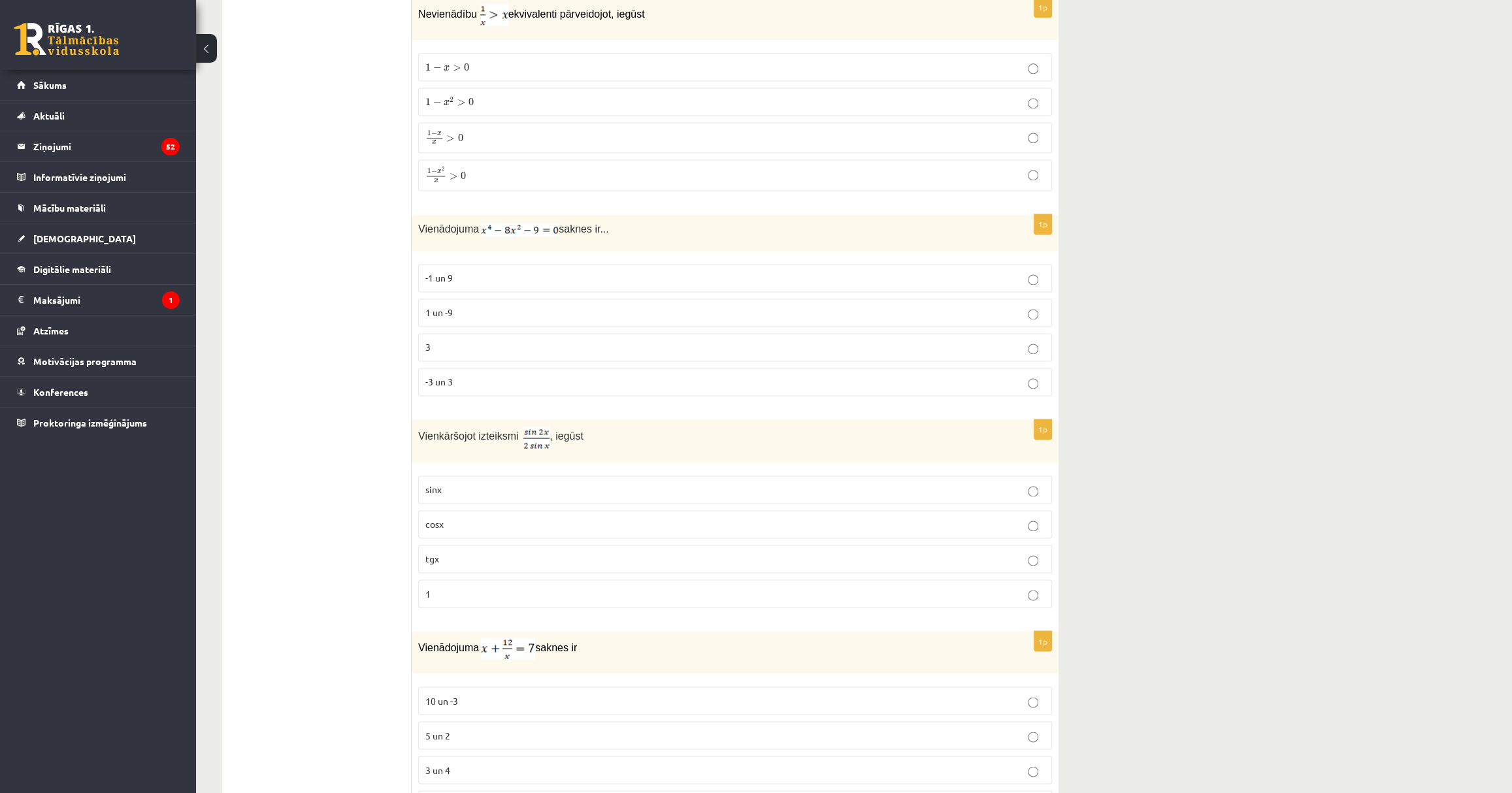
click at [465, 375] on p "-3 un 3" at bounding box center [735, 382] width 620 height 14
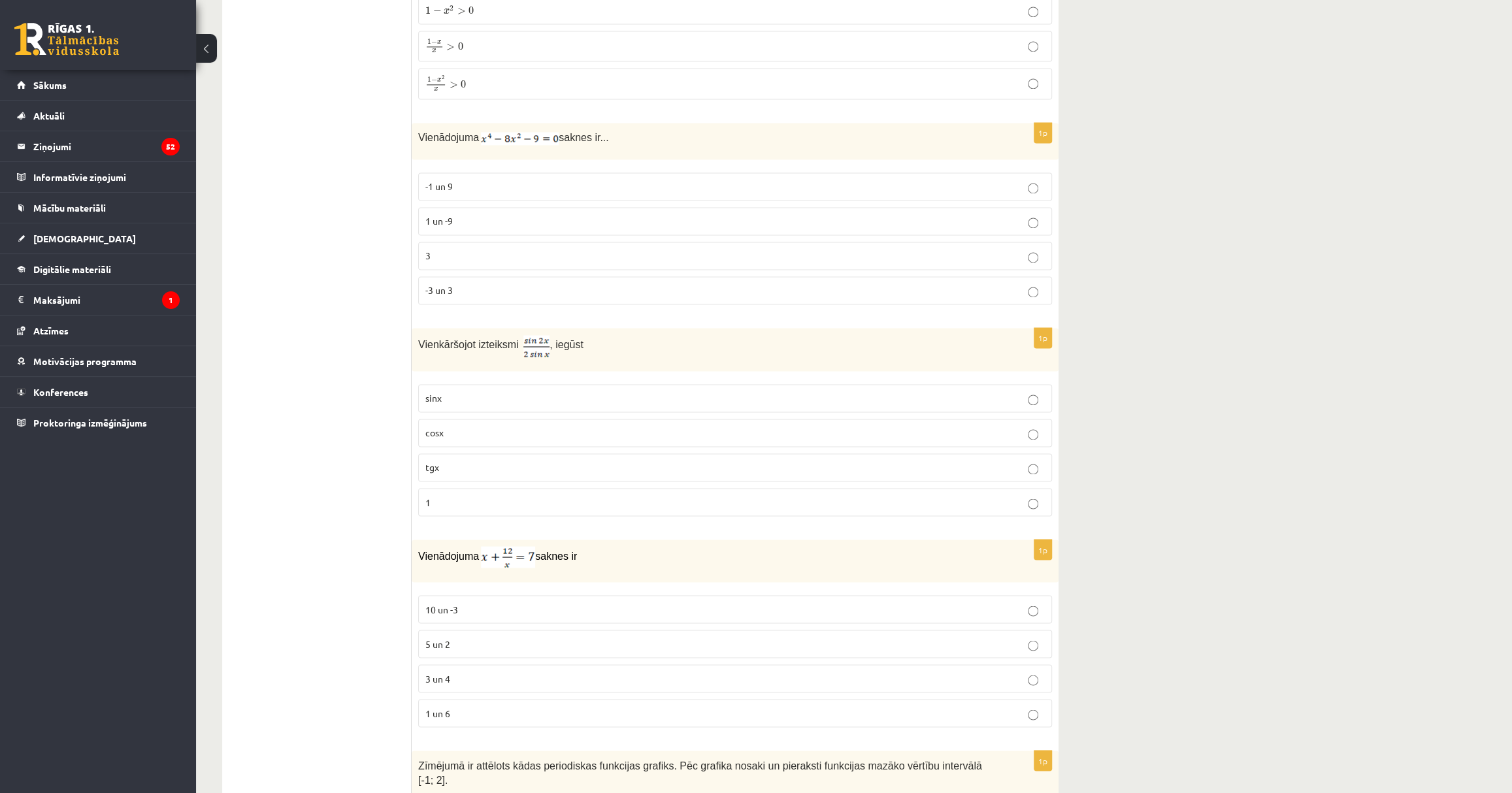
scroll to position [5762, 0]
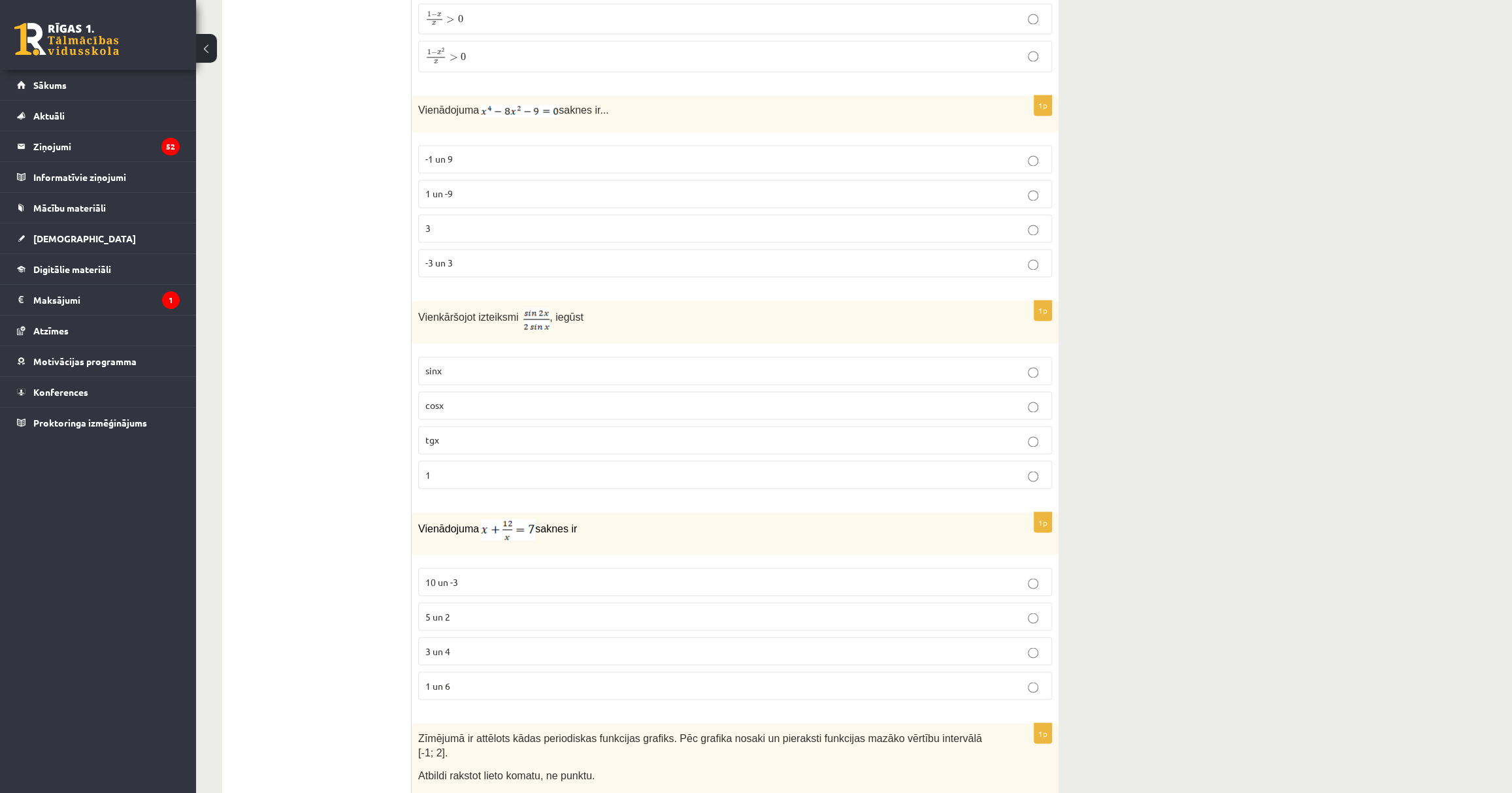
click at [510, 399] on p "cosx" at bounding box center [735, 406] width 620 height 14
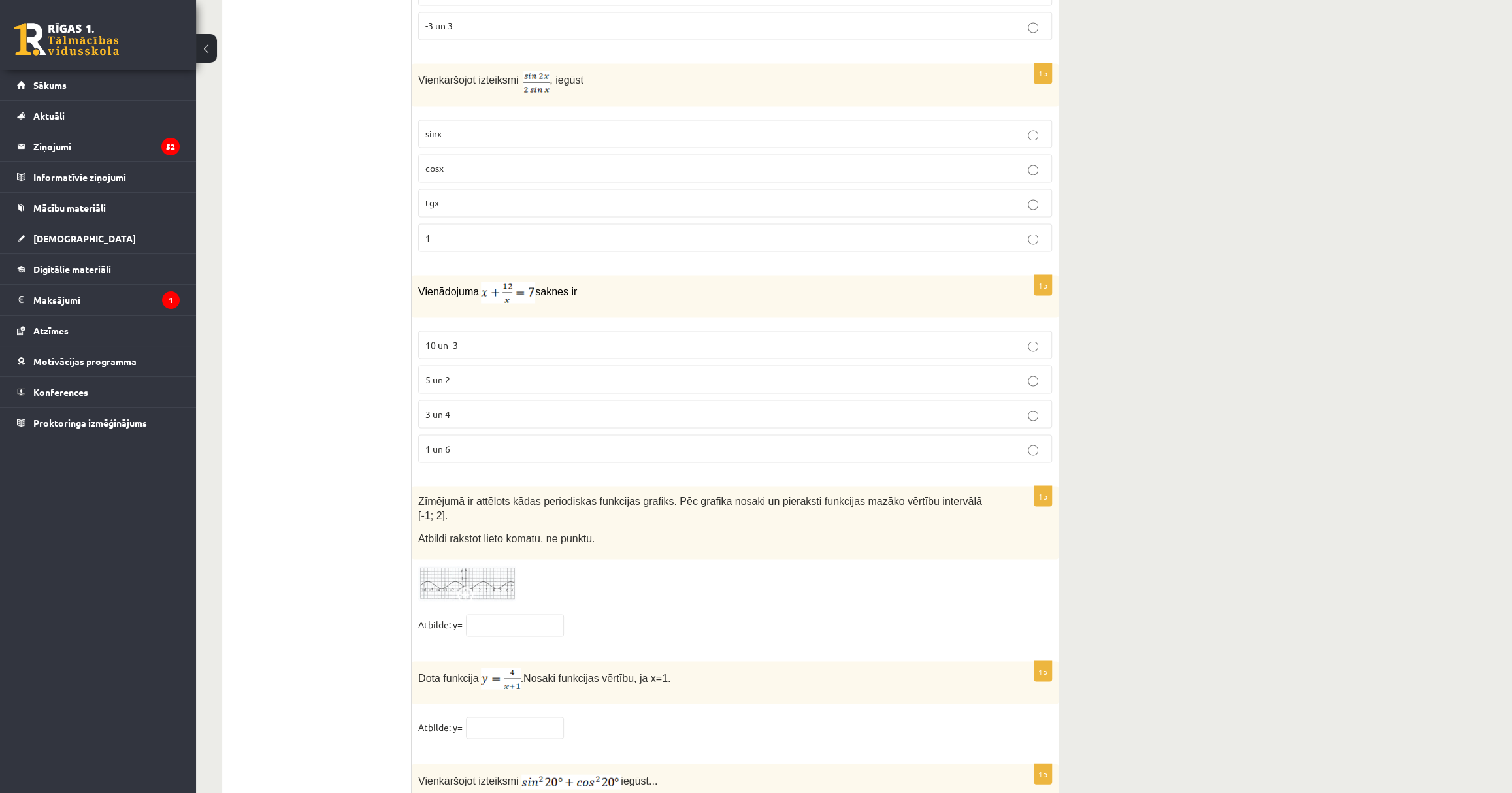
scroll to position [6059, 0]
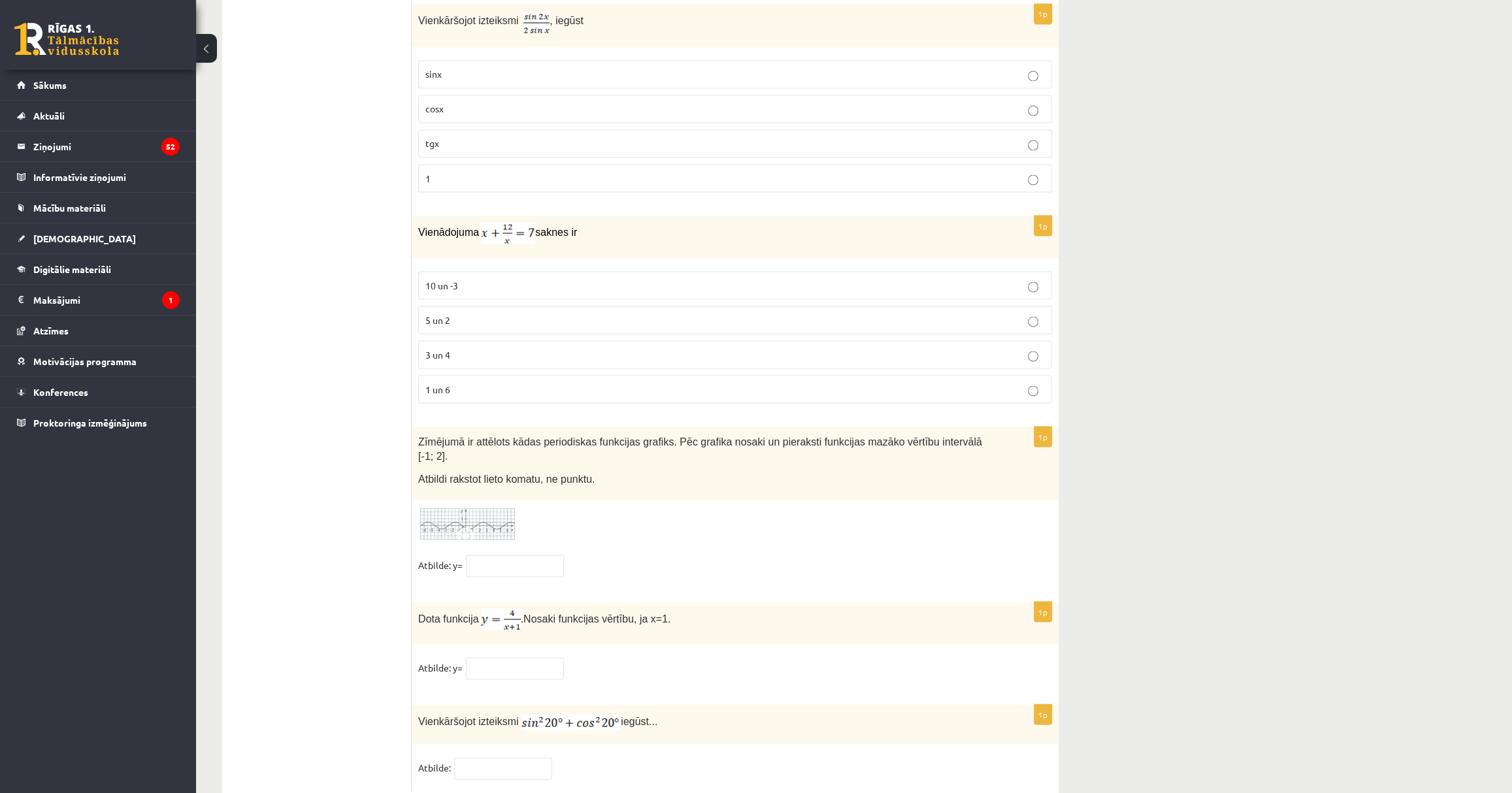
click at [504, 313] on p "5 un 2" at bounding box center [735, 320] width 620 height 14
click at [472, 313] on p "5 un 2" at bounding box center [735, 320] width 620 height 14
click at [444, 348] on span "3 un 4" at bounding box center [437, 354] width 24 height 12
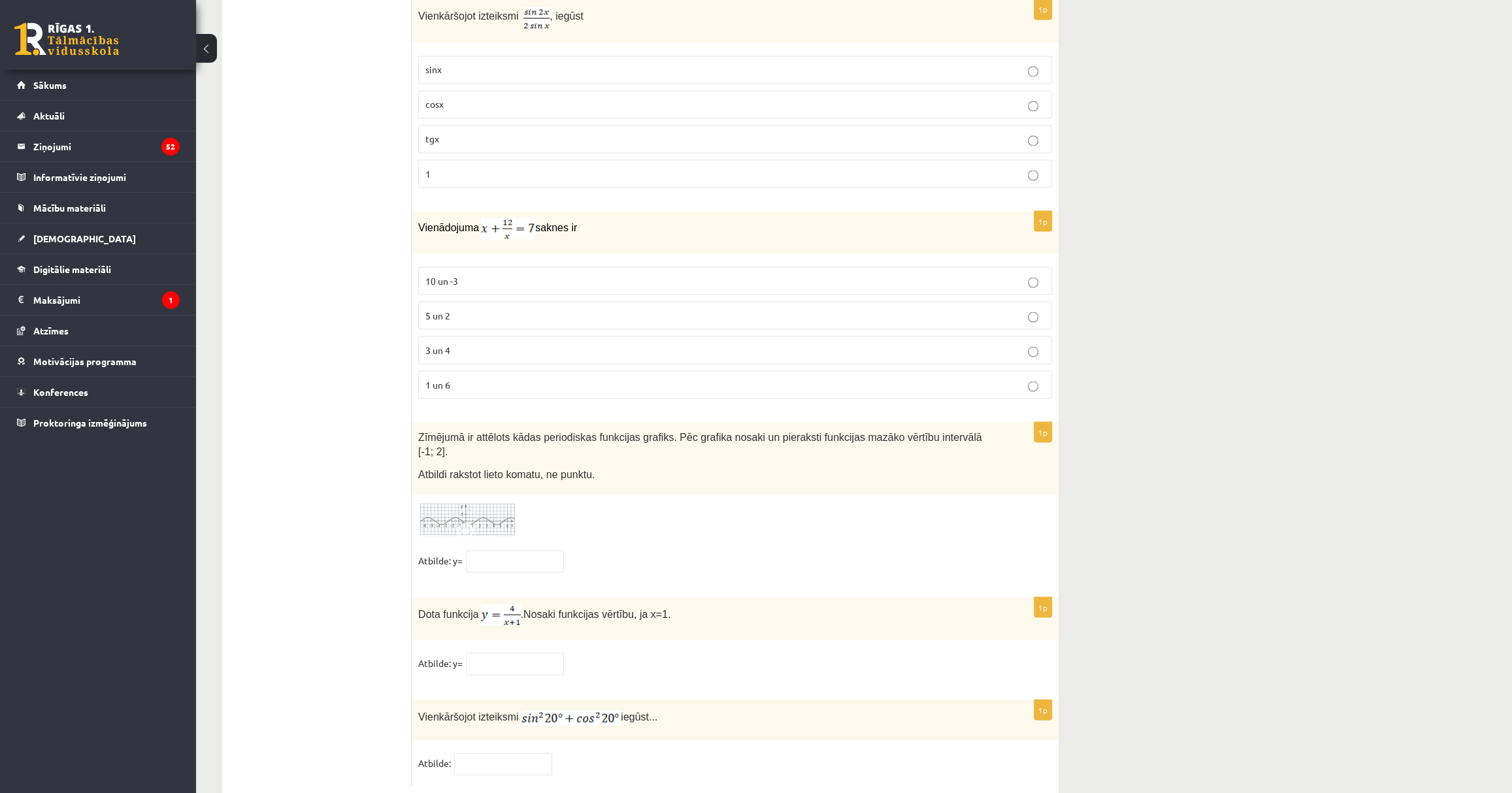
scroll to position [6065, 0]
click at [501, 549] on input "text" at bounding box center [515, 559] width 98 height 22
click at [486, 500] on img at bounding box center [467, 517] width 98 height 36
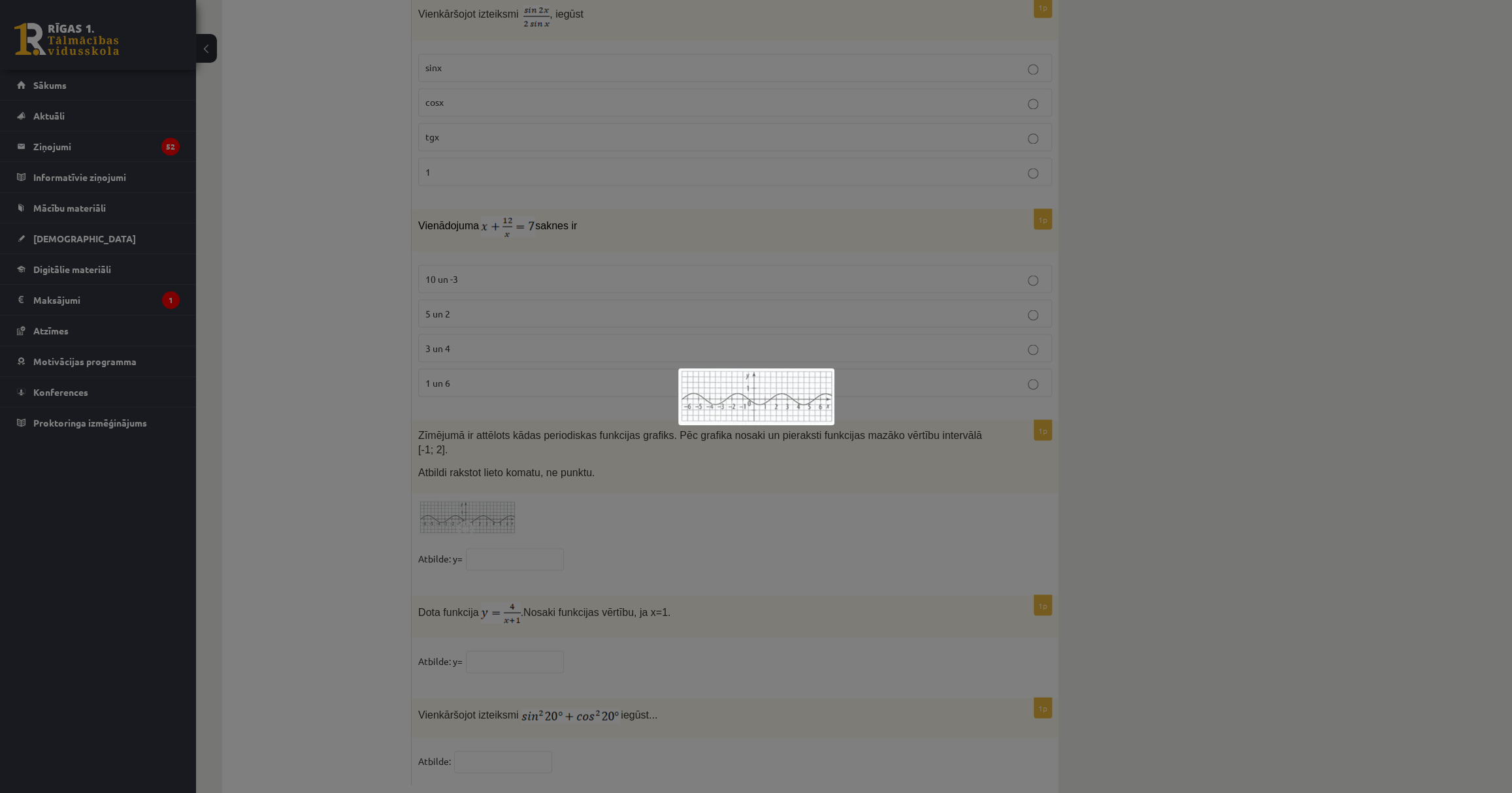
click at [521, 496] on div at bounding box center [756, 396] width 1512 height 793
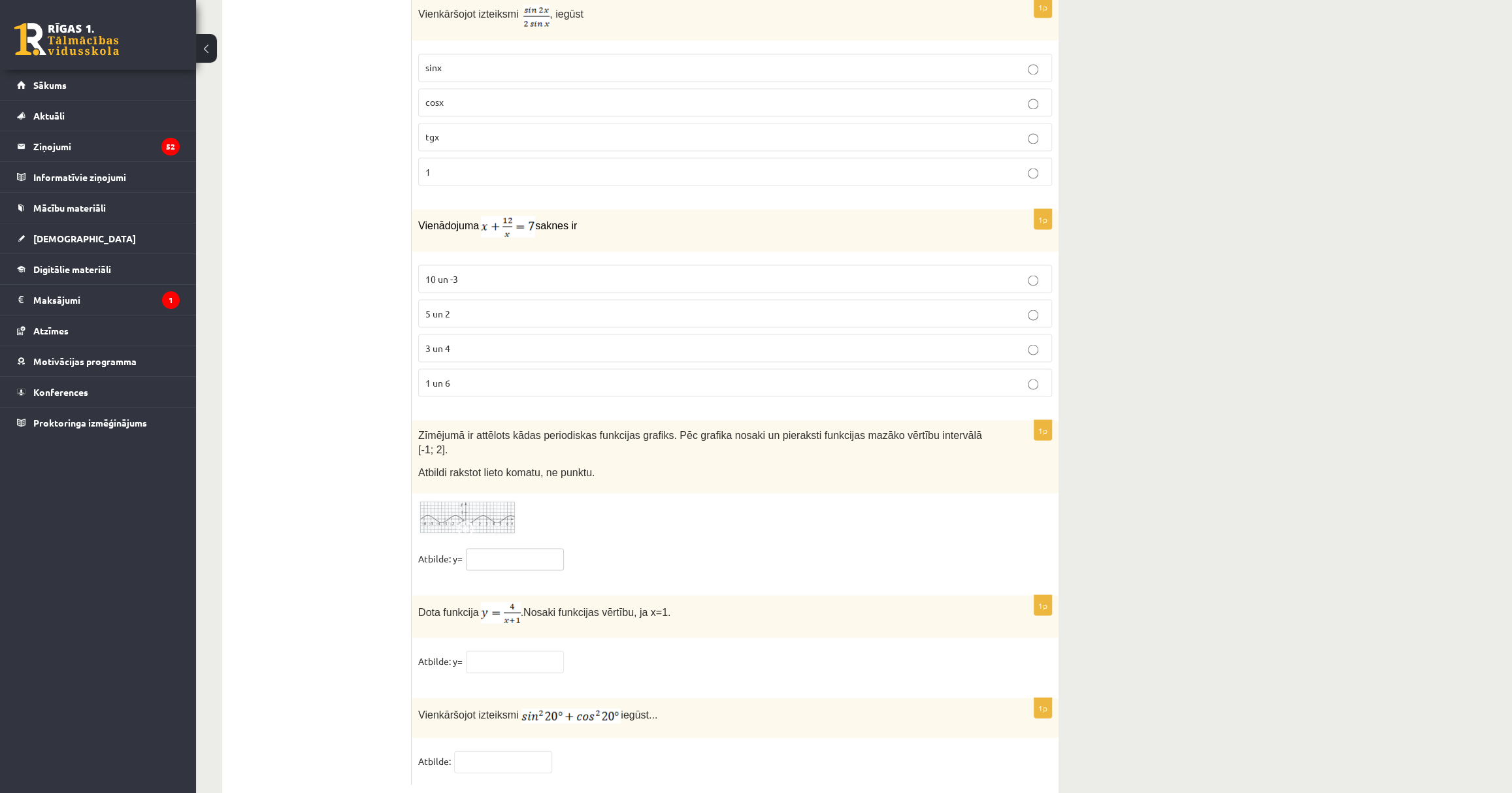
click at [504, 549] on input "text" at bounding box center [515, 559] width 98 height 22
type input "***"
click at [708, 500] on div at bounding box center [735, 517] width 634 height 36
click at [532, 651] on input "text" at bounding box center [515, 662] width 98 height 22
type input "*"
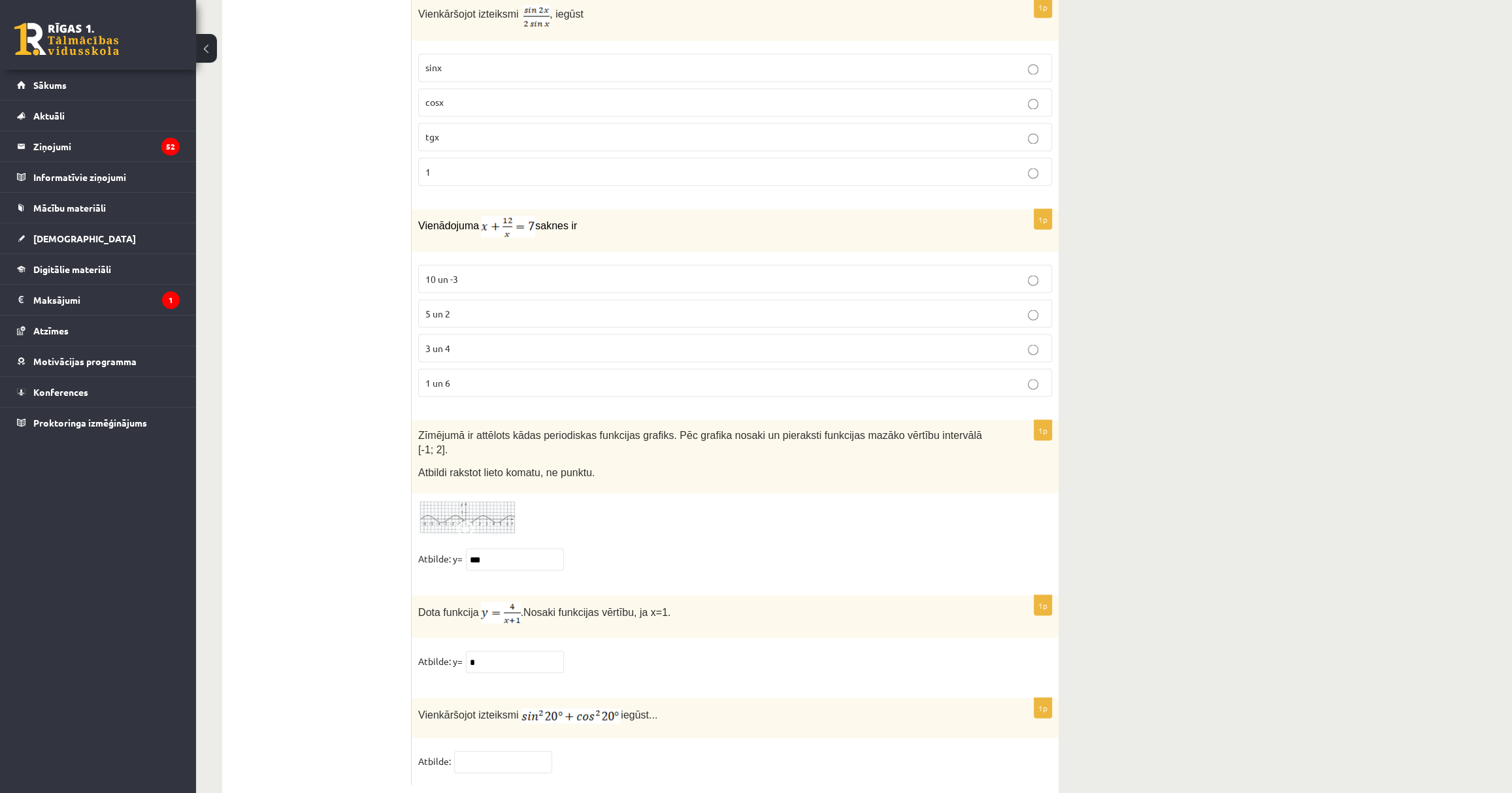
click at [726, 602] on p "Dota funkcija . Nosaki funkcijas vērtību, ja x=1." at bounding box center [702, 613] width 568 height 22
click at [521, 751] on input "text" at bounding box center [503, 762] width 98 height 22
type input "*"
click at [749, 700] on div "Vienkāršojot izteiksmi iegūst..." at bounding box center [735, 718] width 647 height 40
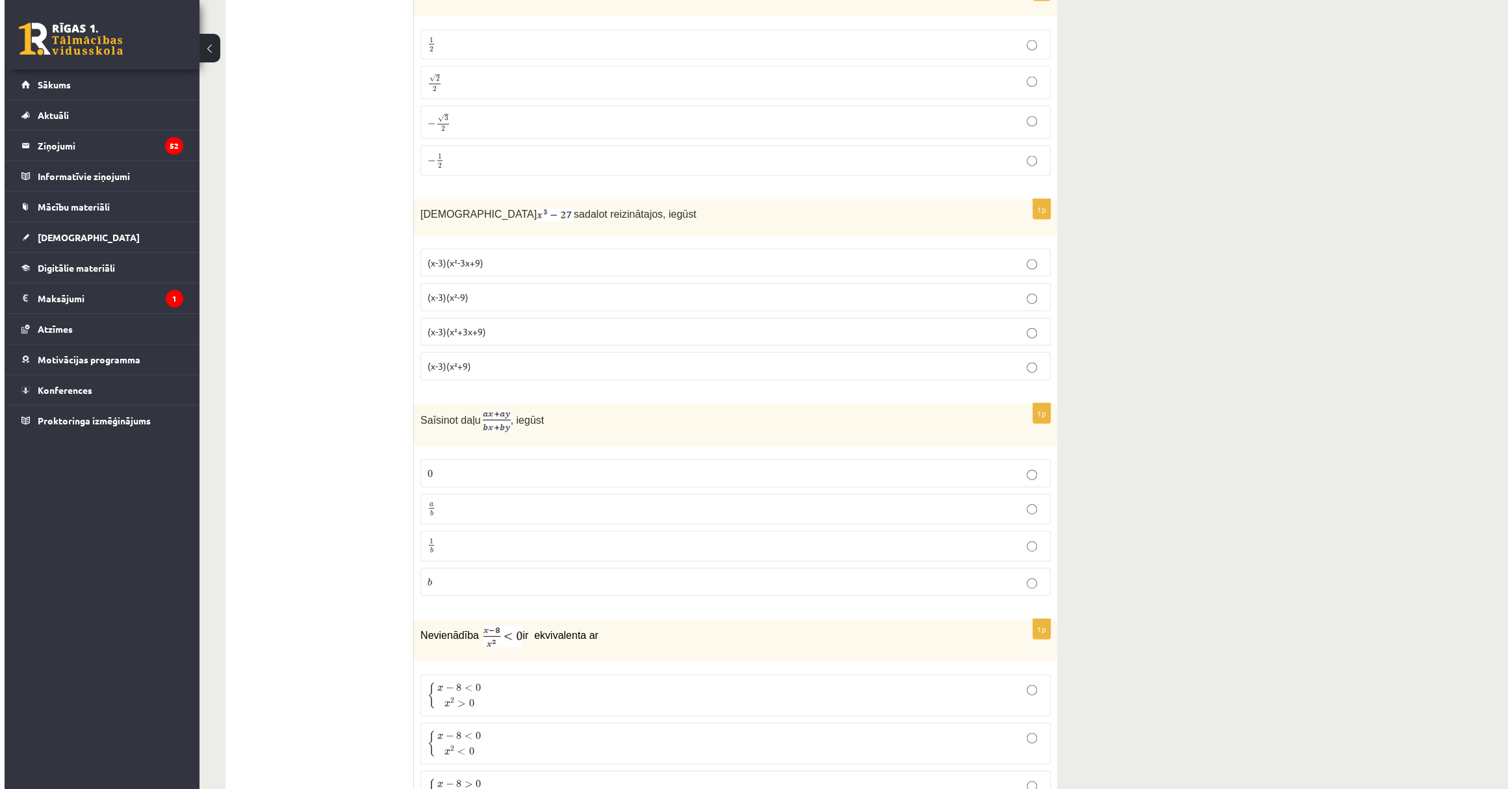
scroll to position [0, 0]
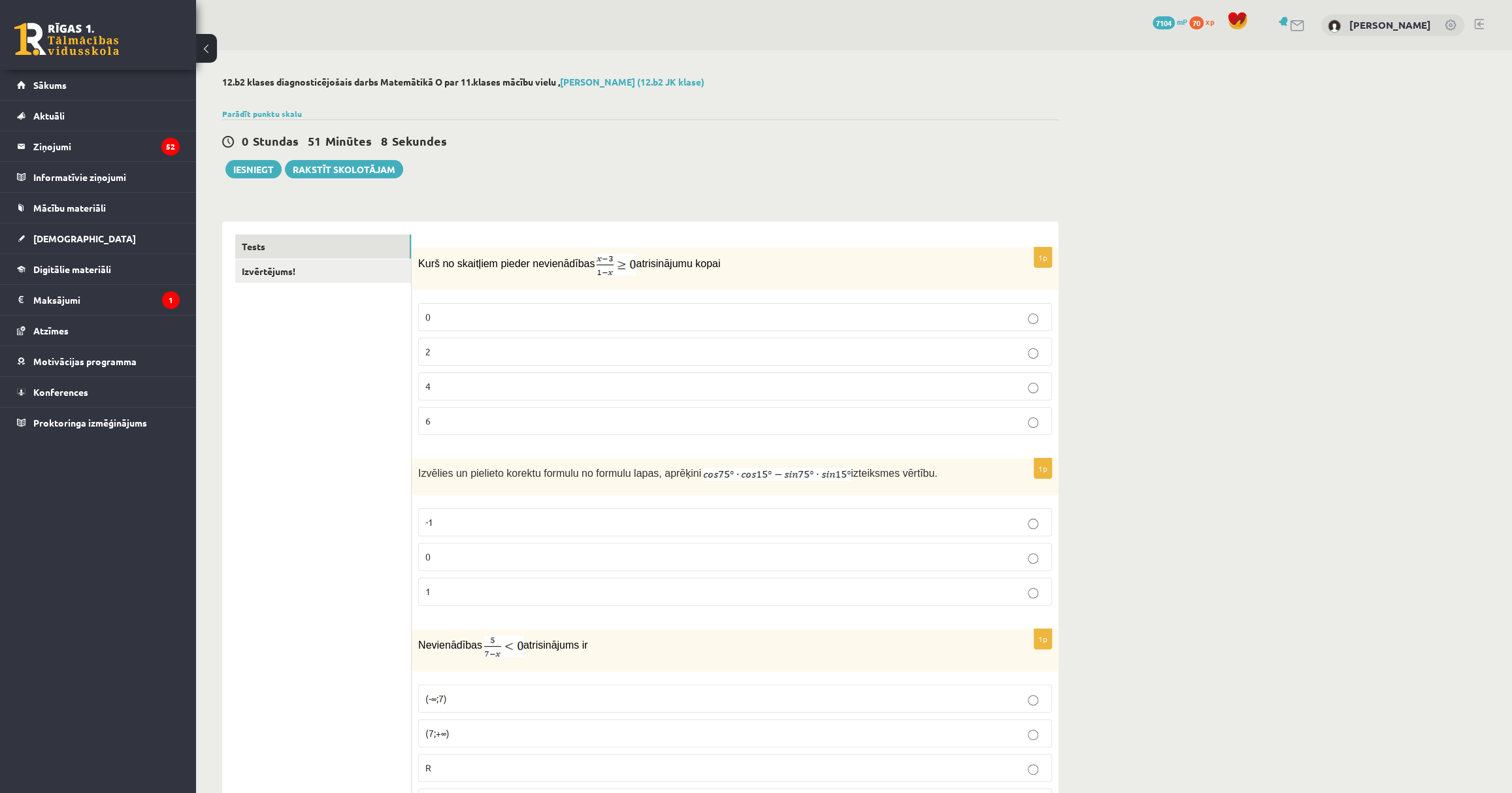
drag, startPoint x: 1247, startPoint y: 658, endPoint x: 1142, endPoint y: 268, distance: 403.9
click at [313, 266] on link "Izvērtējums!" at bounding box center [324, 271] width 176 height 24
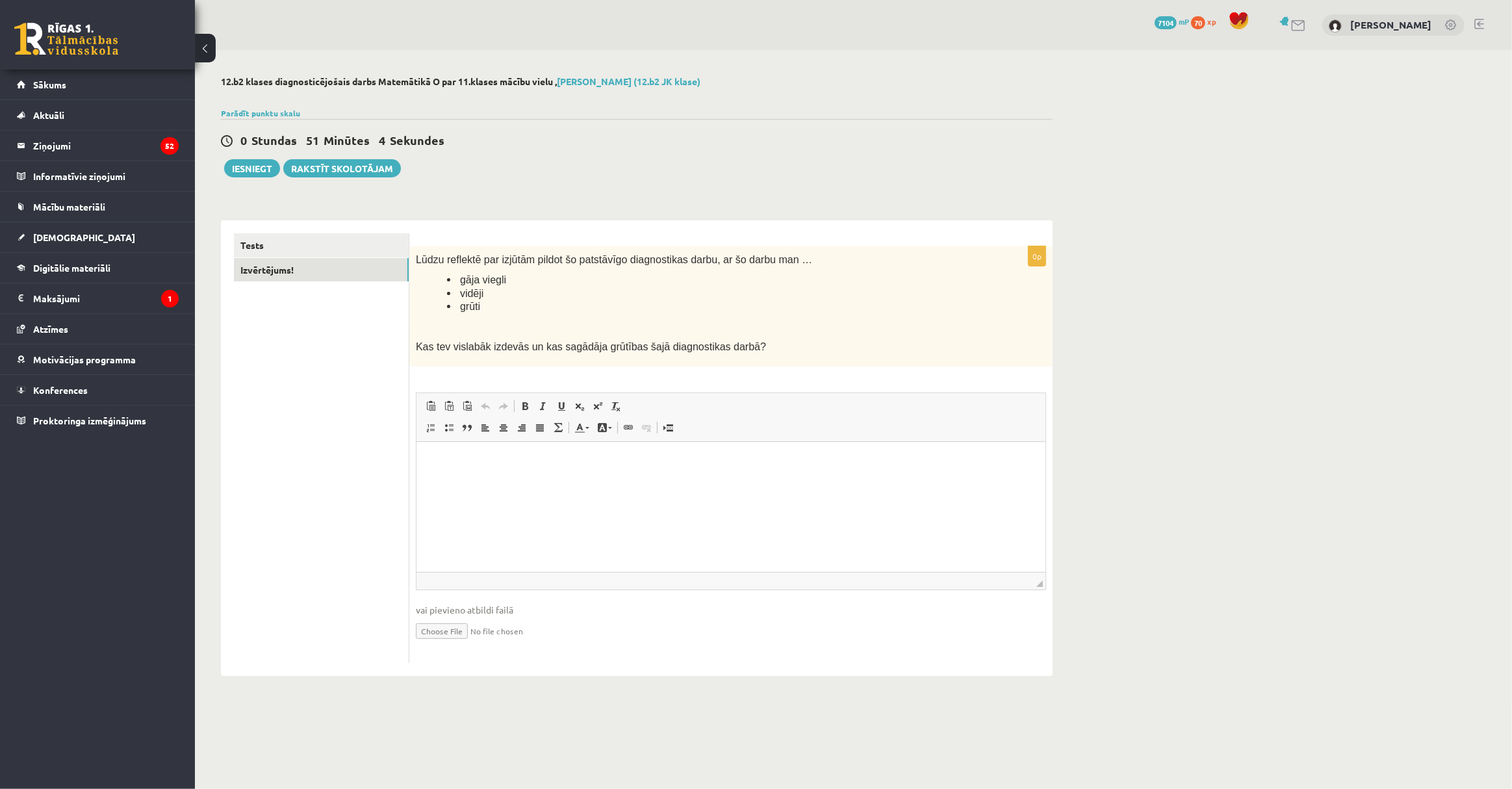
click at [436, 279] on ul "gāja viegli vidēji grūti" at bounding box center [698, 293] width 565 height 40
drag, startPoint x: 454, startPoint y: 277, endPoint x: 610, endPoint y: 278, distance: 156.0
click at [609, 278] on li "gāja viegli" at bounding box center [714, 280] width 534 height 14
copy span "gāja viegli"
click at [586, 482] on html at bounding box center [730, 461] width 629 height 40
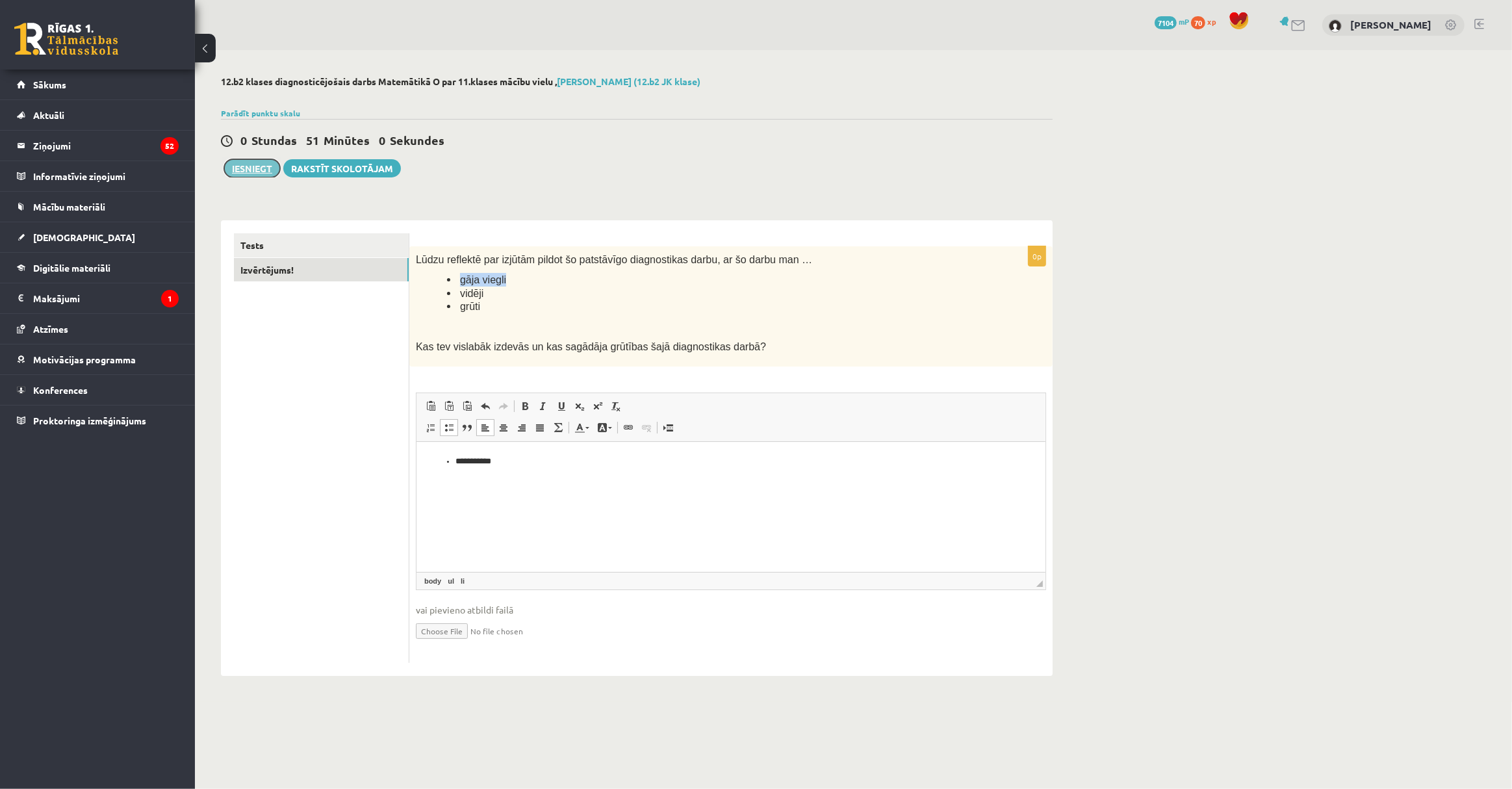
click at [265, 171] on button "Iesniegt" at bounding box center [252, 168] width 55 height 18
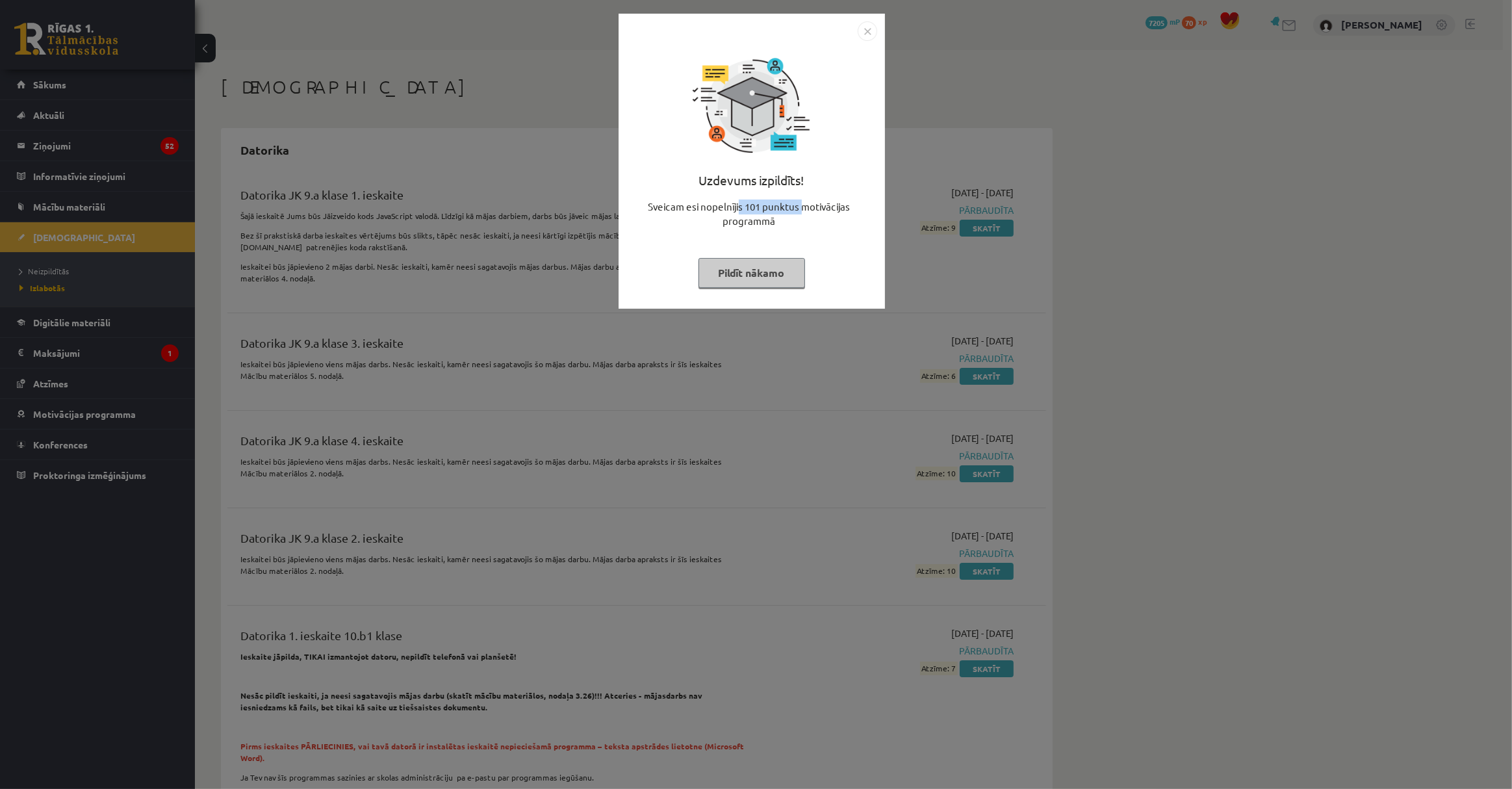
drag, startPoint x: 740, startPoint y: 211, endPoint x: 802, endPoint y: 209, distance: 62.0
click at [802, 209] on div "Sveicam esi nopelnījis 101 punktus motivācijas programmā" at bounding box center [752, 219] width 251 height 39
drag, startPoint x: 802, startPoint y: 209, endPoint x: 779, endPoint y: 273, distance: 68.0
click at [780, 273] on button "Pildīt nākamo" at bounding box center [752, 272] width 107 height 30
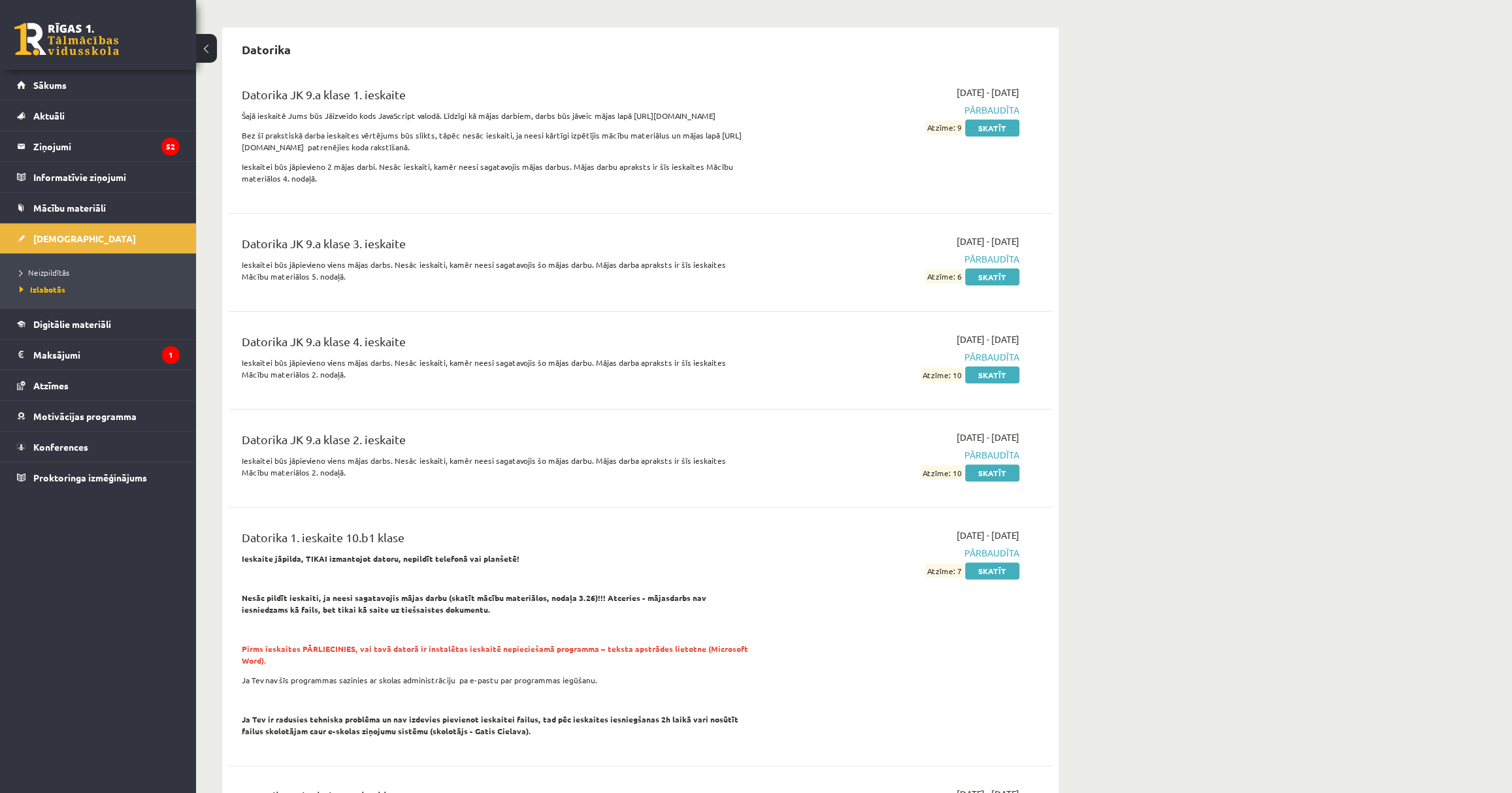
scroll to position [178, 0]
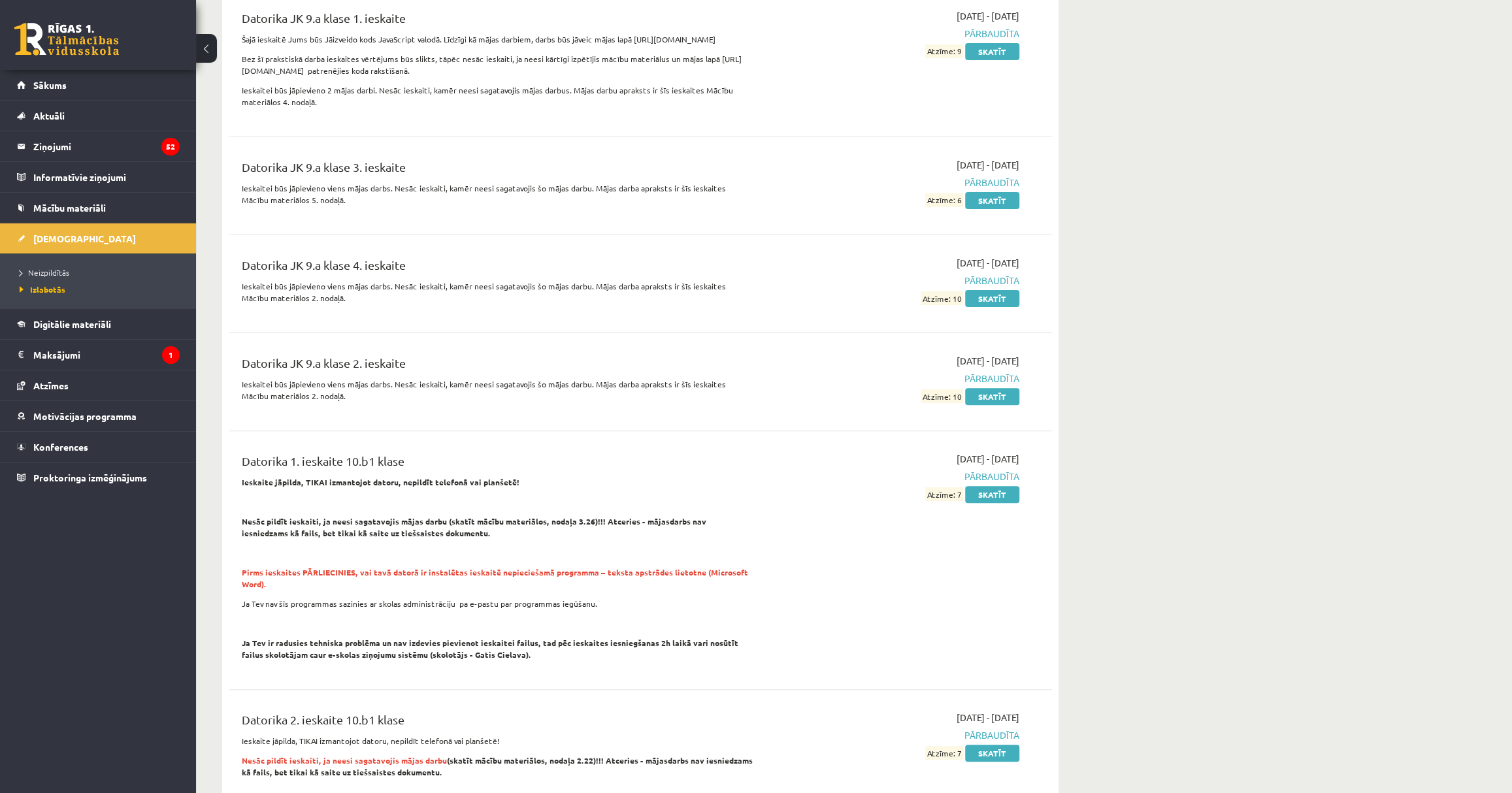
drag, startPoint x: 1226, startPoint y: 354, endPoint x: 1218, endPoint y: 345, distance: 12.0
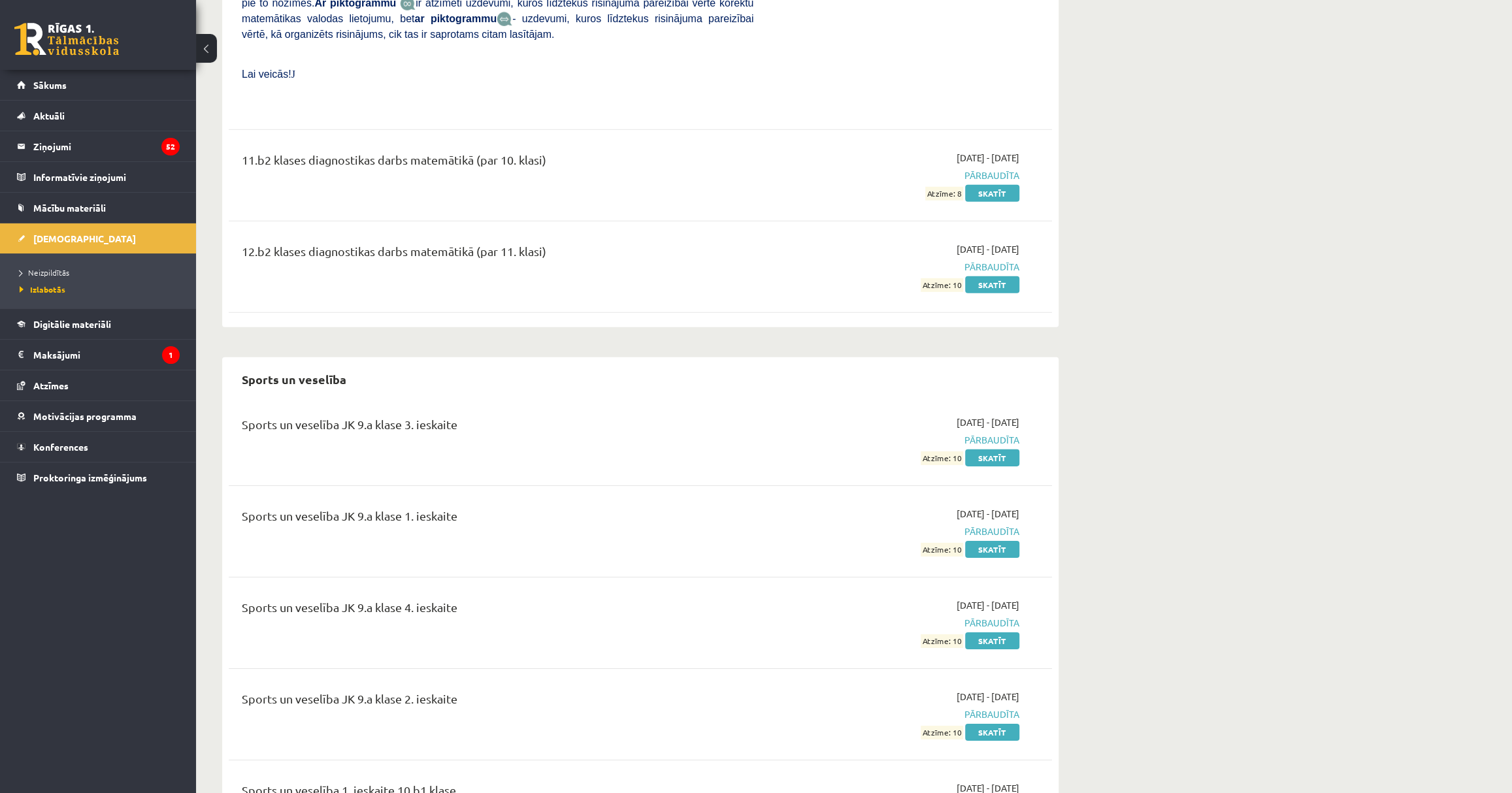
scroll to position [7353, 0]
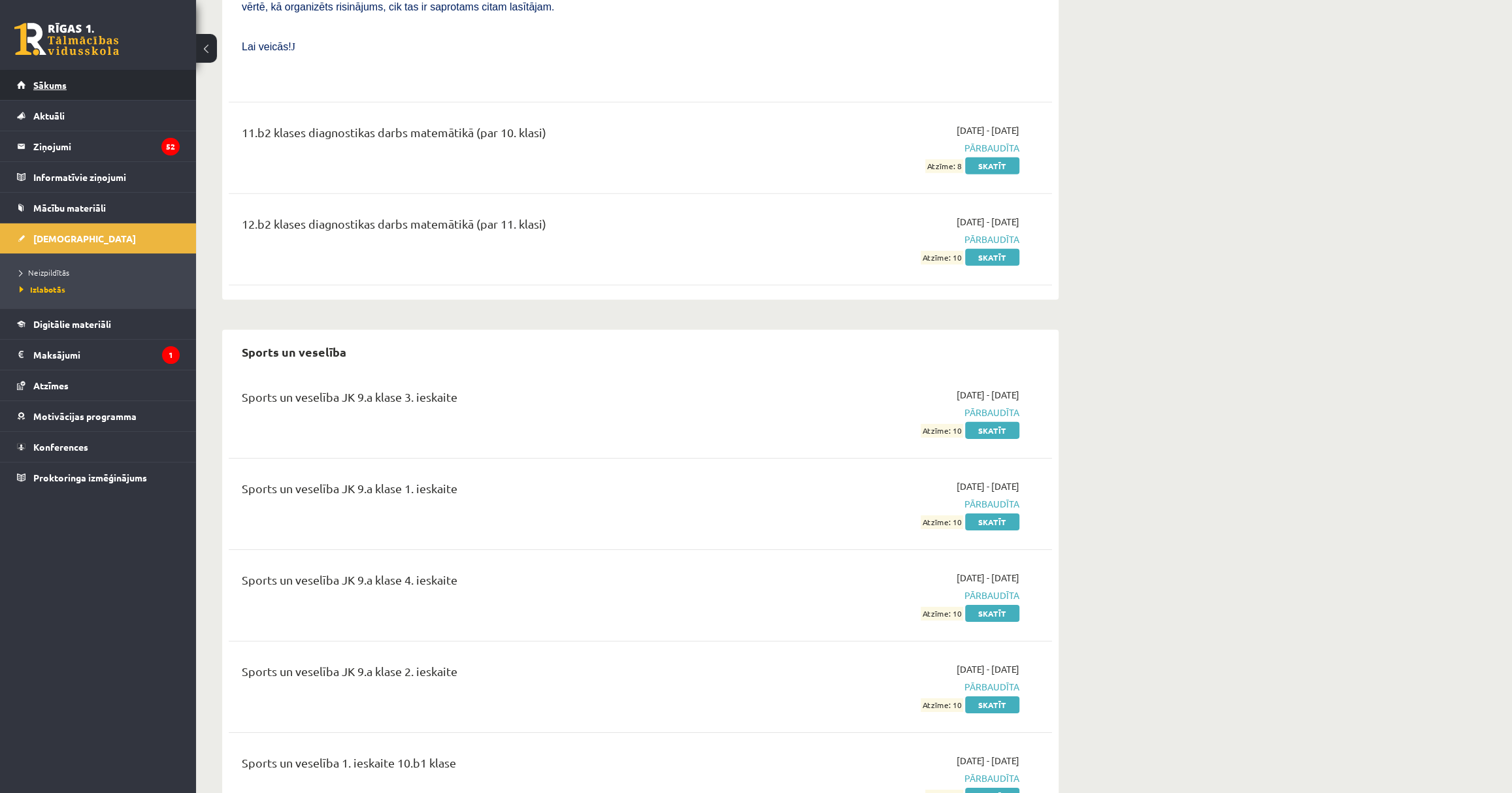
click at [82, 88] on link "Sākums" at bounding box center [98, 85] width 162 height 30
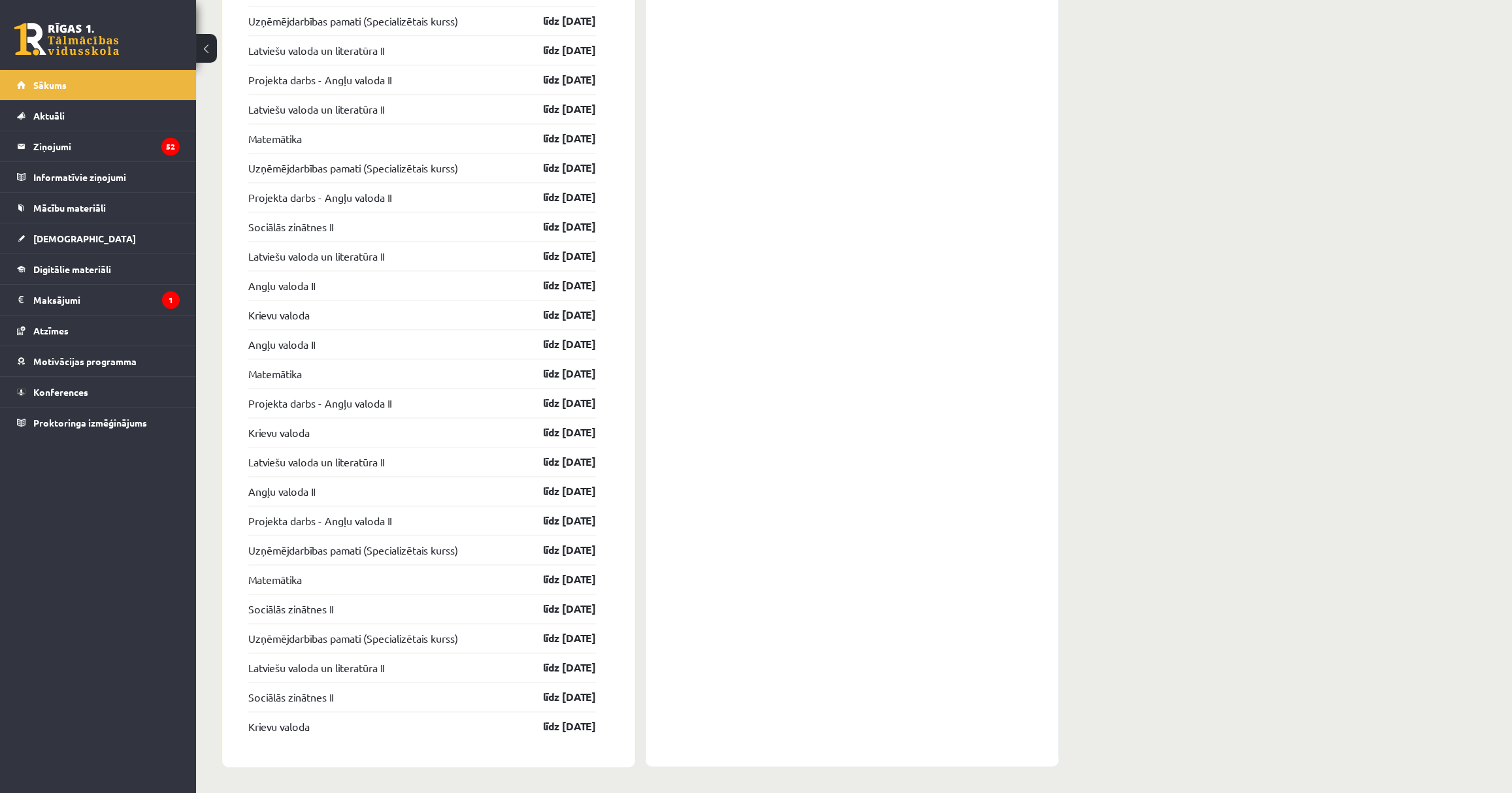
scroll to position [1320, 0]
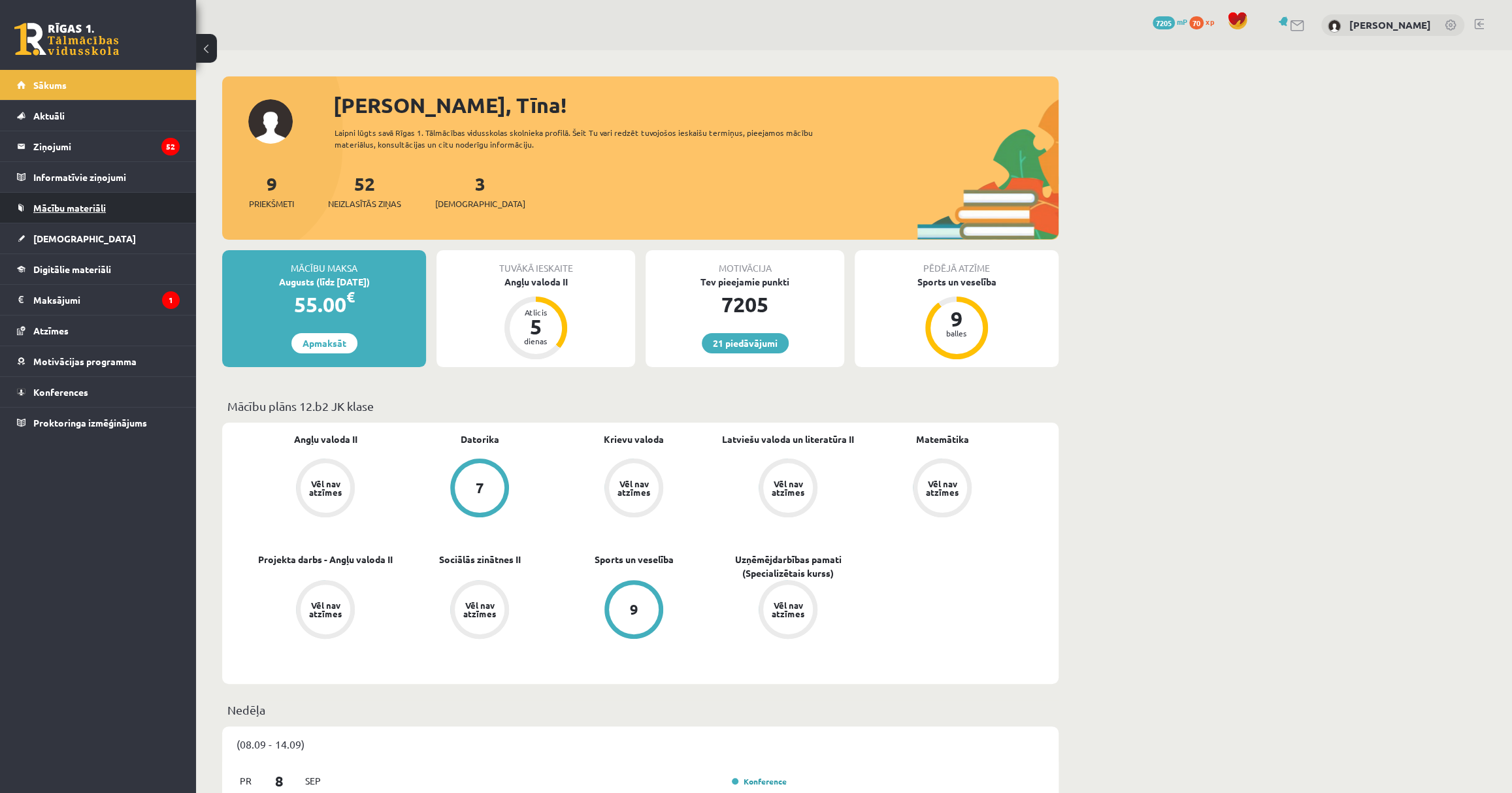
click at [110, 202] on link "Mācību materiāli" at bounding box center [98, 207] width 162 height 30
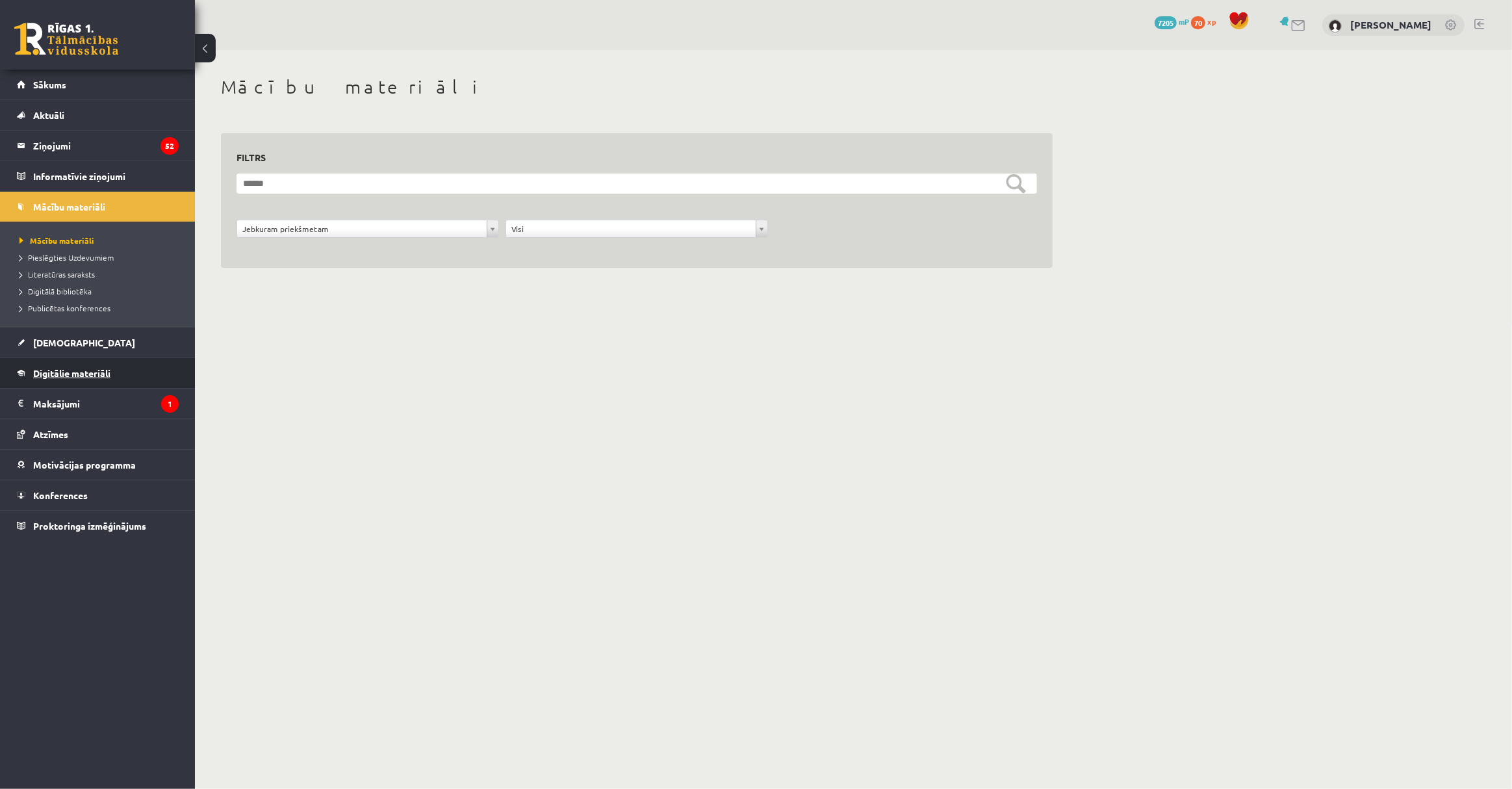
click at [115, 365] on link "Digitālie materiāli" at bounding box center [97, 373] width 161 height 30
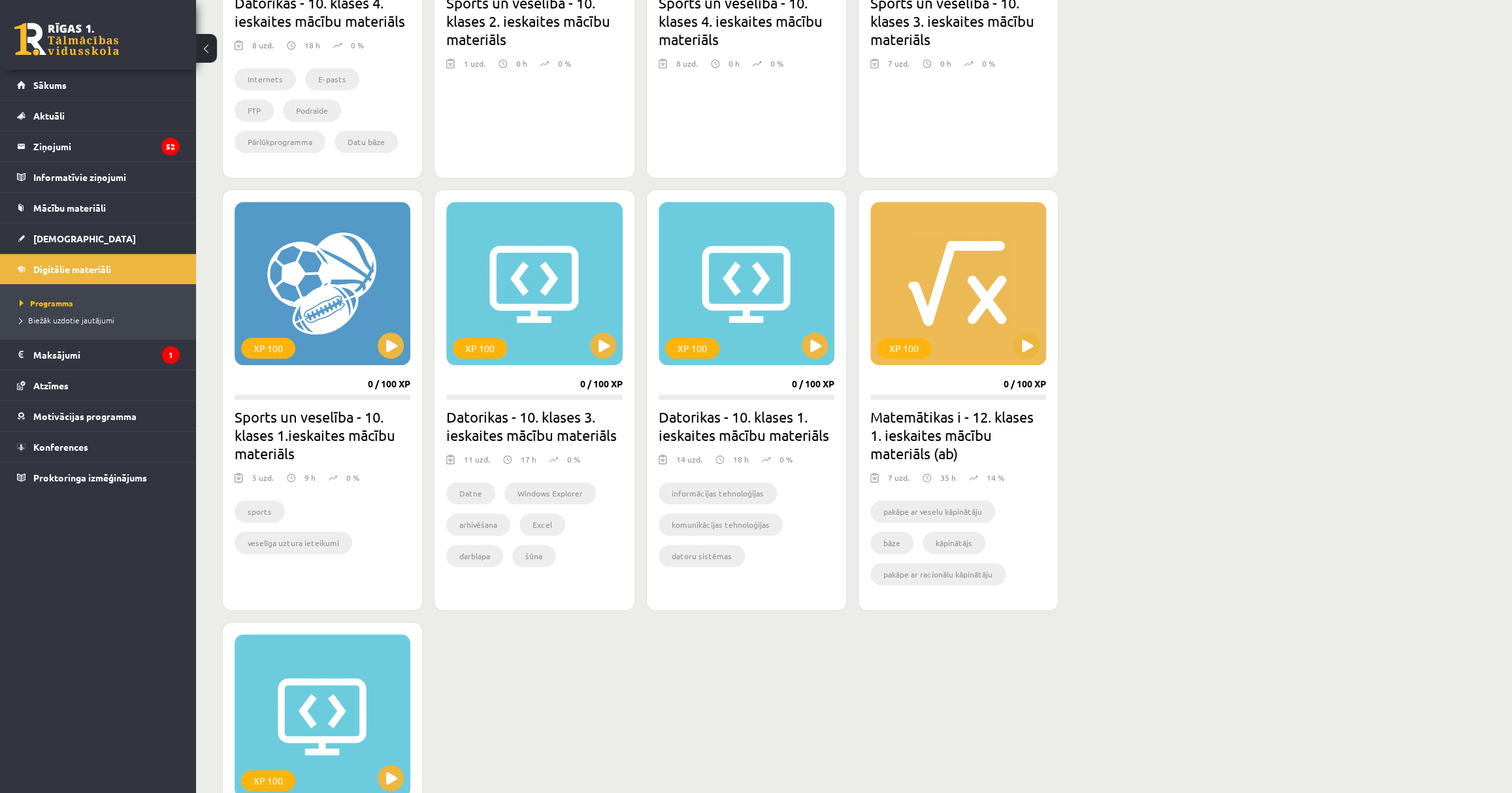
scroll to position [638, 0]
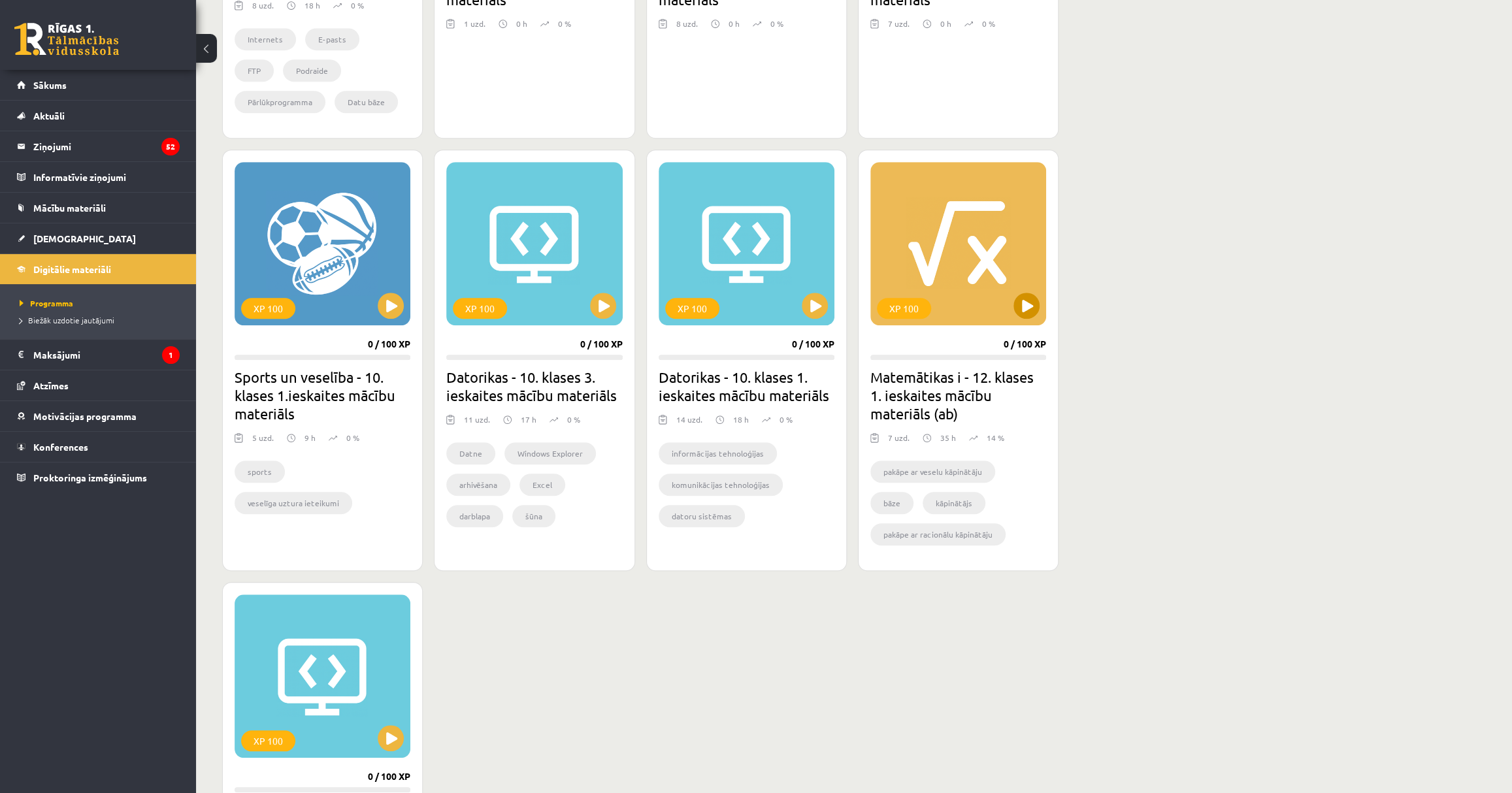
click at [1001, 291] on div "XP 100" at bounding box center [958, 243] width 176 height 163
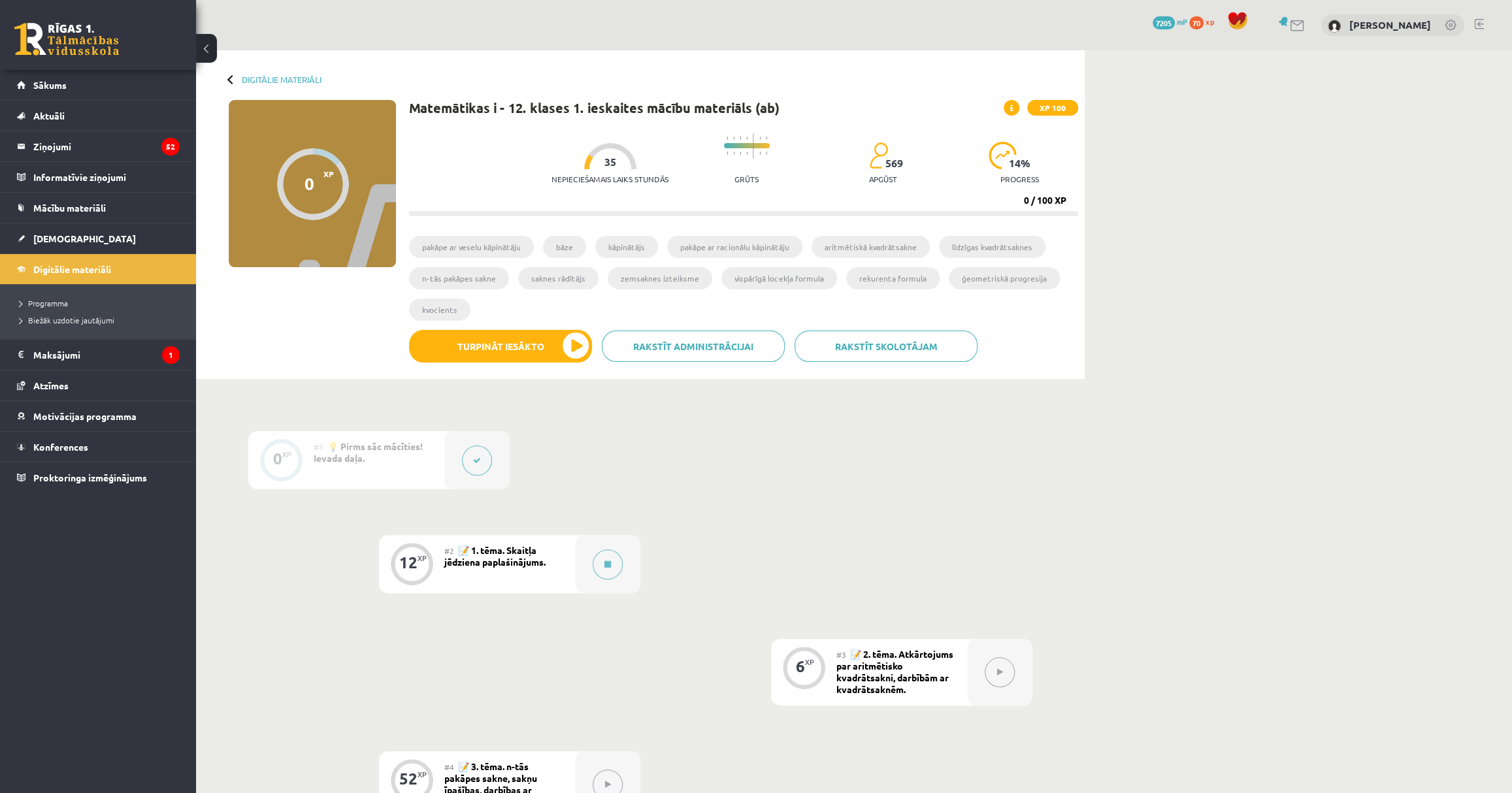
click at [466, 442] on div at bounding box center [476, 460] width 66 height 58
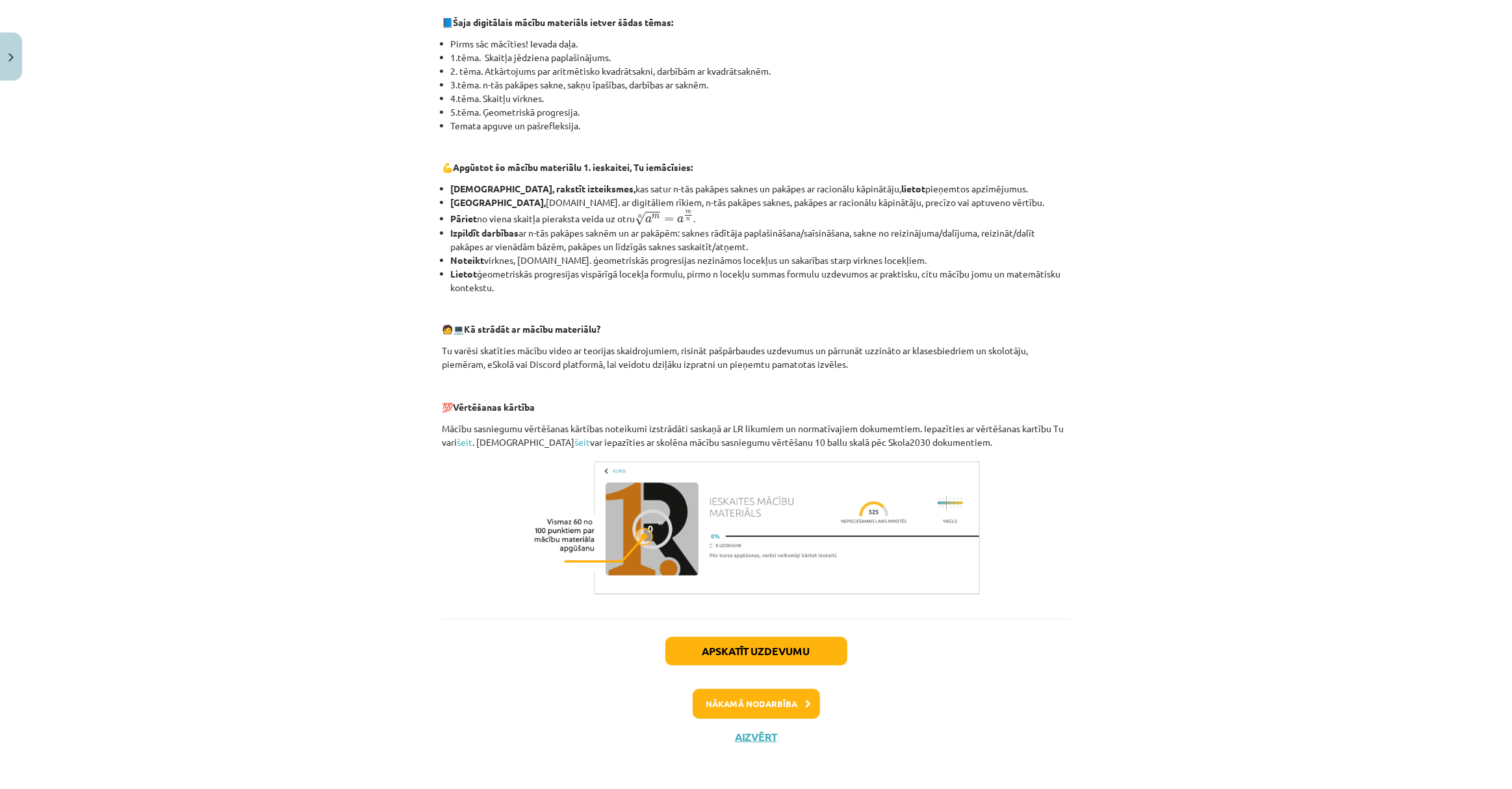
scroll to position [297, 0]
click at [753, 693] on button "Nākamā nodarbība" at bounding box center [756, 701] width 127 height 30
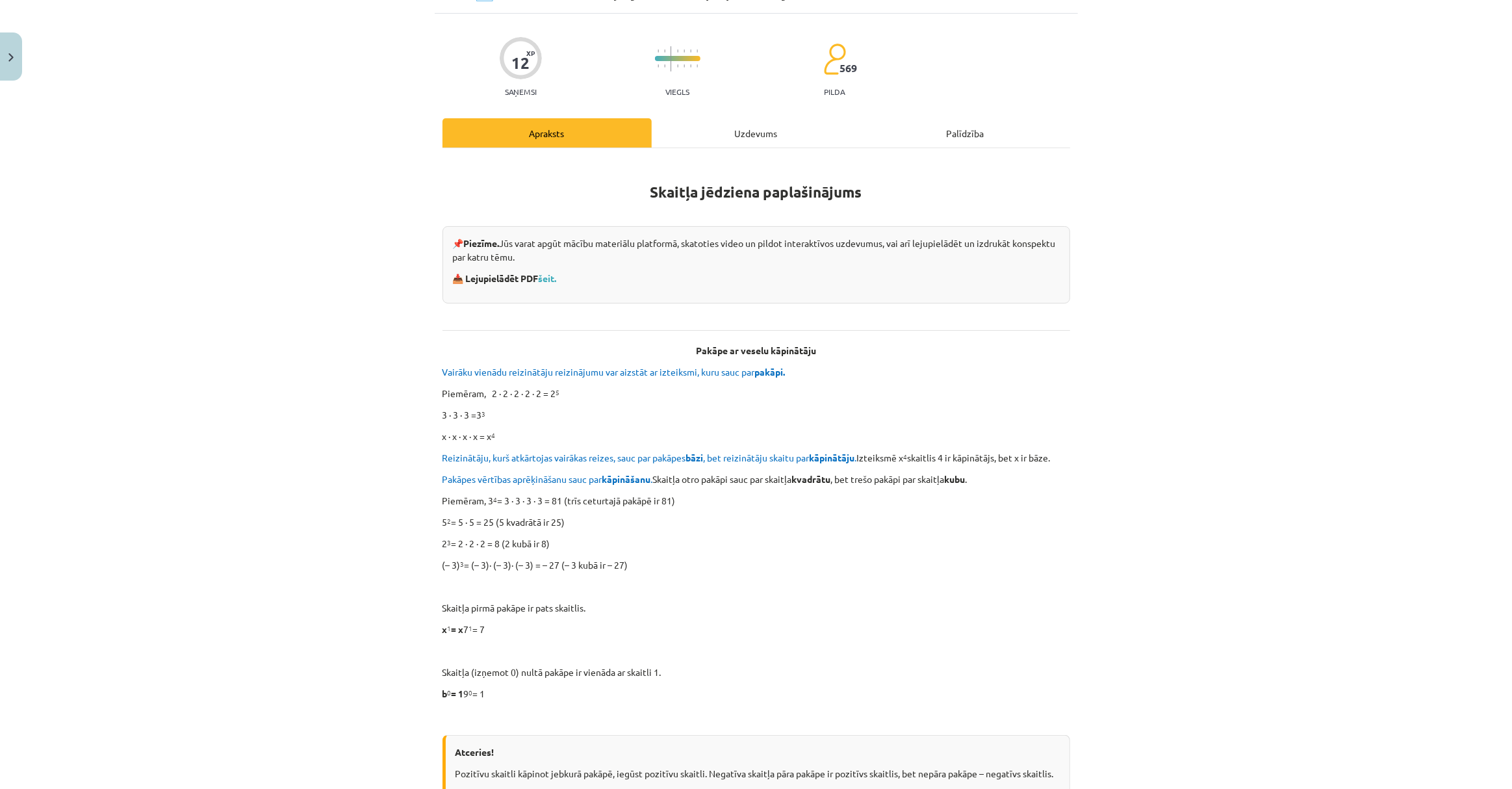
scroll to position [32, 0]
